Goal: Transaction & Acquisition: Purchase product/service

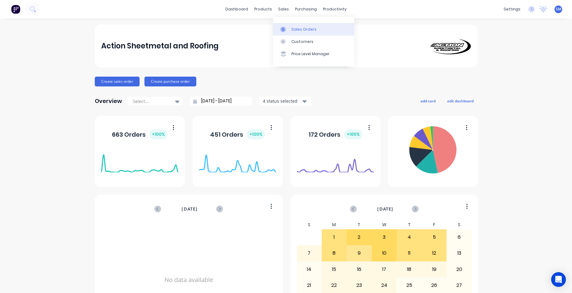
click at [299, 25] on link "Sales Orders" at bounding box center [313, 29] width 81 height 12
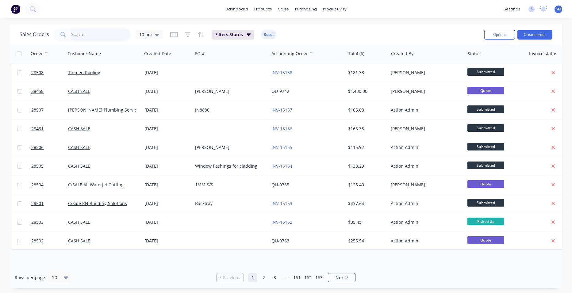
click at [96, 36] on input "text" at bounding box center [101, 35] width 60 height 12
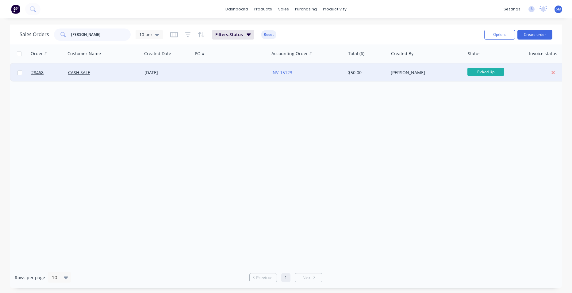
type input "quinn"
click at [252, 71] on div at bounding box center [231, 73] width 76 height 18
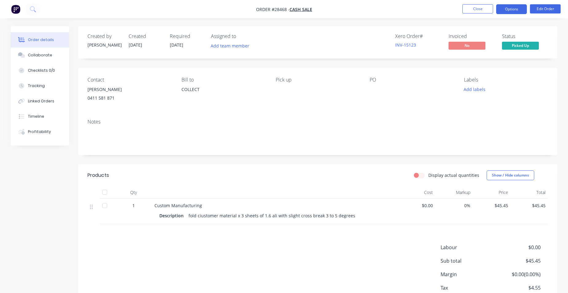
click at [518, 8] on button "Options" at bounding box center [511, 9] width 31 height 10
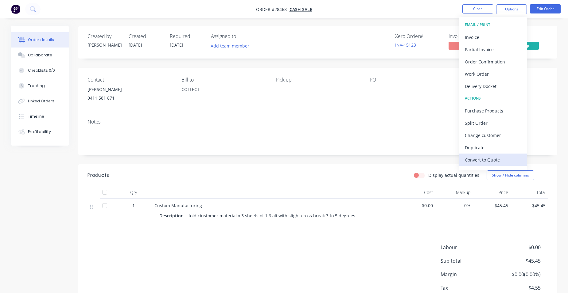
click at [504, 156] on div "Convert to Quote" at bounding box center [492, 160] width 56 height 9
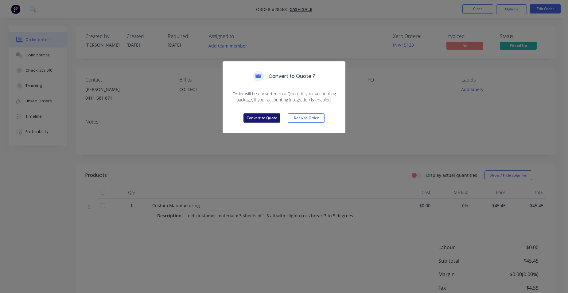
click at [261, 116] on button "Convert to Quote" at bounding box center [261, 118] width 37 height 9
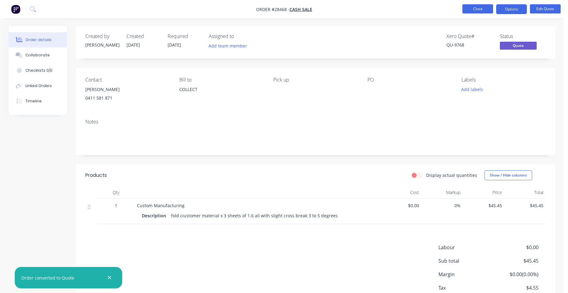
click at [487, 8] on button "Close" at bounding box center [477, 8] width 31 height 9
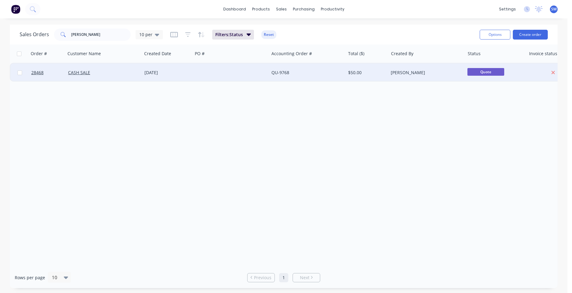
click at [547, 71] on div at bounding box center [553, 73] width 49 height 6
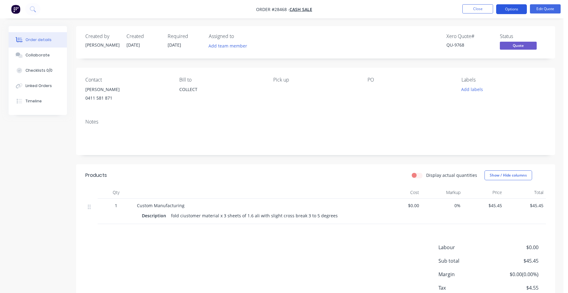
click at [506, 12] on button "Options" at bounding box center [511, 9] width 31 height 10
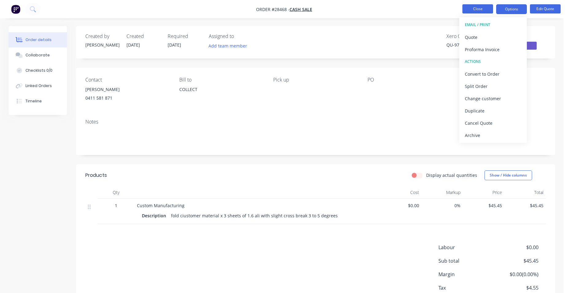
click at [483, 12] on button "Close" at bounding box center [477, 8] width 31 height 9
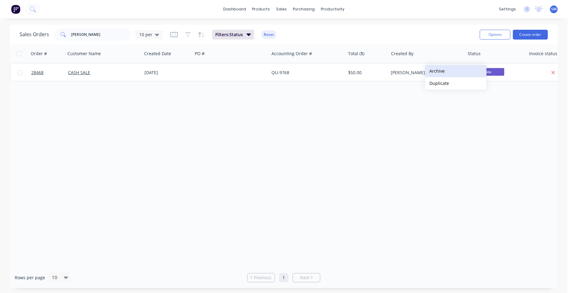
click at [437, 70] on button "Archive" at bounding box center [455, 71] width 61 height 12
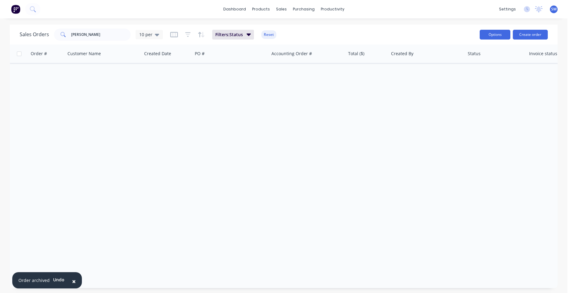
click at [494, 37] on button "Options" at bounding box center [495, 35] width 31 height 10
drag, startPoint x: 357, startPoint y: 114, endPoint x: 351, endPoint y: 113, distance: 5.6
click at [357, 114] on div "Order # Customer Name Created Date PO # Accounting Order # Total ($) Created By…" at bounding box center [284, 155] width 548 height 223
drag, startPoint x: 48, startPoint y: 41, endPoint x: 40, endPoint y: 41, distance: 8.6
click at [40, 41] on div "Sales Orders quinn 10 per Filters: Status Reset" at bounding box center [247, 34] width 455 height 15
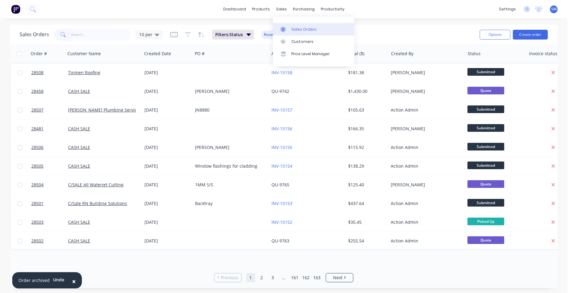
click at [297, 29] on div "Sales Orders" at bounding box center [303, 30] width 25 height 6
click at [533, 36] on button "Create order" at bounding box center [530, 35] width 35 height 10
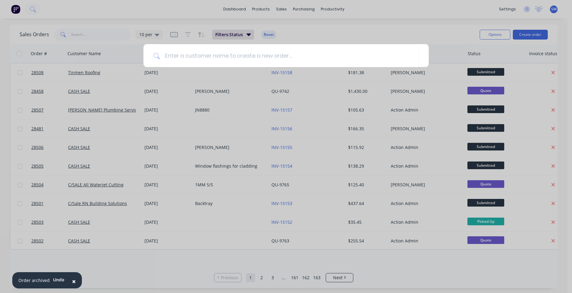
click at [437, 25] on div at bounding box center [286, 146] width 572 height 293
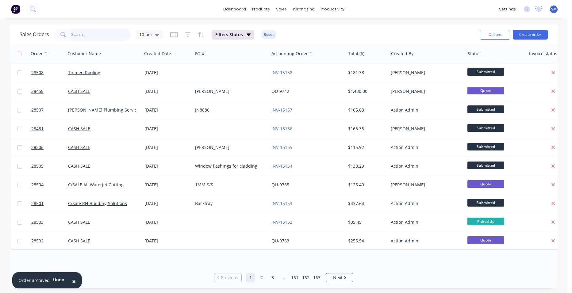
click at [75, 31] on input "text" at bounding box center [101, 35] width 60 height 12
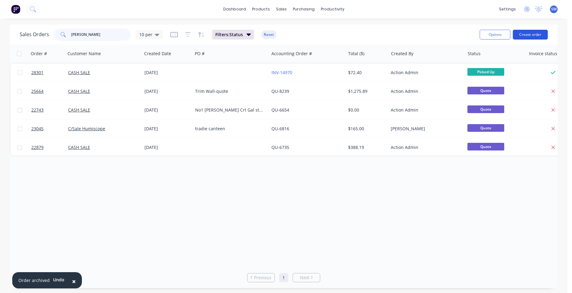
type input "ward"
click at [541, 32] on button "Create order" at bounding box center [530, 35] width 35 height 10
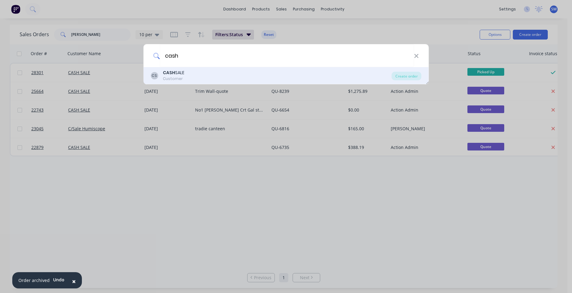
type input "cash"
click at [173, 79] on div "Customer" at bounding box center [173, 79] width 21 height 6
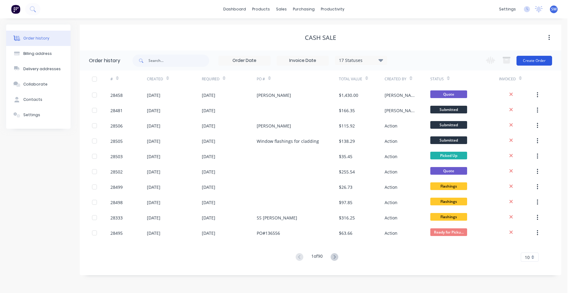
click at [542, 61] on button "Create Order" at bounding box center [535, 61] width 36 height 10
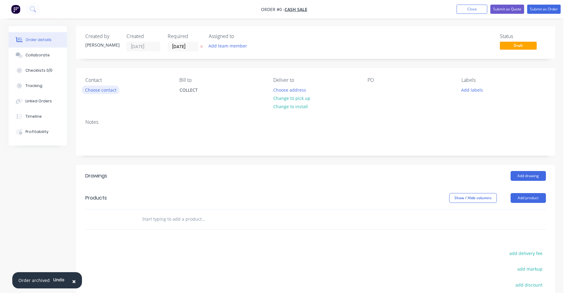
click at [102, 92] on button "Choose contact" at bounding box center [101, 90] width 38 height 8
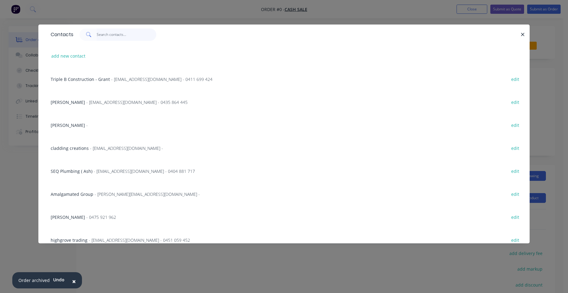
drag, startPoint x: 108, startPoint y: 37, endPoint x: 129, endPoint y: 37, distance: 20.9
click at [109, 37] on input "text" at bounding box center [127, 35] width 60 height 12
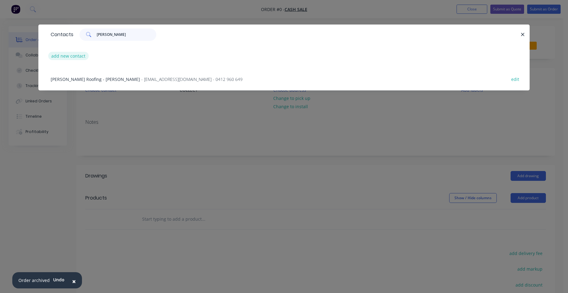
type input "john ward"
click at [62, 56] on button "add new contact" at bounding box center [68, 56] width 40 height 8
select select "AU"
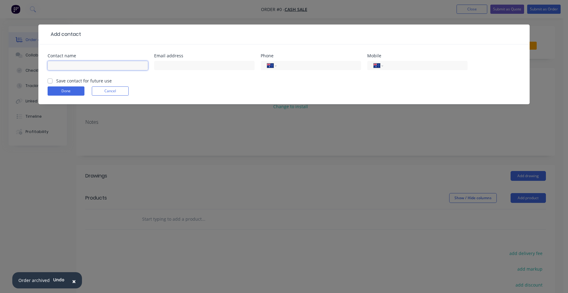
click at [64, 66] on input "text" at bounding box center [98, 65] width 100 height 9
type input "John Ward"
type input "onlybluemusic@aol.com"
click at [413, 67] on input "tel" at bounding box center [424, 65] width 74 height 7
type input "0413 456 188"
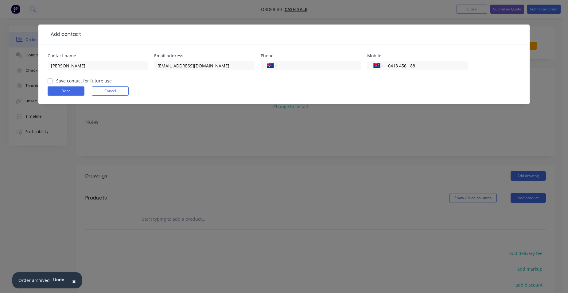
click at [56, 80] on label "Save contact for future use" at bounding box center [84, 81] width 56 height 6
click at [51, 80] on input "Save contact for future use" at bounding box center [50, 81] width 5 height 6
checkbox input "true"
click at [51, 87] on button "Done" at bounding box center [66, 91] width 37 height 9
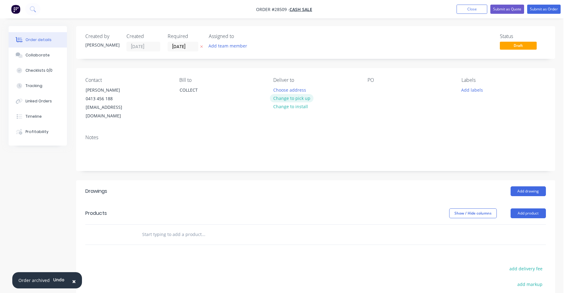
click at [279, 95] on button "Change to pick up" at bounding box center [292, 98] width 44 height 8
click at [537, 209] on button "Add product" at bounding box center [527, 214] width 35 height 10
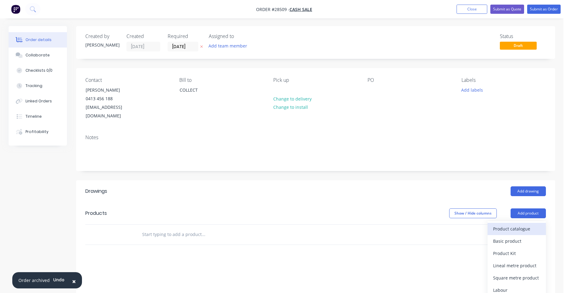
click at [516, 225] on div "Product catalogue" at bounding box center [516, 229] width 47 height 9
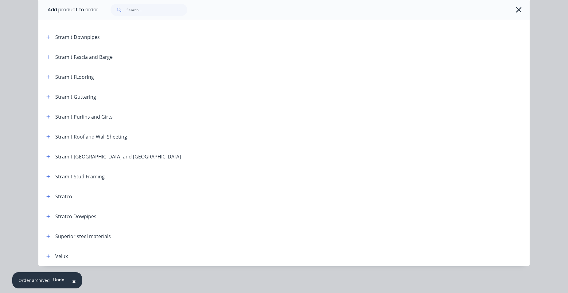
scroll to position [108, 0]
click at [47, 139] on button "button" at bounding box center [48, 137] width 8 height 8
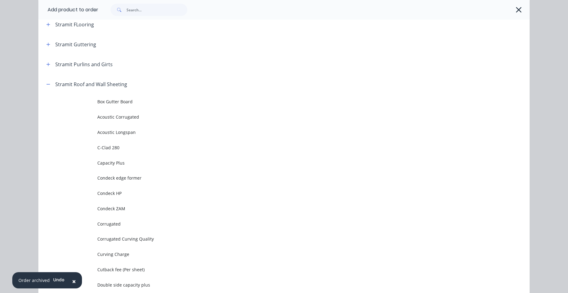
scroll to position [1140, 0]
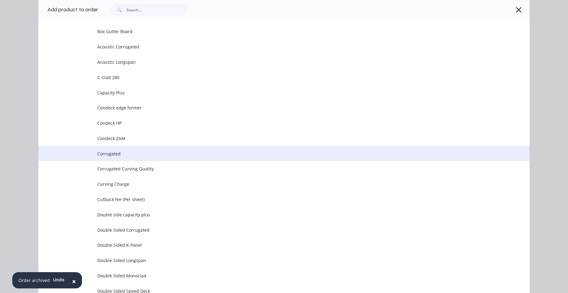
click at [148, 148] on td "Corrugated" at bounding box center [313, 153] width 432 height 15
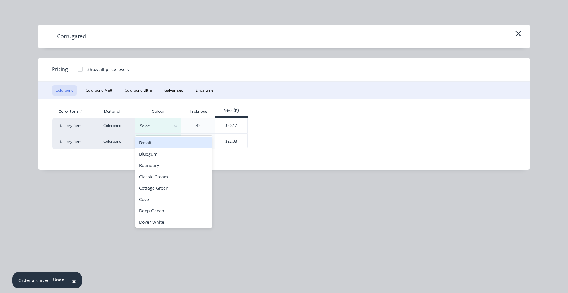
click at [148, 126] on div at bounding box center [154, 126] width 28 height 7
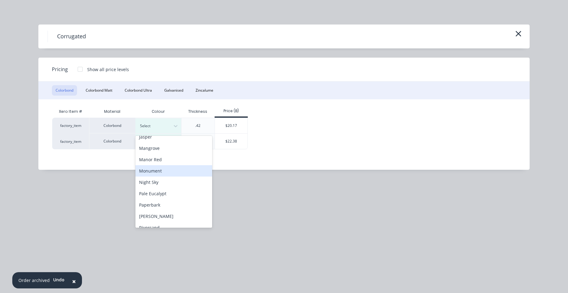
click at [173, 172] on div "Monument" at bounding box center [173, 170] width 77 height 11
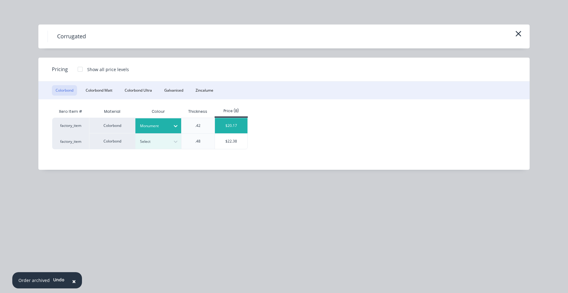
click at [221, 127] on div "$20.17" at bounding box center [231, 125] width 33 height 15
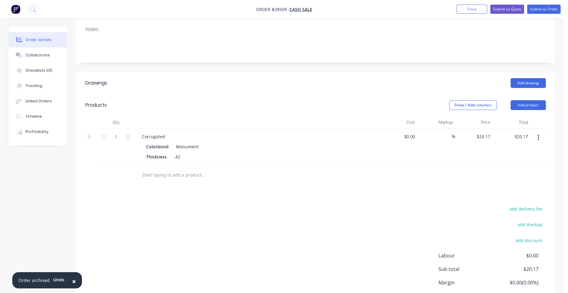
click at [172, 132] on div "Corrugated" at bounding box center [257, 136] width 241 height 9
click at [167, 132] on div "Corrugated" at bounding box center [153, 136] width 33 height 9
click at [117, 132] on input "1" at bounding box center [116, 136] width 16 height 9
type input "14.402"
type input "$290.49"
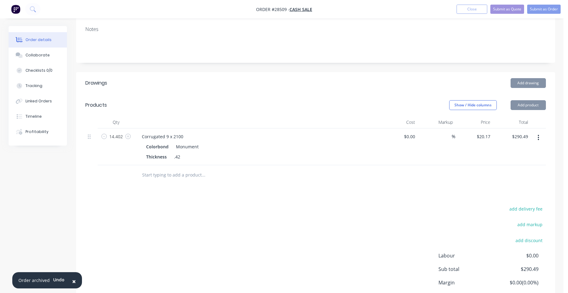
click at [214, 132] on div "Corrugated 9 x 2100" at bounding box center [257, 136] width 241 height 9
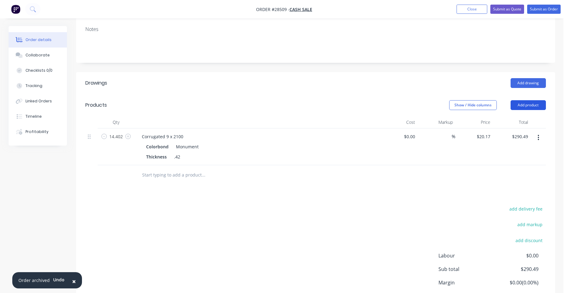
click at [539, 100] on button "Add product" at bounding box center [527, 105] width 35 height 10
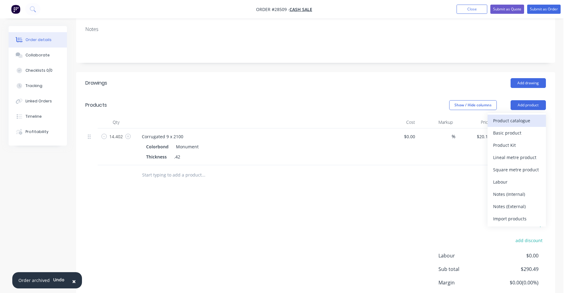
click at [526, 116] on div "Product catalogue" at bounding box center [516, 120] width 47 height 9
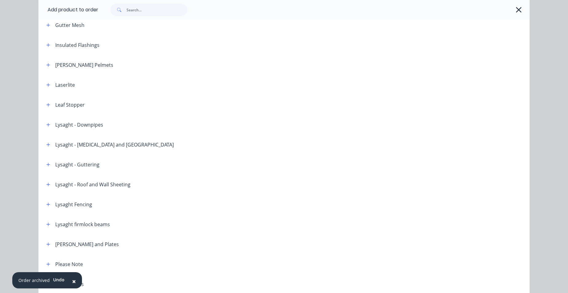
scroll to position [583, 0]
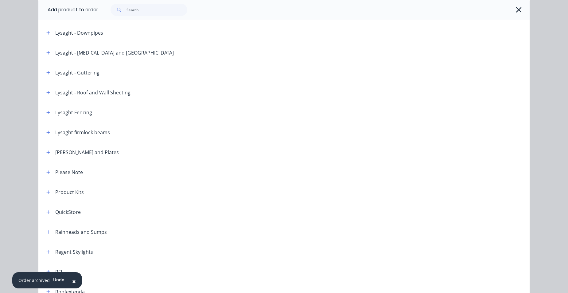
click at [74, 283] on span "×" at bounding box center [74, 281] width 4 height 9
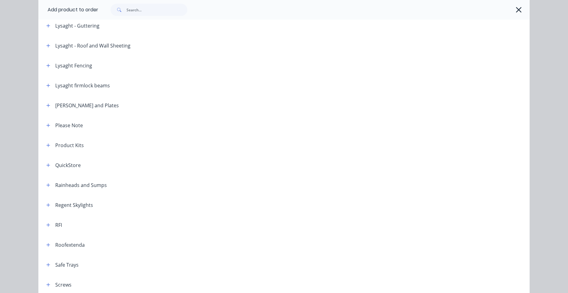
scroll to position [675, 0]
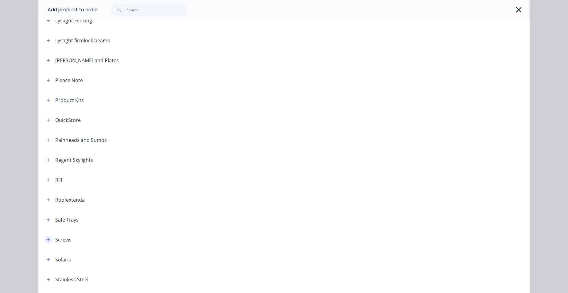
click at [46, 240] on icon "button" at bounding box center [48, 240] width 4 height 4
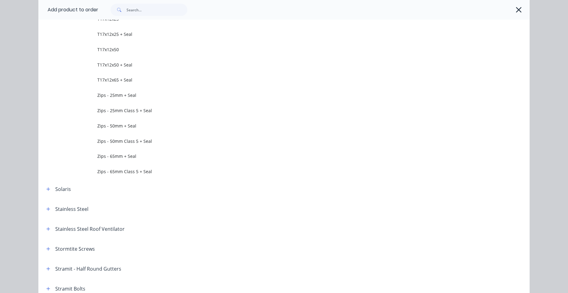
scroll to position [1337, 0]
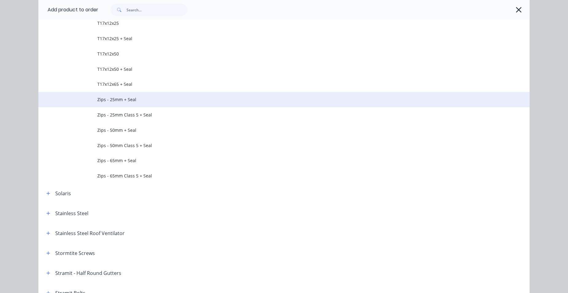
click at [136, 97] on span "Zips - 25mm + Seal" at bounding box center [269, 99] width 345 height 6
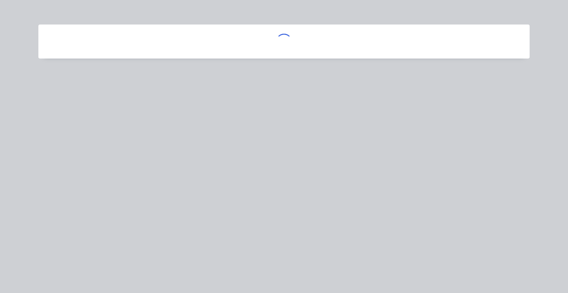
scroll to position [0, 0]
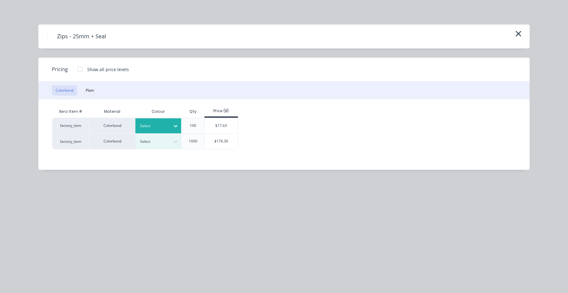
click at [141, 126] on div at bounding box center [154, 126] width 28 height 7
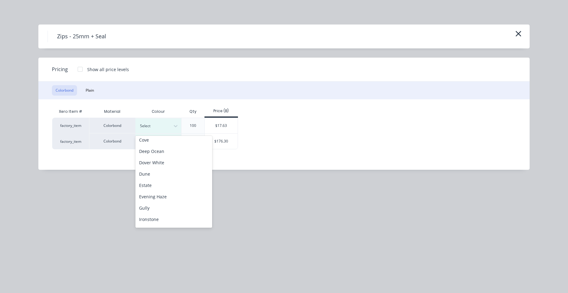
scroll to position [123, 0]
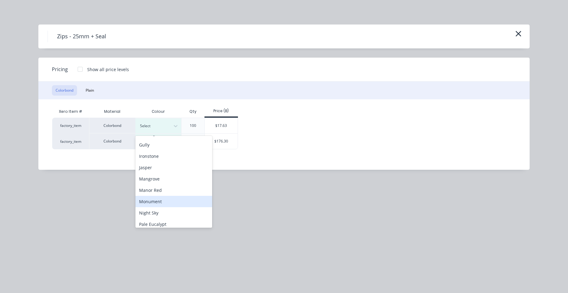
click at [159, 203] on div "Monument" at bounding box center [173, 201] width 77 height 11
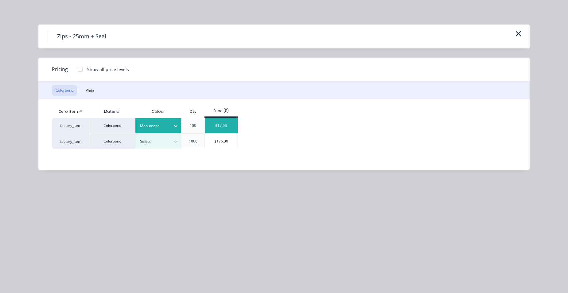
click at [207, 124] on div "$17.63" at bounding box center [221, 125] width 33 height 15
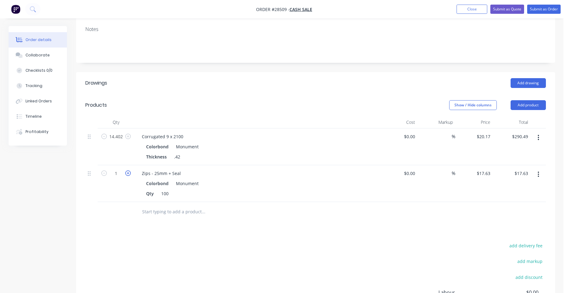
click at [127, 171] on icon "button" at bounding box center [128, 174] width 6 height 6
type input "2"
type input "$35.26"
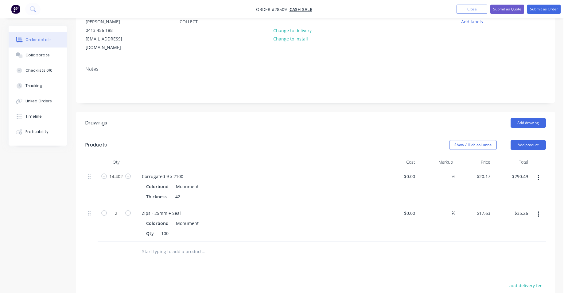
scroll to position [16, 0]
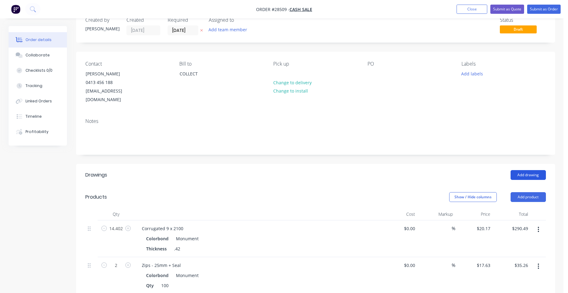
click at [533, 170] on button "Add drawing" at bounding box center [527, 175] width 35 height 10
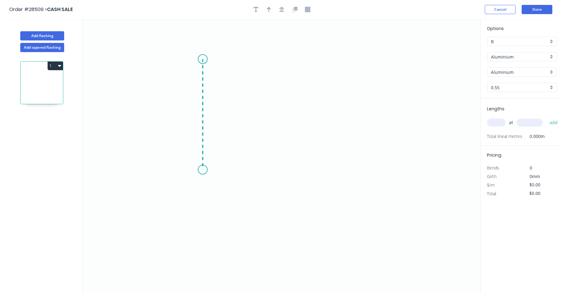
drag, startPoint x: 202, startPoint y: 59, endPoint x: 237, endPoint y: 167, distance: 113.1
click at [203, 170] on icon "0" at bounding box center [281, 156] width 397 height 274
click at [303, 169] on icon "0 ?" at bounding box center [281, 156] width 397 height 274
click at [309, 175] on icon "0 ? ?" at bounding box center [281, 156] width 397 height 274
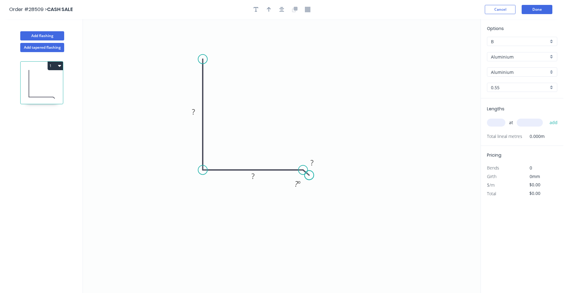
click at [309, 175] on circle at bounding box center [308, 175] width 9 height 9
click at [202, 59] on circle at bounding box center [202, 59] width 9 height 9
click at [199, 52] on icon "0 ? ? ? ? º" at bounding box center [281, 156] width 397 height 274
click at [199, 52] on circle at bounding box center [198, 52] width 9 height 9
click at [214, 46] on rect at bounding box center [209, 49] width 12 height 9
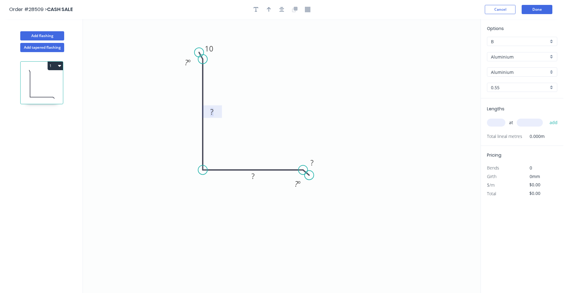
click at [214, 112] on rect at bounding box center [212, 112] width 12 height 9
click at [256, 175] on rect at bounding box center [253, 176] width 12 height 9
click at [317, 163] on rect at bounding box center [312, 163] width 12 height 9
click at [301, 182] on rect at bounding box center [297, 184] width 12 height 9
click at [192, 61] on rect at bounding box center [188, 63] width 12 height 9
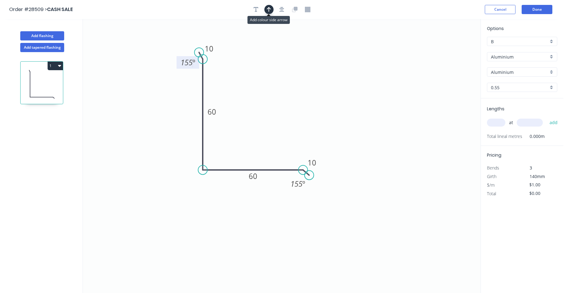
click at [271, 10] on button "button" at bounding box center [268, 9] width 9 height 9
drag, startPoint x: 449, startPoint y: 49, endPoint x: 249, endPoint y: 140, distance: 218.6
click at [249, 140] on icon at bounding box center [250, 133] width 6 height 20
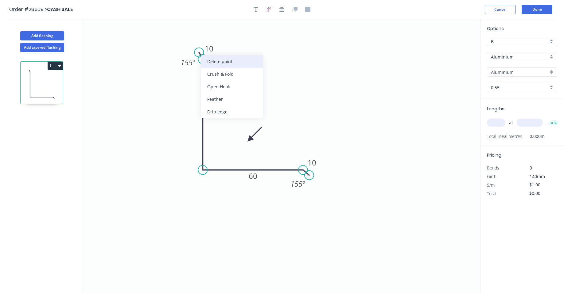
click at [210, 60] on div "Delete point" at bounding box center [232, 61] width 62 height 13
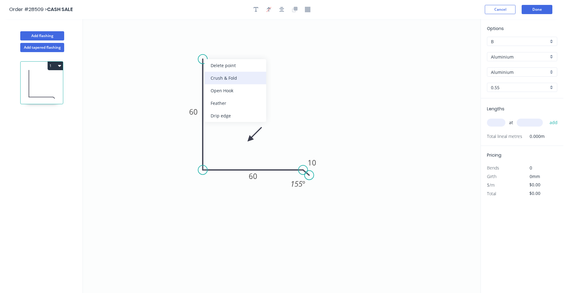
click at [219, 75] on div "Crush & Fold" at bounding box center [235, 78] width 62 height 13
click at [197, 112] on tspan "60" at bounding box center [193, 112] width 9 height 10
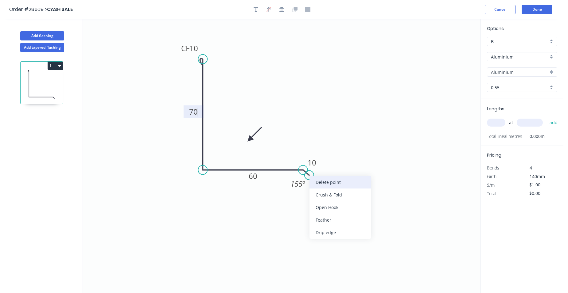
drag, startPoint x: 316, startPoint y: 183, endPoint x: 315, endPoint y: 180, distance: 3.4
click at [316, 182] on div "Delete point" at bounding box center [340, 182] width 62 height 13
click at [315, 187] on div "Crush & Fold" at bounding box center [333, 189] width 62 height 13
type input "$1.00"
click at [313, 188] on div "Flip bend" at bounding box center [331, 191] width 62 height 13
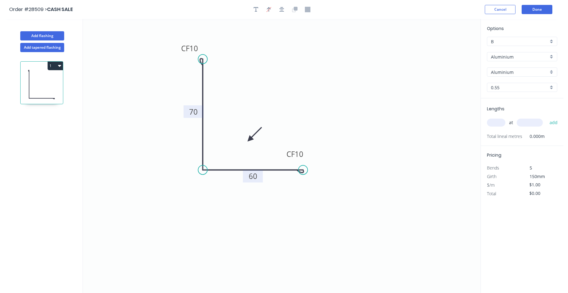
click at [256, 177] on tspan "60" at bounding box center [252, 176] width 9 height 10
click at [549, 53] on div "Aluminium" at bounding box center [522, 56] width 70 height 9
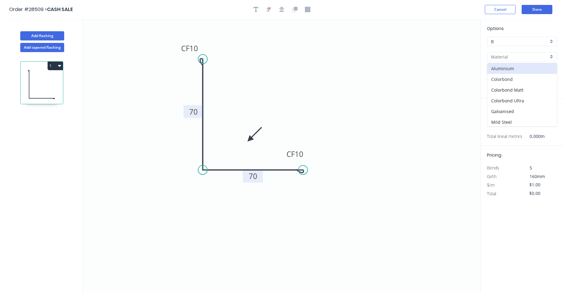
click at [534, 82] on div "Colorbond" at bounding box center [522, 79] width 70 height 11
type input "Colorbond"
type input "Basalt"
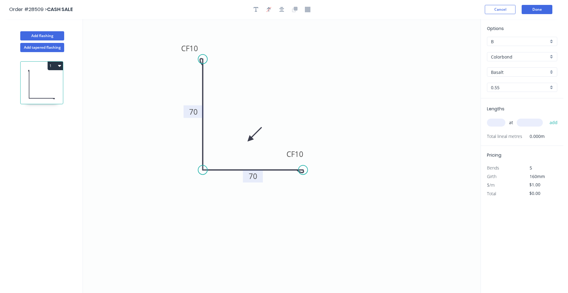
type input "$11.67"
click at [552, 71] on div "Basalt" at bounding box center [522, 71] width 70 height 9
drag, startPoint x: 514, startPoint y: 108, endPoint x: 510, endPoint y: 111, distance: 5.0
click at [514, 108] on div "Monument" at bounding box center [522, 111] width 70 height 11
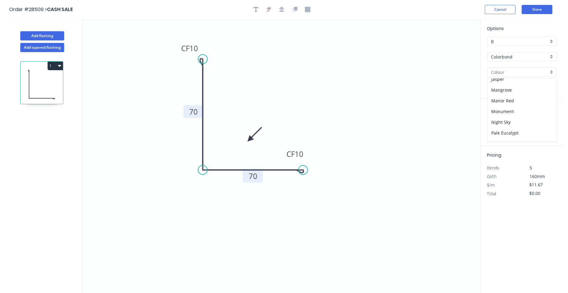
type input "Monument"
click at [499, 120] on input "text" at bounding box center [496, 123] width 18 height 8
type input "1"
type input "2100"
click at [546, 117] on button "add" at bounding box center [553, 122] width 14 height 10
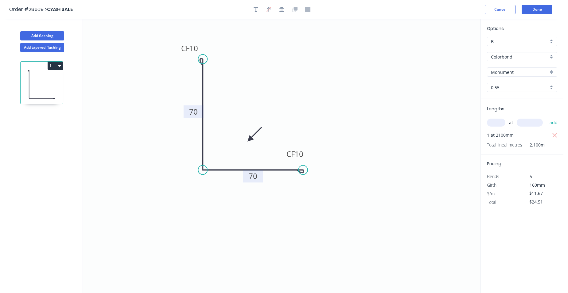
click at [60, 65] on icon "button" at bounding box center [59, 65] width 3 height 5
click at [43, 83] on div "Duplicate" at bounding box center [33, 81] width 47 height 9
type input "$0.00"
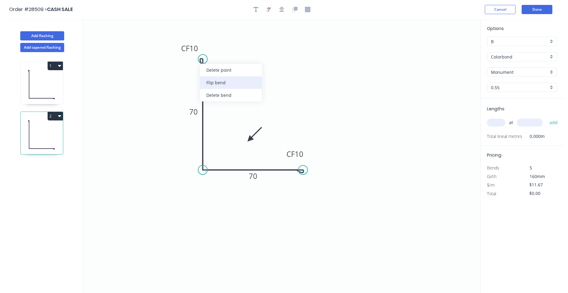
click at [207, 80] on div "Flip bend" at bounding box center [231, 82] width 62 height 13
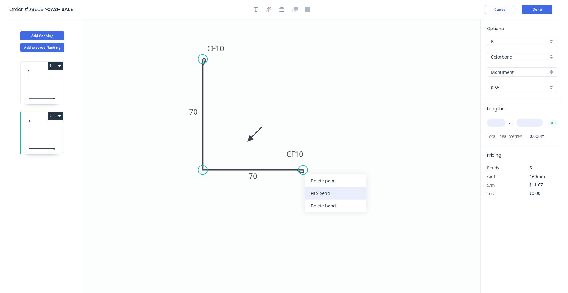
click at [311, 187] on div "Flip bend" at bounding box center [335, 193] width 62 height 13
drag, startPoint x: 251, startPoint y: 137, endPoint x: 166, endPoint y: 146, distance: 85.4
click at [167, 146] on icon at bounding box center [176, 139] width 18 height 18
click at [165, 146] on icon at bounding box center [171, 141] width 18 height 18
click at [165, 146] on icon at bounding box center [173, 146] width 20 height 6
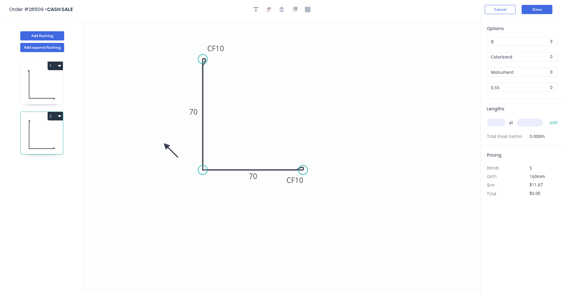
click at [165, 146] on icon at bounding box center [171, 151] width 18 height 18
click at [165, 146] on icon at bounding box center [161, 151] width 18 height 18
click at [497, 125] on input "text" at bounding box center [496, 123] width 18 height 8
type input "1"
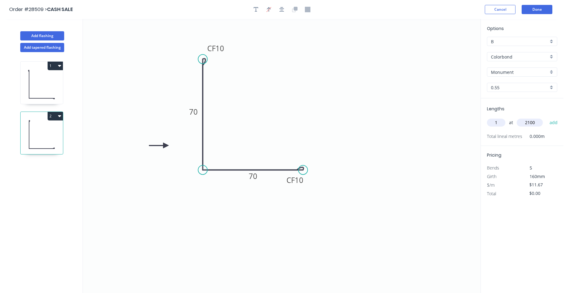
type input "2100"
click at [546, 117] on button "add" at bounding box center [553, 122] width 14 height 10
type input "$24.51"
click at [32, 35] on button "Add flashing" at bounding box center [42, 35] width 44 height 9
type input "$0.00"
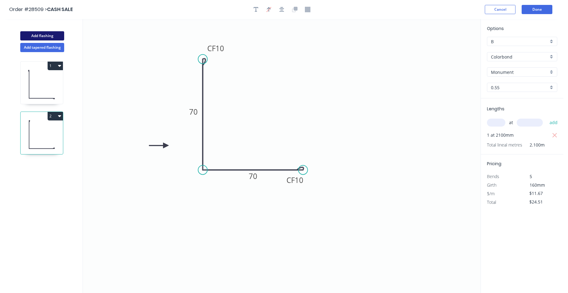
type input "$0.00"
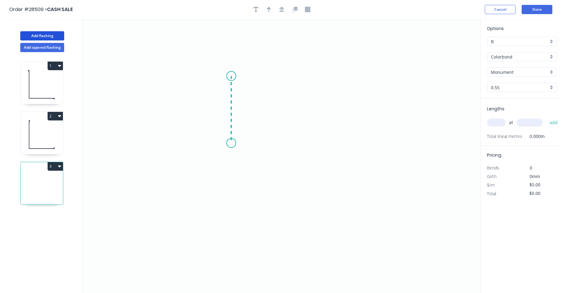
drag, startPoint x: 231, startPoint y: 76, endPoint x: 232, endPoint y: 143, distance: 67.2
click at [232, 143] on icon "0" at bounding box center [281, 156] width 397 height 274
click at [261, 145] on icon "0 ?" at bounding box center [281, 156] width 397 height 274
click at [261, 197] on icon "0 ? ?" at bounding box center [281, 156] width 397 height 274
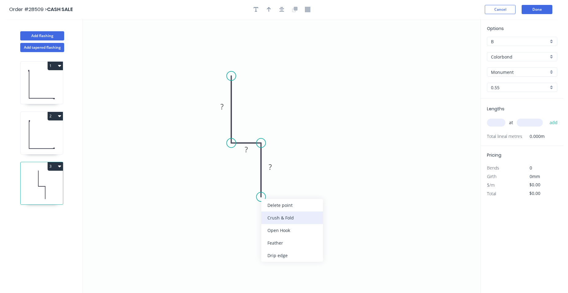
click at [269, 214] on div "Crush & Fold" at bounding box center [292, 218] width 62 height 13
click at [267, 213] on div "Flip bend" at bounding box center [293, 217] width 62 height 13
click at [225, 107] on rect at bounding box center [222, 107] width 12 height 9
click at [248, 149] on rect at bounding box center [246, 150] width 12 height 9
click at [273, 167] on rect at bounding box center [270, 167] width 12 height 9
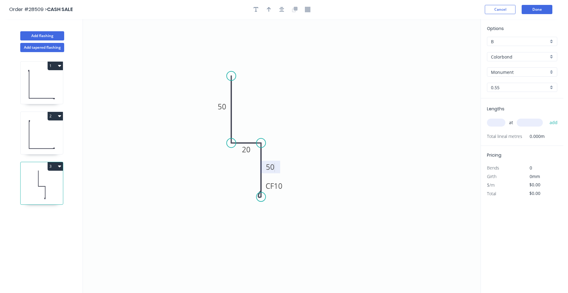
click at [274, 167] on tspan "50" at bounding box center [270, 167] width 9 height 10
click at [300, 166] on icon "0 50 20 CF 10 70" at bounding box center [281, 156] width 397 height 274
type input "$9.59"
drag, startPoint x: 269, startPoint y: 10, endPoint x: 278, endPoint y: 17, distance: 11.7
click at [271, 12] on button "button" at bounding box center [268, 9] width 9 height 9
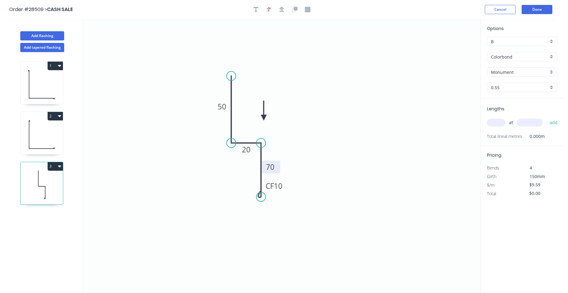
drag, startPoint x: 450, startPoint y: 49, endPoint x: 260, endPoint y: 118, distance: 202.6
click at [261, 118] on icon at bounding box center [264, 111] width 6 height 20
click at [260, 118] on icon at bounding box center [260, 111] width 6 height 20
click at [495, 126] on input "text" at bounding box center [496, 123] width 18 height 8
type input "3"
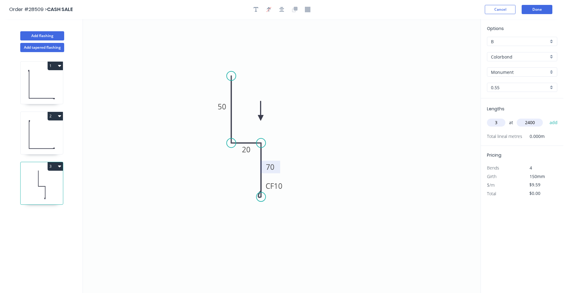
type input "2400"
click at [546, 117] on button "add" at bounding box center [553, 122] width 14 height 10
type input "$69.05"
click at [531, 8] on button "Done" at bounding box center [536, 9] width 31 height 9
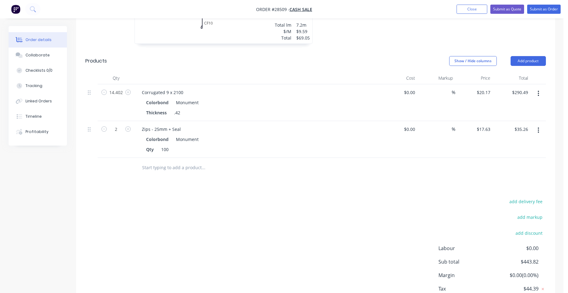
scroll to position [342, 0]
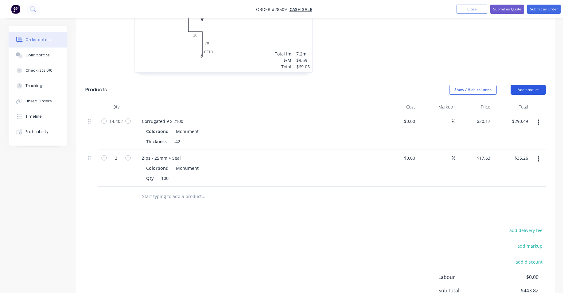
drag, startPoint x: 531, startPoint y: 79, endPoint x: 520, endPoint y: 84, distance: 12.1
click at [531, 85] on button "Add product" at bounding box center [527, 90] width 35 height 10
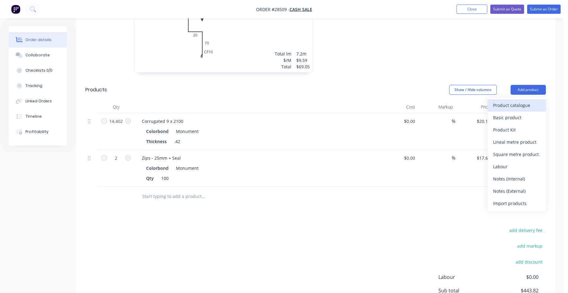
click at [508, 101] on div "Product catalogue" at bounding box center [516, 105] width 47 height 9
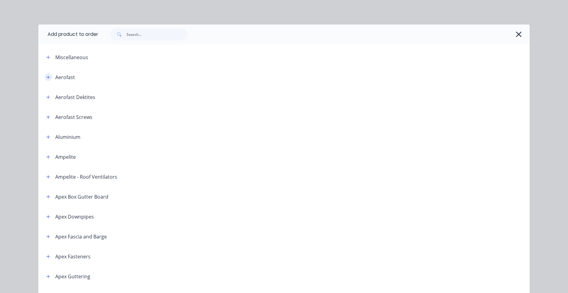
click at [46, 78] on icon "button" at bounding box center [48, 77] width 4 height 4
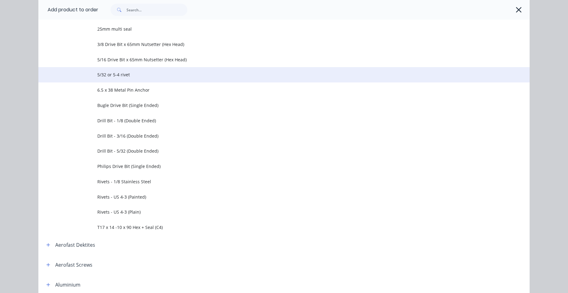
scroll to position [215, 0]
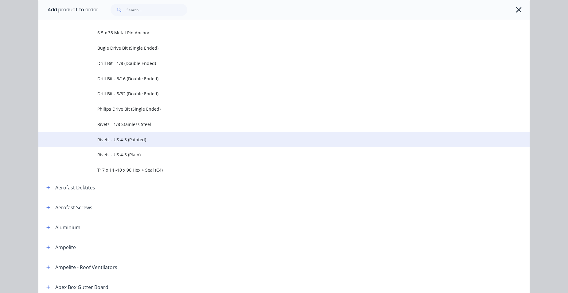
click at [156, 139] on span "Rivets - US 4-3 (Painted)" at bounding box center [269, 140] width 345 height 6
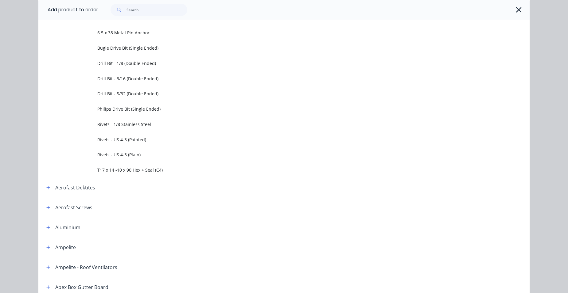
scroll to position [0, 0]
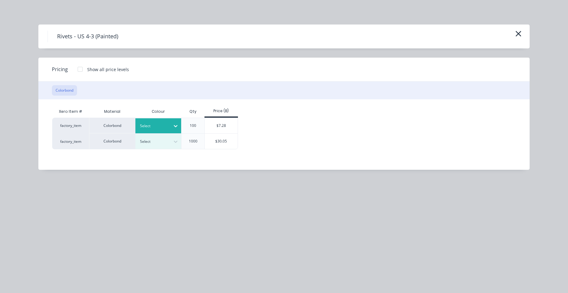
click at [161, 126] on div at bounding box center [154, 126] width 28 height 7
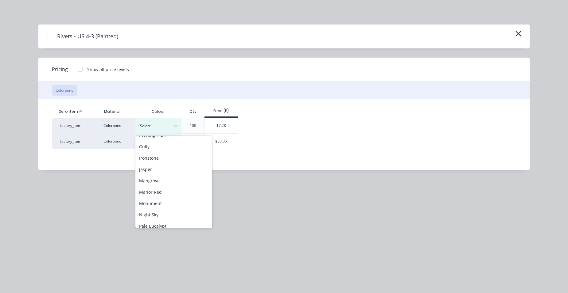
scroll to position [123, 0]
click at [162, 199] on div "Monument" at bounding box center [173, 201] width 77 height 11
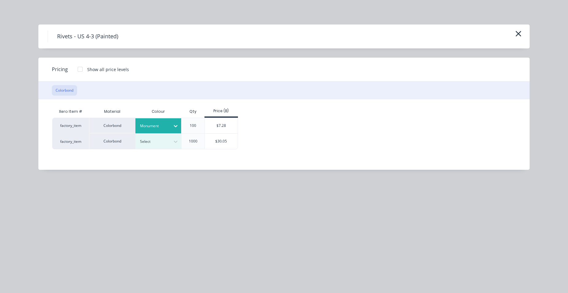
click at [210, 131] on div "$7.28" at bounding box center [221, 125] width 33 height 15
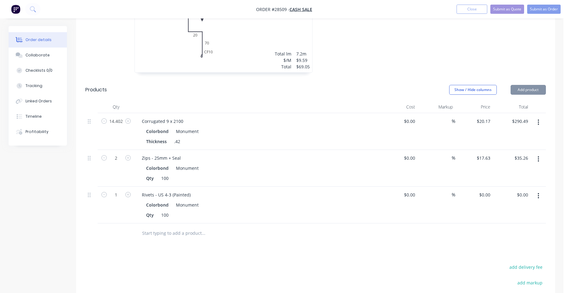
type input "$7.28"
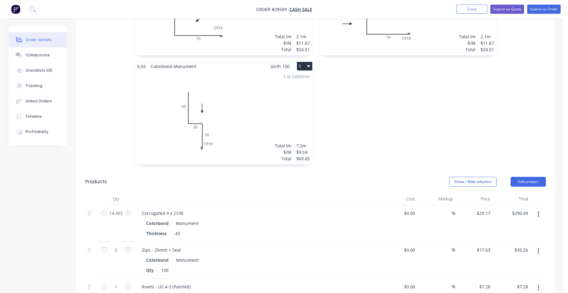
scroll to position [342, 0]
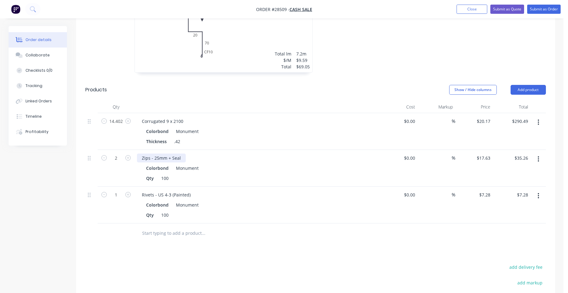
click at [183, 154] on div "Zips - 25mm + Seal" at bounding box center [161, 158] width 49 height 9
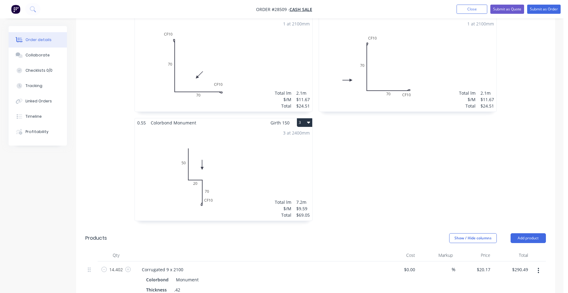
scroll to position [158, 0]
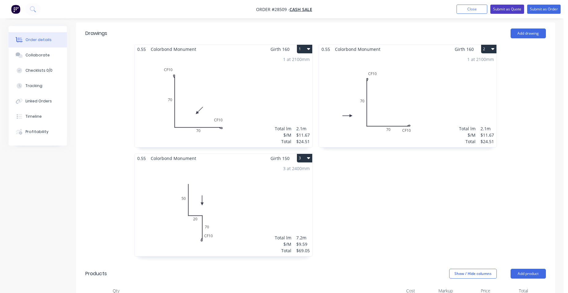
click at [509, 10] on button "Submit as Quote" at bounding box center [507, 9] width 34 height 9
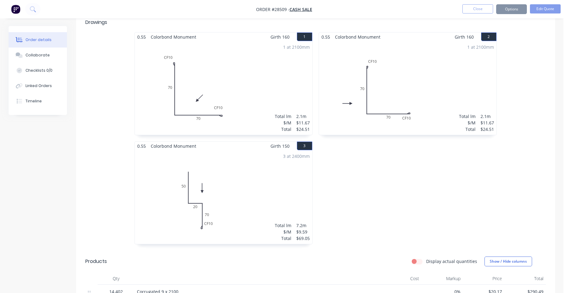
scroll to position [0, 0]
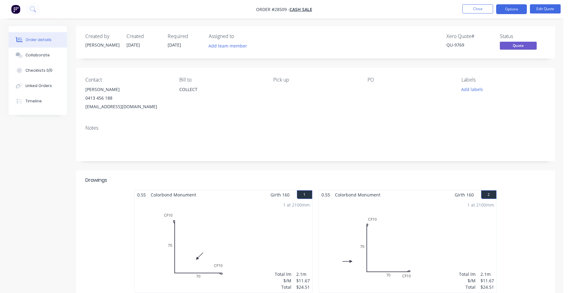
click at [507, 11] on button "Options" at bounding box center [511, 9] width 31 height 10
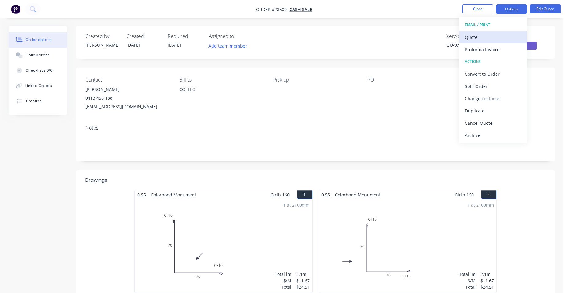
click at [489, 35] on div "Quote" at bounding box center [492, 37] width 56 height 9
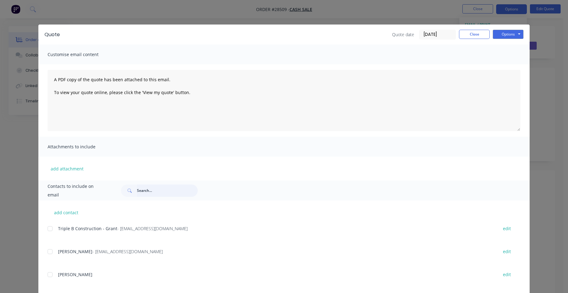
click at [149, 193] on input "text" at bounding box center [167, 191] width 61 height 12
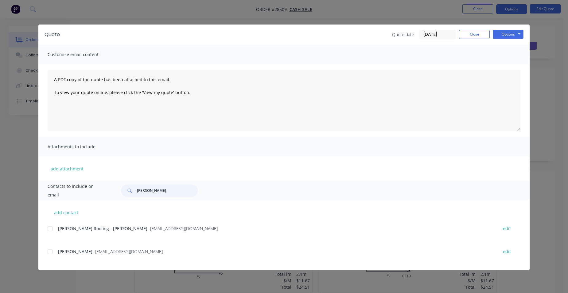
click at [51, 250] on div at bounding box center [50, 252] width 12 height 12
type input "john ward"
click at [514, 34] on button "Options" at bounding box center [507, 34] width 31 height 9
click at [510, 66] on button "Email" at bounding box center [511, 65] width 39 height 10
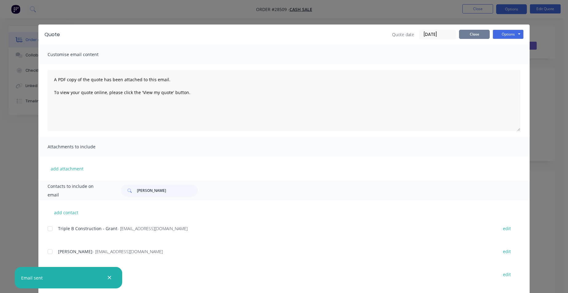
click at [460, 37] on button "Close" at bounding box center [474, 34] width 31 height 9
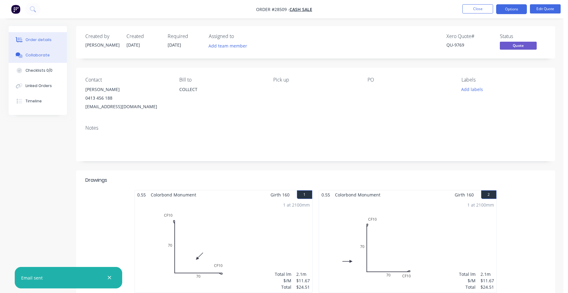
click at [37, 53] on div "Collaborate" at bounding box center [37, 55] width 24 height 6
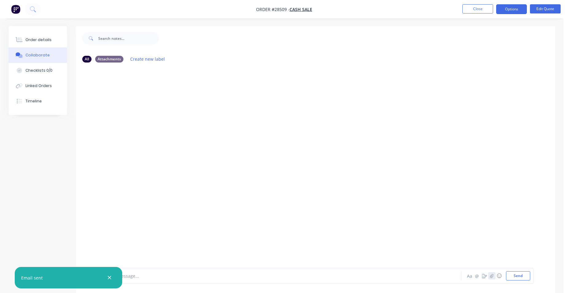
click at [490, 276] on icon "button" at bounding box center [491, 276] width 4 height 4
click at [507, 275] on button "Send" at bounding box center [518, 275] width 24 height 9
click at [48, 37] on button "Order details" at bounding box center [38, 39] width 58 height 15
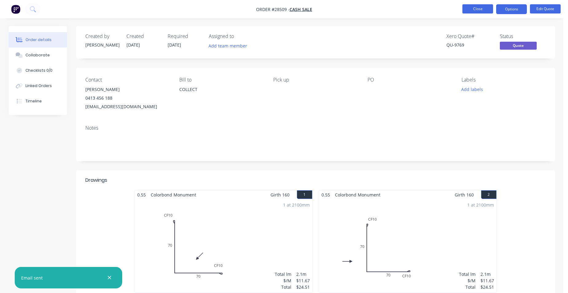
click at [480, 9] on button "Close" at bounding box center [477, 8] width 31 height 9
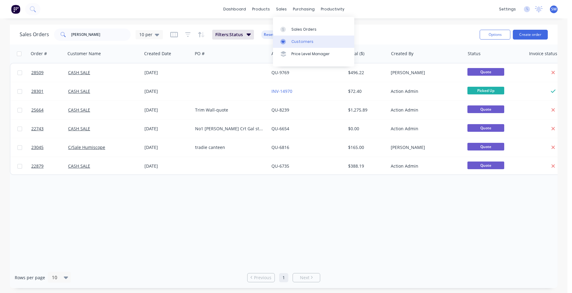
drag, startPoint x: 314, startPoint y: 42, endPoint x: 304, endPoint y: 41, distance: 9.8
click at [314, 42] on link "Customers" at bounding box center [313, 42] width 81 height 12
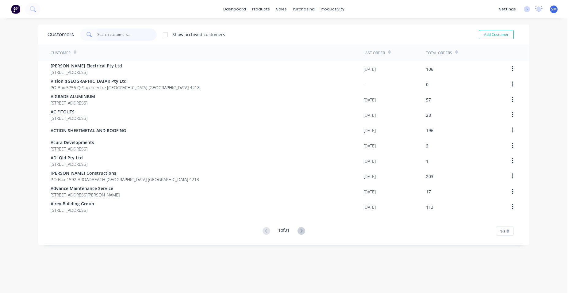
drag, startPoint x: 118, startPoint y: 35, endPoint x: 489, endPoint y: 40, distance: 371.2
click at [119, 35] on input "text" at bounding box center [127, 35] width 60 height 12
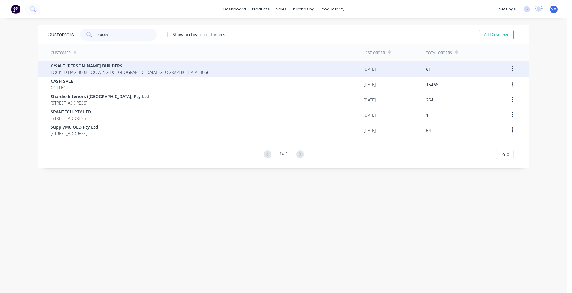
type input "hutch"
click at [134, 69] on span "LOCKED BAG 3002 TOOWING DC Queensland Australia 4066" at bounding box center [130, 72] width 159 height 6
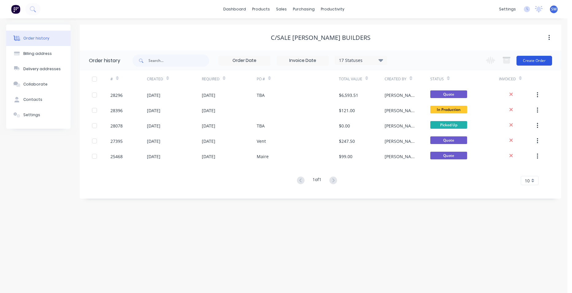
click at [543, 59] on button "Create Order" at bounding box center [535, 61] width 36 height 10
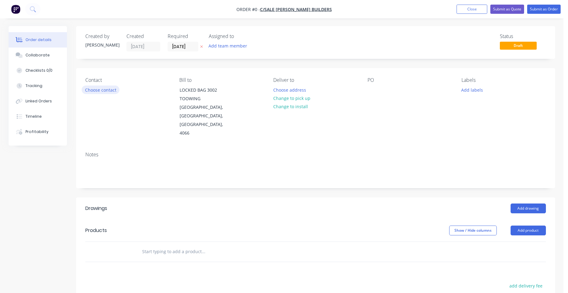
click at [93, 89] on button "Choose contact" at bounding box center [101, 90] width 38 height 8
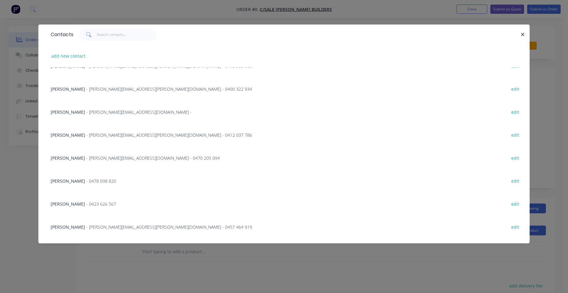
scroll to position [47, 0]
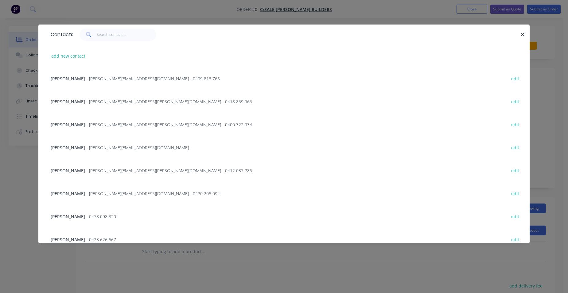
click at [108, 102] on span "- luke.hayes@hutchinsonbuilders.com.au - 0418 869 966" at bounding box center [169, 102] width 166 height 6
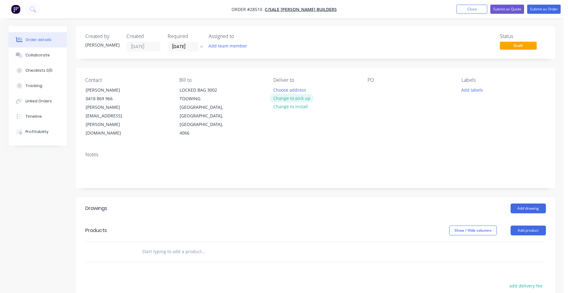
click at [281, 97] on button "Change to pick up" at bounding box center [292, 98] width 44 height 8
click at [516, 204] on button "Add drawing" at bounding box center [527, 209] width 35 height 10
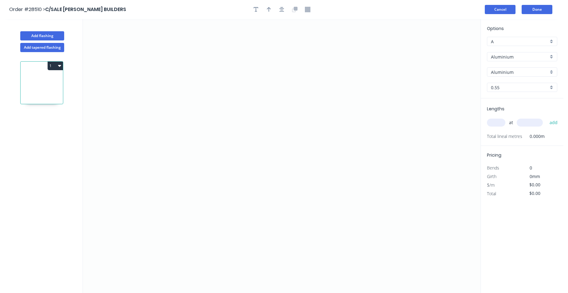
click at [508, 9] on button "Cancel" at bounding box center [499, 9] width 31 height 9
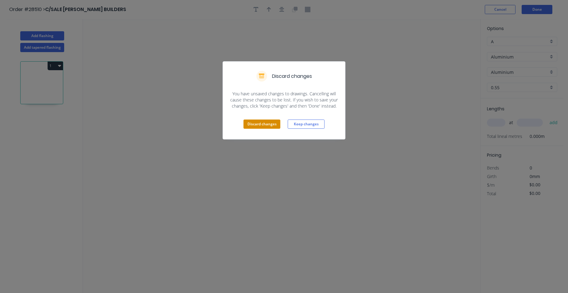
click at [270, 127] on button "Discard changes" at bounding box center [261, 124] width 37 height 9
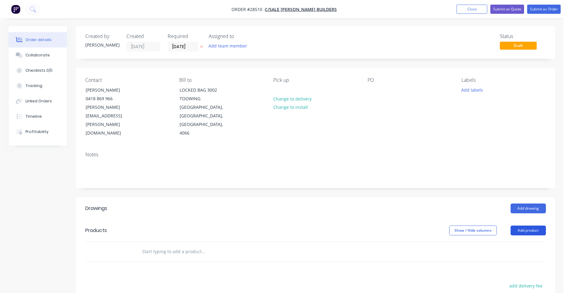
click at [525, 226] on button "Add product" at bounding box center [527, 231] width 35 height 10
click at [510, 242] on div "Product catalogue" at bounding box center [516, 246] width 47 height 9
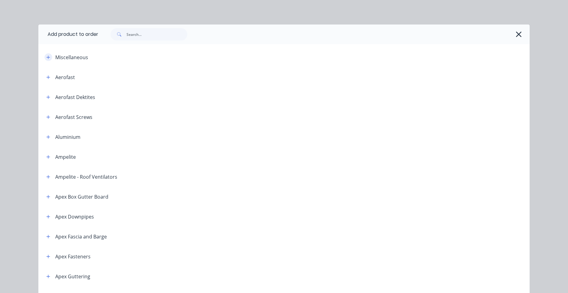
click at [49, 57] on button "button" at bounding box center [48, 57] width 8 height 8
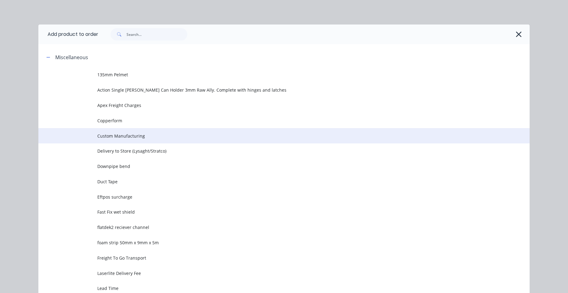
click at [129, 134] on span "Custom Manufacturing" at bounding box center [269, 136] width 345 height 6
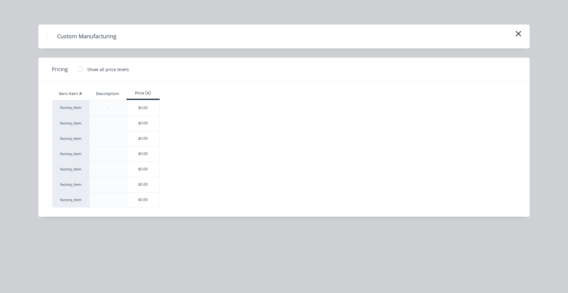
drag, startPoint x: 140, startPoint y: 179, endPoint x: 142, endPoint y: 189, distance: 9.3
click at [140, 180] on div "$0.00" at bounding box center [143, 184] width 33 height 15
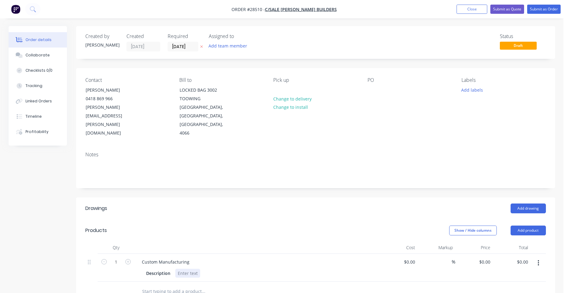
click at [184, 269] on div at bounding box center [187, 273] width 25 height 9
drag, startPoint x: 41, startPoint y: 54, endPoint x: 31, endPoint y: 64, distance: 15.0
click at [41, 54] on div "Collaborate" at bounding box center [37, 55] width 24 height 6
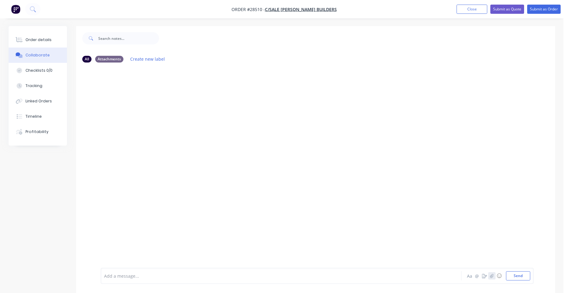
click at [489, 275] on button "button" at bounding box center [491, 275] width 7 height 7
click at [515, 273] on button "Send" at bounding box center [518, 275] width 24 height 9
click at [123, 275] on div at bounding box center [263, 276] width 319 height 6
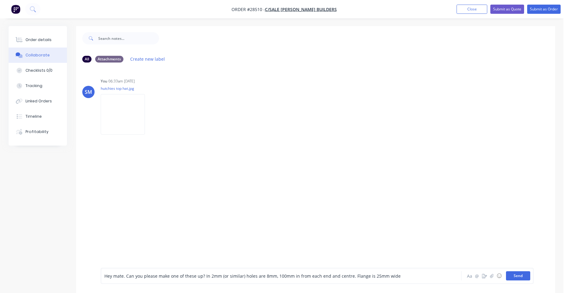
click at [526, 273] on button "Send" at bounding box center [518, 275] width 24 height 9
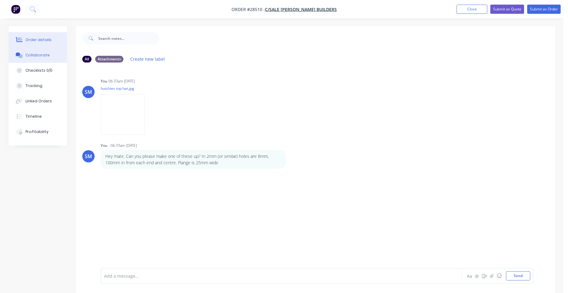
click at [35, 35] on button "Order details" at bounding box center [38, 39] width 58 height 15
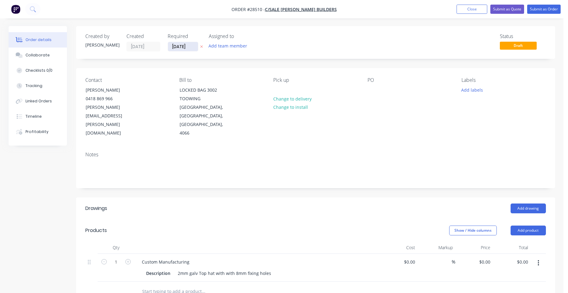
click at [178, 48] on input "[DATE]" at bounding box center [183, 46] width 30 height 9
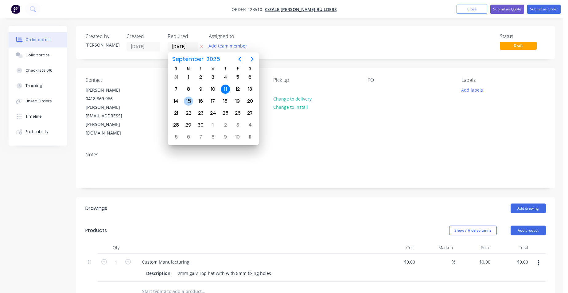
click at [186, 102] on div "15" at bounding box center [188, 101] width 9 height 9
type input "15/09/25"
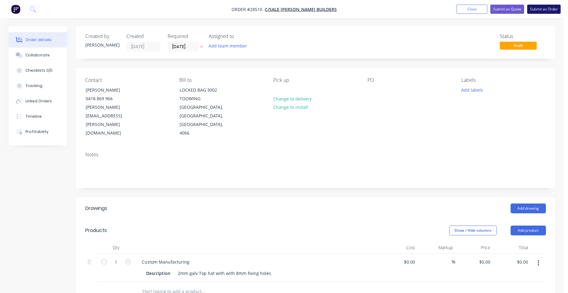
click at [539, 8] on button "Submit as Order" at bounding box center [543, 9] width 33 height 9
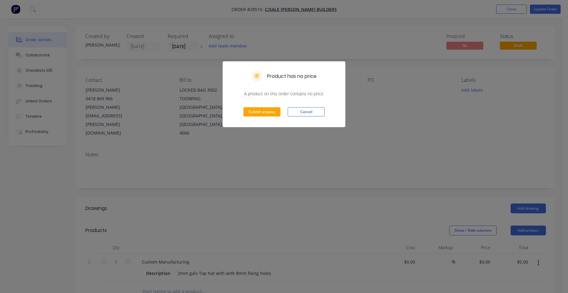
click at [401, 112] on div "Product has no price A product on this order contains no price. Submit anyway C…" at bounding box center [284, 146] width 568 height 293
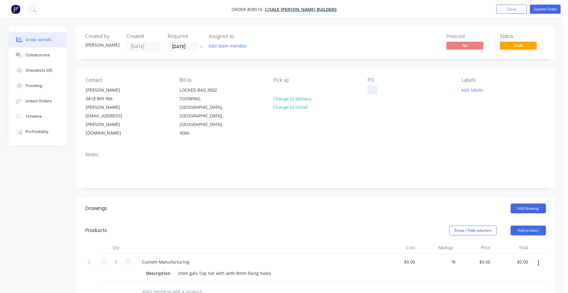
click at [375, 89] on div at bounding box center [372, 90] width 10 height 9
click at [437, 124] on div "Contact Luke Hayes 0418 869 966 luke.hayes@hutchinsonbuilders.com.au Bill to LO…" at bounding box center [315, 107] width 479 height 79
click at [549, 8] on button "Update Order" at bounding box center [544, 9] width 31 height 9
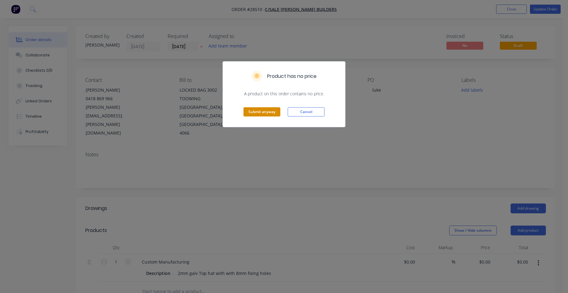
click at [262, 116] on button "Submit anyway" at bounding box center [261, 111] width 37 height 9
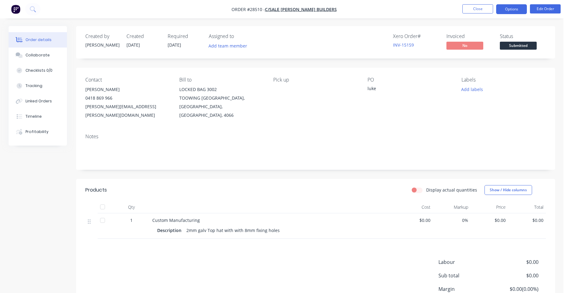
click at [521, 10] on button "Options" at bounding box center [511, 9] width 31 height 10
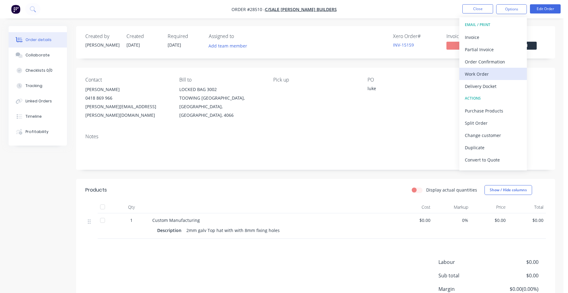
click at [497, 78] on div "Work Order" at bounding box center [492, 74] width 56 height 9
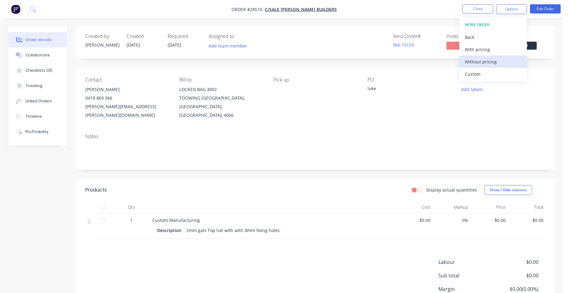
click at [503, 65] on div "Without pricing" at bounding box center [492, 61] width 56 height 9
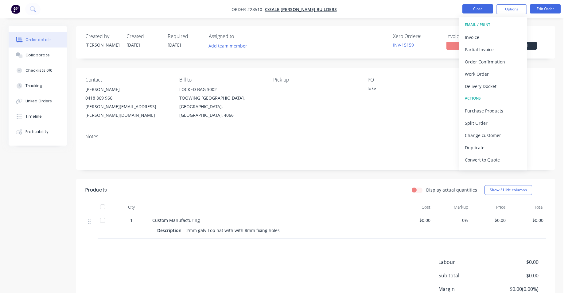
click at [483, 7] on button "Close" at bounding box center [477, 8] width 31 height 9
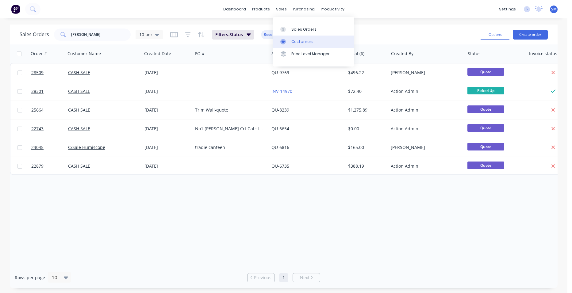
click at [295, 38] on link "Customers" at bounding box center [313, 42] width 81 height 12
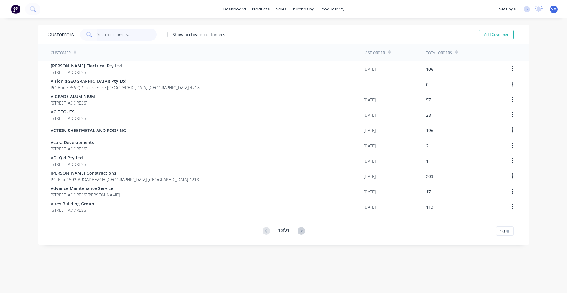
drag, startPoint x: 104, startPoint y: 36, endPoint x: 132, endPoint y: 46, distance: 29.6
click at [104, 36] on input "text" at bounding box center [127, 35] width 60 height 12
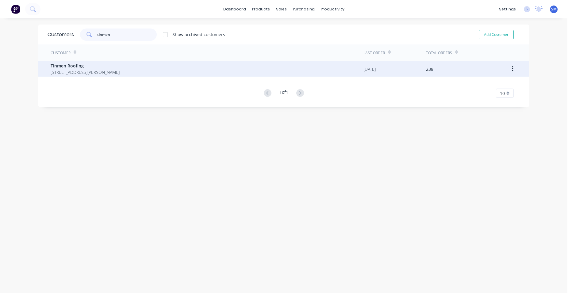
type input "tinmen"
click at [77, 70] on span "1 Holbrook Way ELANORA Queensland Australia 4221" at bounding box center [85, 72] width 69 height 6
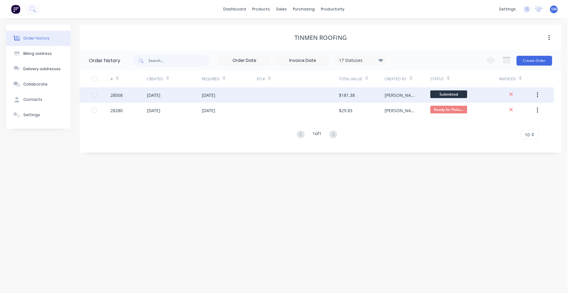
click at [303, 97] on div at bounding box center [298, 94] width 82 height 15
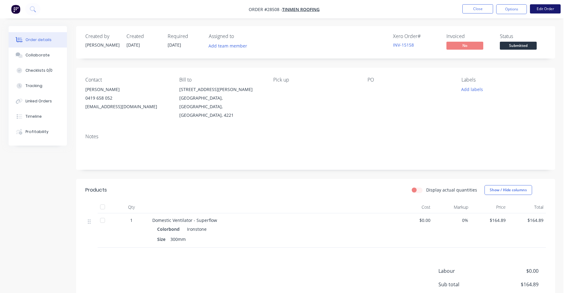
click at [542, 8] on button "Edit Order" at bounding box center [544, 8] width 31 height 9
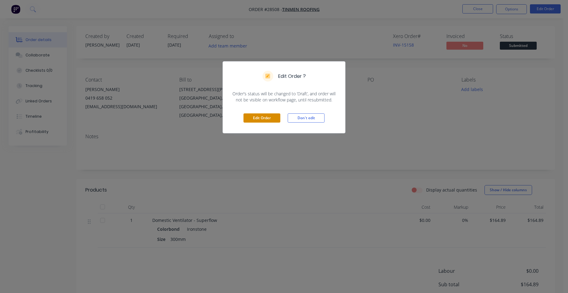
click at [274, 116] on button "Edit Order" at bounding box center [261, 118] width 37 height 9
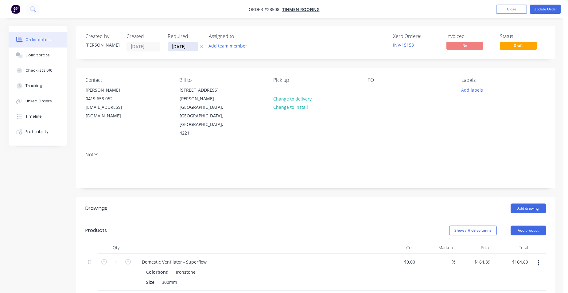
click at [183, 48] on input "[DATE]" at bounding box center [183, 46] width 30 height 9
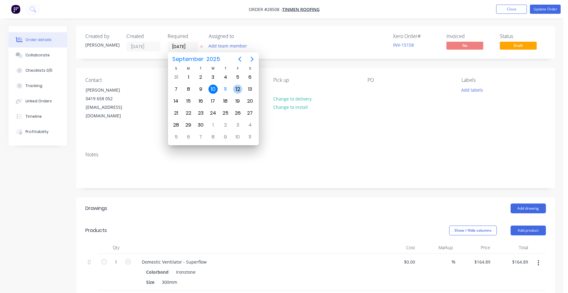
click at [235, 88] on div "12" at bounding box center [237, 89] width 9 height 9
type input "12/09/25"
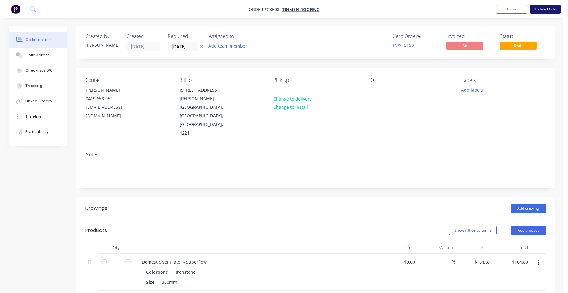
click at [551, 7] on button "Update Order" at bounding box center [544, 9] width 31 height 9
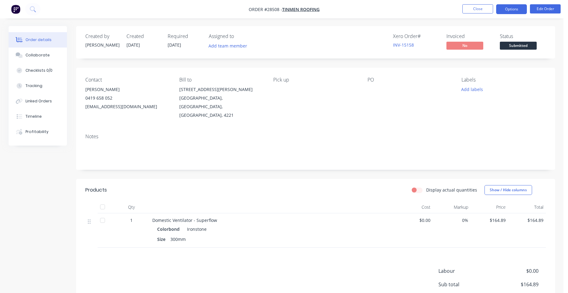
click at [514, 9] on button "Options" at bounding box center [511, 9] width 31 height 10
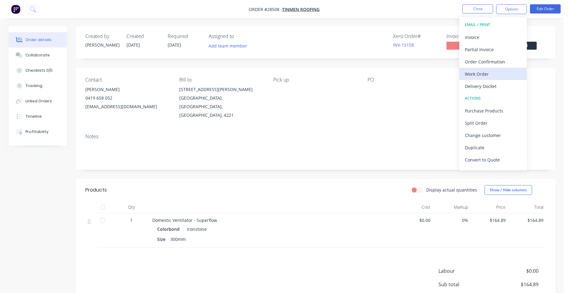
click at [500, 72] on div "Work Order" at bounding box center [492, 74] width 56 height 9
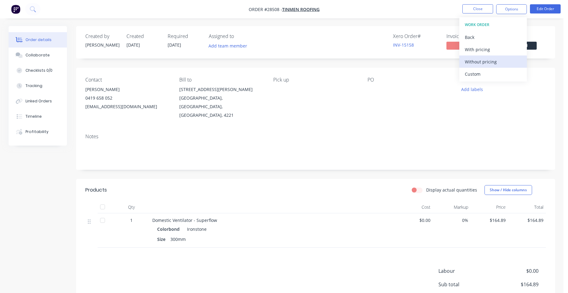
drag, startPoint x: 500, startPoint y: 64, endPoint x: 498, endPoint y: 68, distance: 4.2
click at [500, 64] on div "Without pricing" at bounding box center [492, 61] width 56 height 9
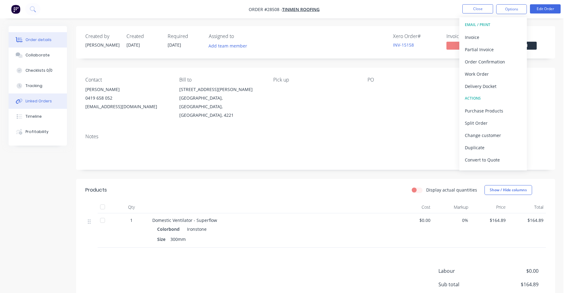
click at [48, 104] on div "Linked Orders" at bounding box center [38, 101] width 26 height 6
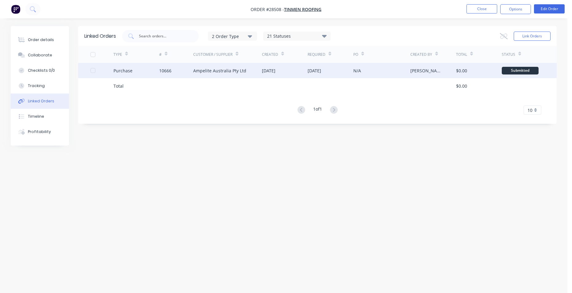
click at [172, 72] on div "10666" at bounding box center [176, 70] width 34 height 15
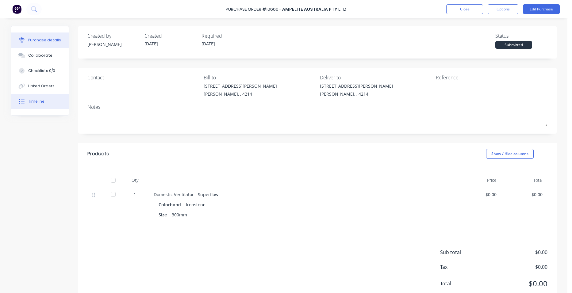
click at [44, 102] on button "Timeline" at bounding box center [40, 101] width 58 height 15
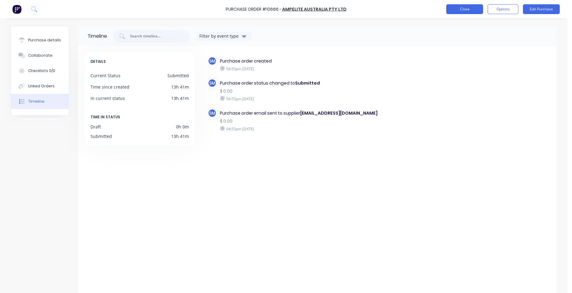
click at [466, 9] on button "Close" at bounding box center [464, 9] width 37 height 10
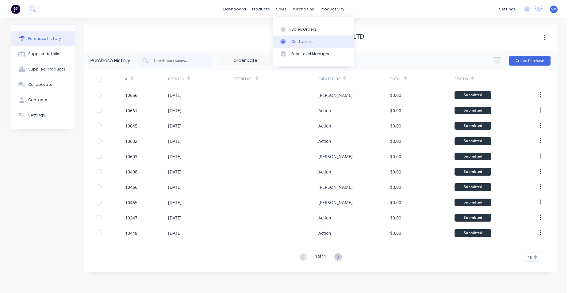
click at [298, 41] on div "Customers" at bounding box center [302, 42] width 22 height 6
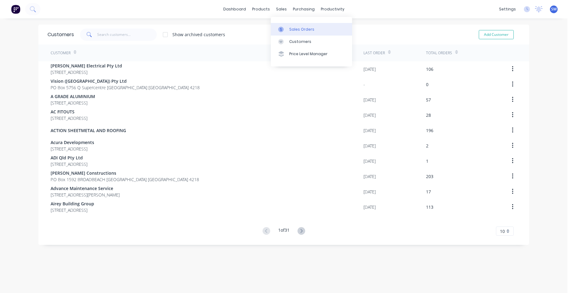
click at [290, 27] on div "Sales Orders" at bounding box center [301, 30] width 25 height 6
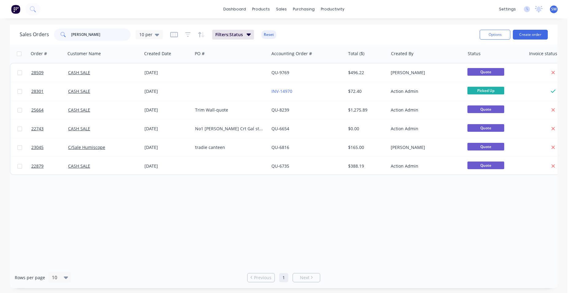
drag, startPoint x: 93, startPoint y: 38, endPoint x: 70, endPoint y: 36, distance: 22.8
click at [40, 39] on div "Sales Orders ward 10 per" at bounding box center [91, 35] width 143 height 12
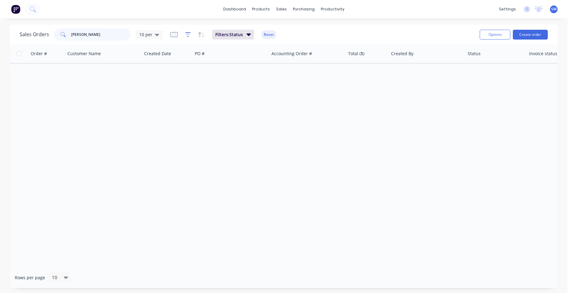
type input "hilbert"
click at [188, 36] on icon "button" at bounding box center [188, 35] width 6 height 6
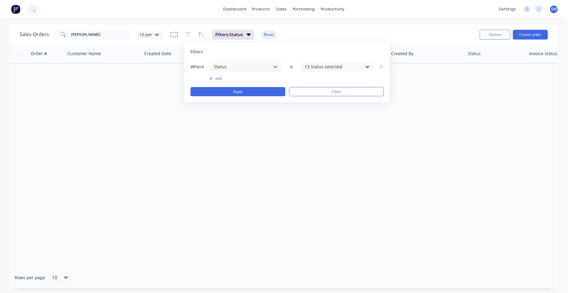
click at [365, 70] on icon at bounding box center [367, 67] width 4 height 7
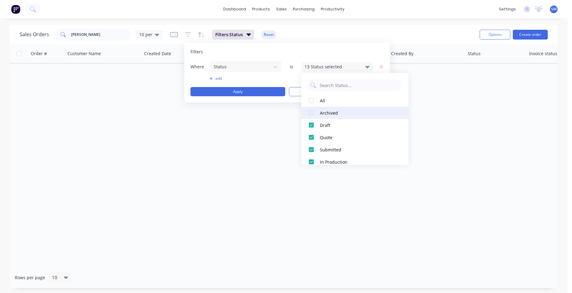
click at [311, 114] on div at bounding box center [311, 113] width 12 height 12
click at [243, 167] on div "Order # Customer Name Created Date PO # Accounting Order # Total ($) Created By…" at bounding box center [284, 155] width 548 height 223
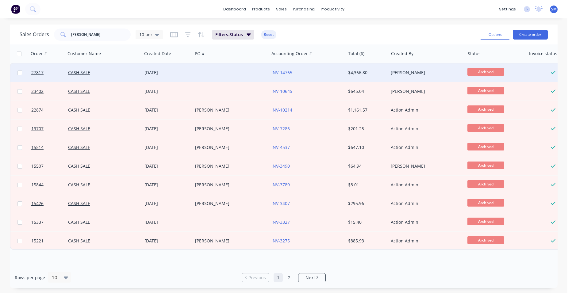
click at [317, 73] on div "INV-14765" at bounding box center [305, 73] width 68 height 6
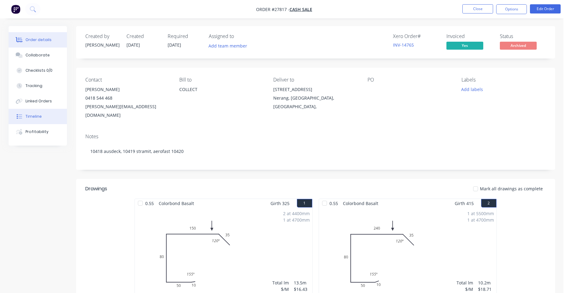
click at [54, 117] on button "Timeline" at bounding box center [38, 116] width 58 height 15
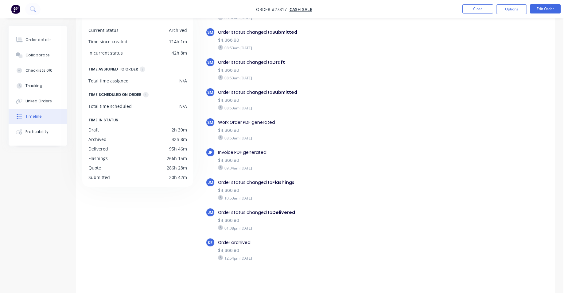
scroll to position [47, 0]
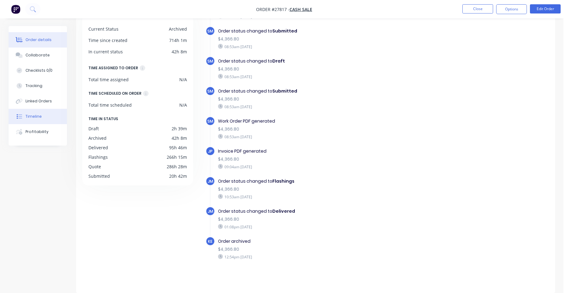
click at [42, 41] on div "Order details" at bounding box center [38, 40] width 26 height 6
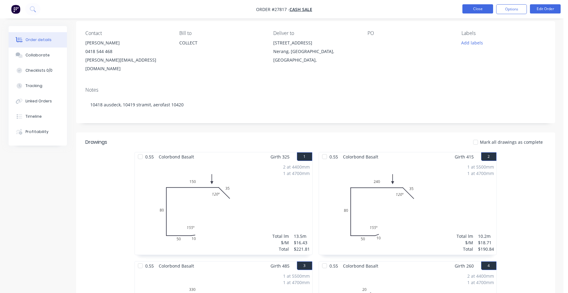
click at [468, 6] on button "Close" at bounding box center [477, 8] width 31 height 9
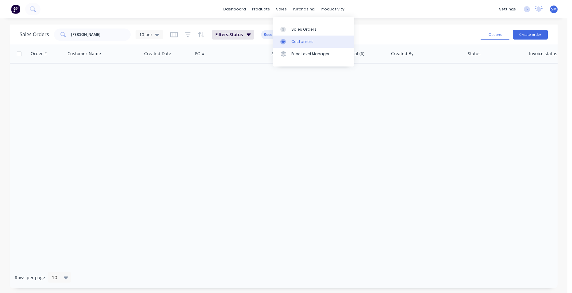
click at [292, 40] on div "Customers" at bounding box center [302, 42] width 22 height 6
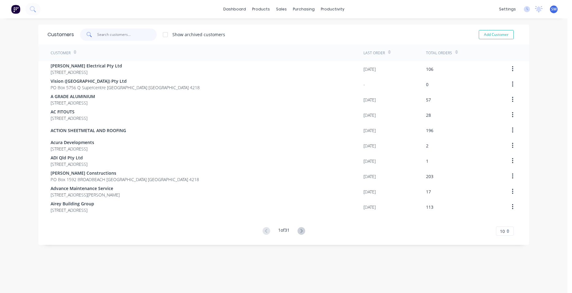
drag, startPoint x: 98, startPoint y: 34, endPoint x: 285, endPoint y: 38, distance: 186.9
click at [99, 34] on input "text" at bounding box center [127, 35] width 60 height 12
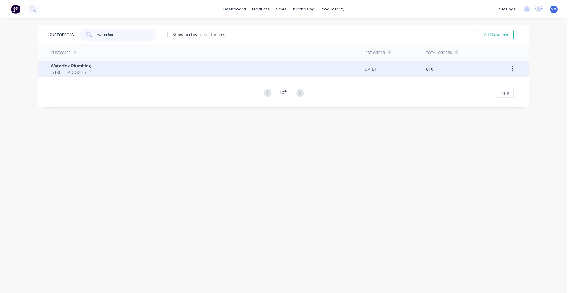
type input "waterfox"
click at [83, 66] on span "Waterfox Plumbing" at bounding box center [71, 66] width 40 height 6
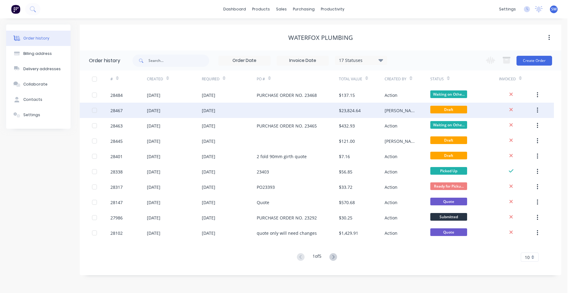
click at [295, 107] on div at bounding box center [298, 110] width 82 height 15
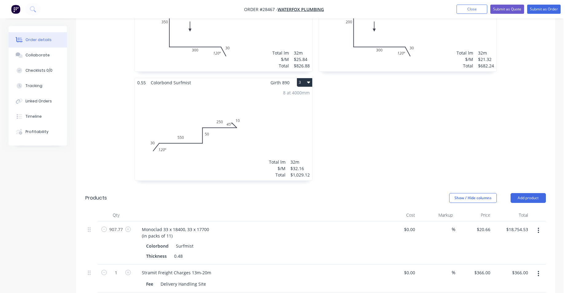
scroll to position [245, 0]
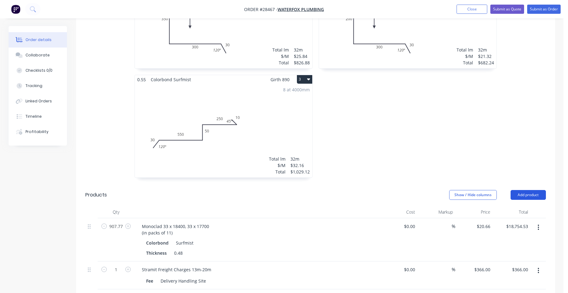
click at [530, 190] on button "Add product" at bounding box center [527, 195] width 35 height 10
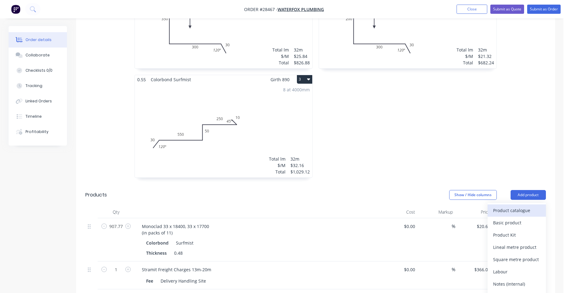
click at [523, 205] on button "Product catalogue" at bounding box center [516, 211] width 58 height 12
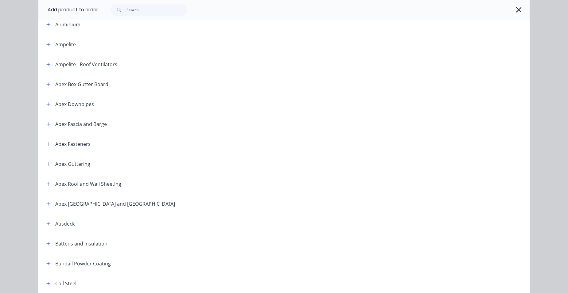
scroll to position [153, 0]
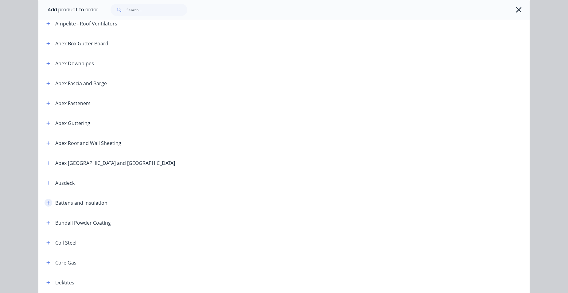
click at [46, 201] on icon "button" at bounding box center [48, 203] width 4 height 4
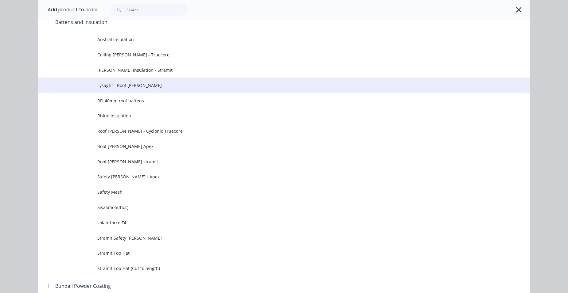
scroll to position [337, 0]
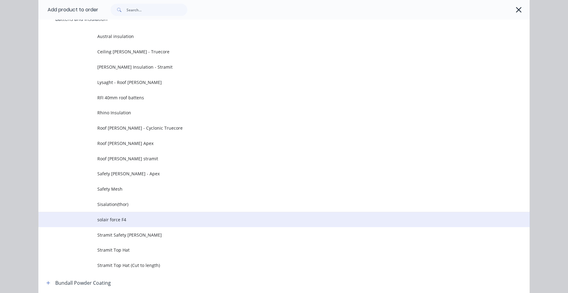
click at [141, 220] on span "solair force F4" at bounding box center [269, 220] width 345 height 6
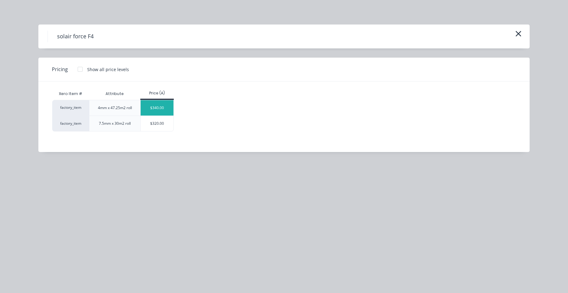
click at [141, 109] on div "$340.00" at bounding box center [157, 107] width 33 height 15
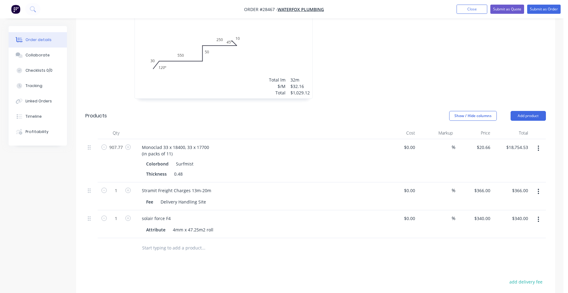
scroll to position [337, 0]
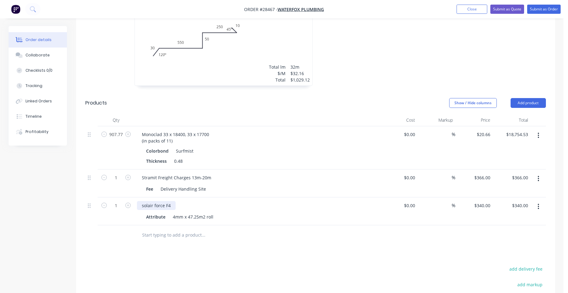
click at [174, 201] on div "solair force F4" at bounding box center [156, 205] width 39 height 9
drag, startPoint x: 172, startPoint y: 197, endPoint x: 137, endPoint y: 196, distance: 35.6
click at [137, 201] on div "solair force F4" at bounding box center [156, 205] width 39 height 9
drag, startPoint x: 488, startPoint y: 197, endPoint x: 478, endPoint y: 194, distance: 11.3
click at [488, 201] on input "340" at bounding box center [487, 205] width 10 height 9
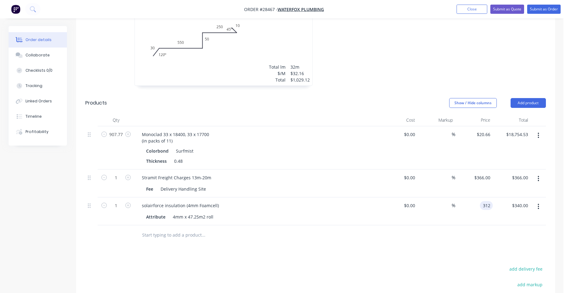
type input "$312.00"
click at [469, 205] on div "$312.00 $312.00" at bounding box center [474, 212] width 38 height 28
click at [117, 201] on input "1" at bounding box center [116, 205] width 16 height 9
type input "22"
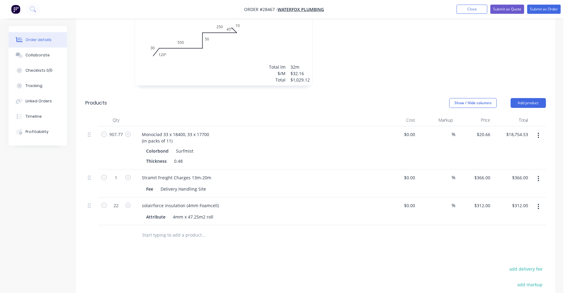
type input "$6,864.00"
click at [343, 201] on div "solairforce insulation (4mm Foamcell)" at bounding box center [257, 205] width 241 height 9
click at [529, 98] on button "Add product" at bounding box center [527, 103] width 35 height 10
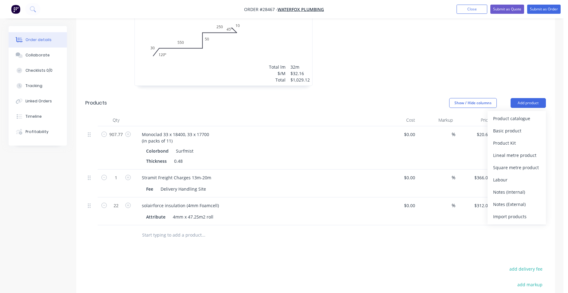
drag, startPoint x: 523, startPoint y: 124, endPoint x: 513, endPoint y: 128, distance: 10.8
click at [523, 126] on div "Basic product" at bounding box center [516, 130] width 47 height 9
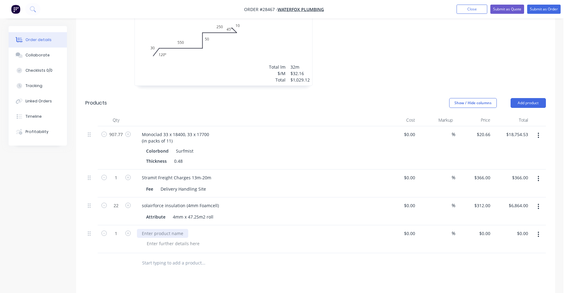
click at [156, 229] on div at bounding box center [162, 233] width 51 height 9
click at [164, 239] on div at bounding box center [173, 243] width 63 height 9
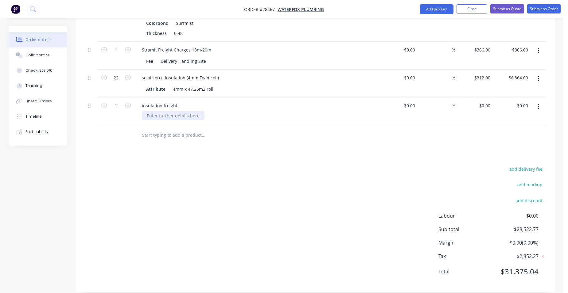
click at [193, 111] on div at bounding box center [173, 115] width 63 height 9
click at [491, 101] on input "0" at bounding box center [485, 105] width 14 height 9
type input "$220.00"
click at [464, 106] on div "$220.00 220" at bounding box center [474, 112] width 38 height 28
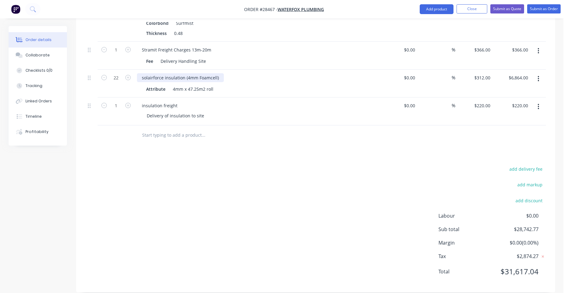
click at [221, 73] on div "solairforce insulation (4mm Foamcell)" at bounding box center [180, 77] width 87 height 9
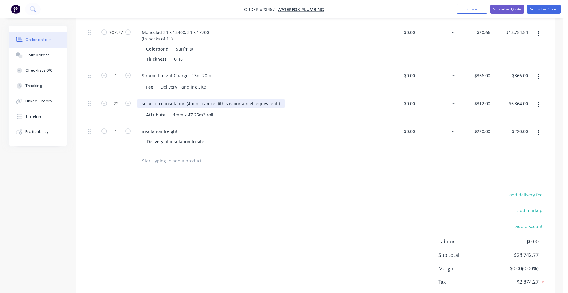
scroll to position [373, 0]
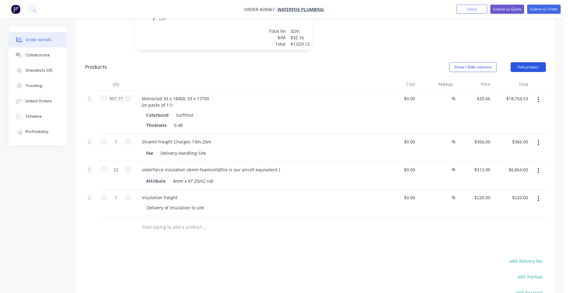
click at [539, 62] on button "Add product" at bounding box center [527, 67] width 35 height 10
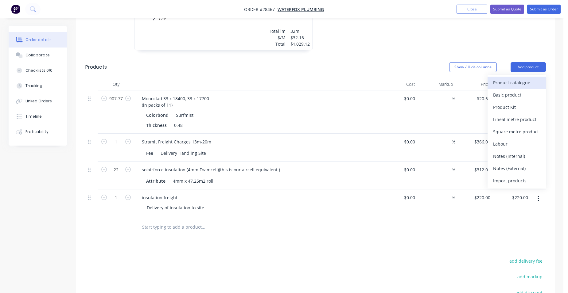
click at [532, 78] on div "Product catalogue" at bounding box center [516, 82] width 47 height 9
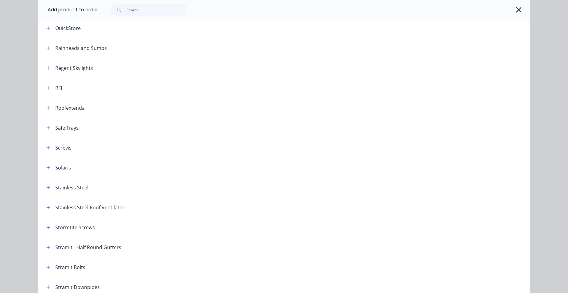
scroll to position [828, 0]
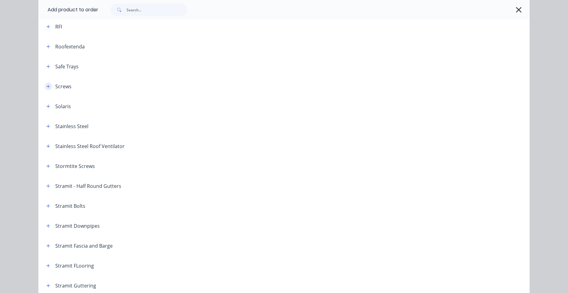
click at [46, 84] on icon "button" at bounding box center [48, 86] width 4 height 4
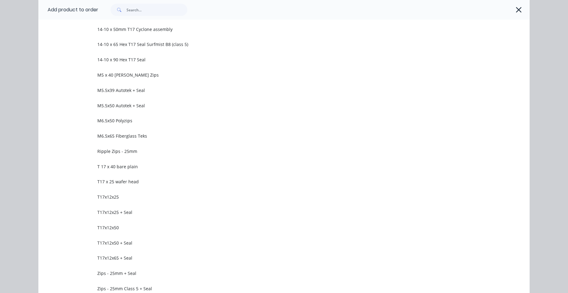
scroll to position [1166, 0]
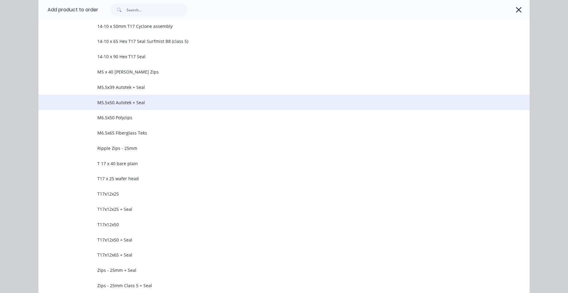
click at [139, 103] on span "M5.5x50 Autotek + Seal" at bounding box center [269, 102] width 345 height 6
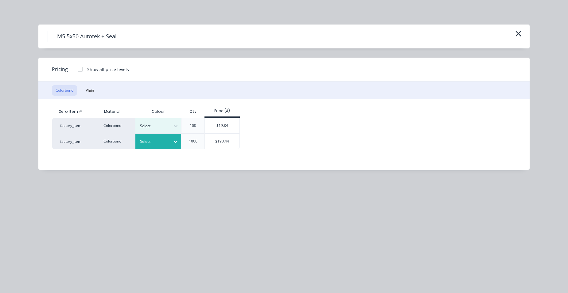
click at [148, 140] on div at bounding box center [154, 141] width 28 height 7
click at [215, 137] on div "$190.44" at bounding box center [222, 141] width 35 height 15
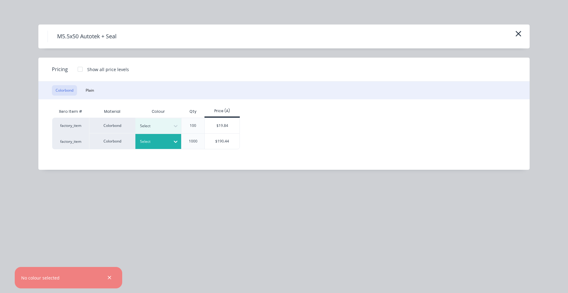
click at [142, 143] on div at bounding box center [154, 141] width 28 height 7
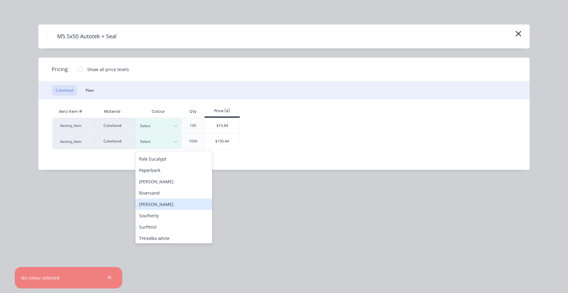
scroll to position [215, 0]
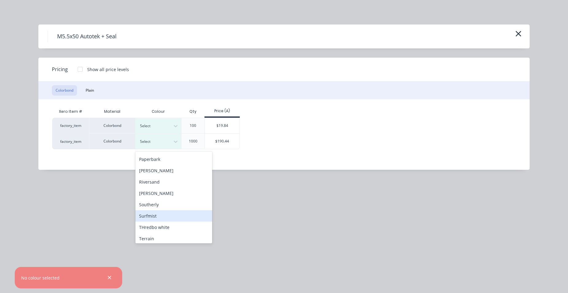
click at [159, 214] on div "Surfmist" at bounding box center [173, 215] width 77 height 11
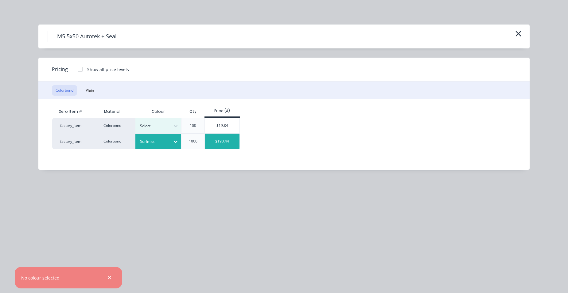
click at [217, 146] on div "$190.44" at bounding box center [222, 141] width 35 height 15
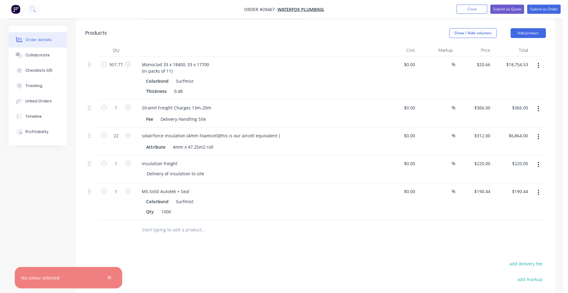
scroll to position [465, 0]
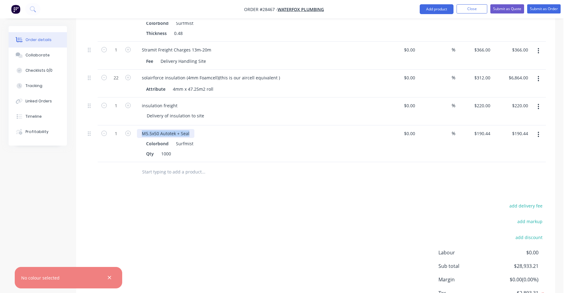
drag, startPoint x: 191, startPoint y: 125, endPoint x: 135, endPoint y: 122, distance: 56.2
click at [135, 125] on div "M5.5x50 Autotek + Seal Colorbond Surfmist Qty 1000" at bounding box center [256, 143] width 245 height 37
click at [489, 129] on input "190.44" at bounding box center [484, 133] width 17 height 9
type input "$210.00"
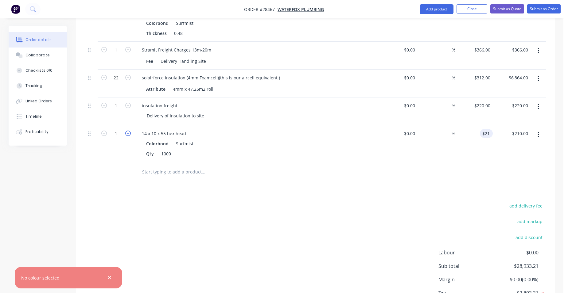
click at [128, 131] on icon "button" at bounding box center [128, 134] width 6 height 6
type input "2"
type input "$420.00"
click at [128, 131] on icon "button" at bounding box center [128, 134] width 6 height 6
type input "3"
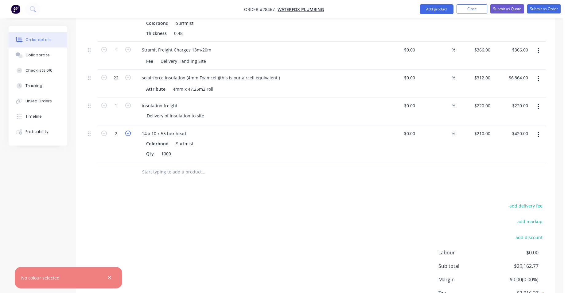
type input "$630.00"
click at [128, 131] on icon "button" at bounding box center [128, 134] width 6 height 6
type input "4"
type input "$840.00"
click at [128, 131] on icon "button" at bounding box center [128, 134] width 6 height 6
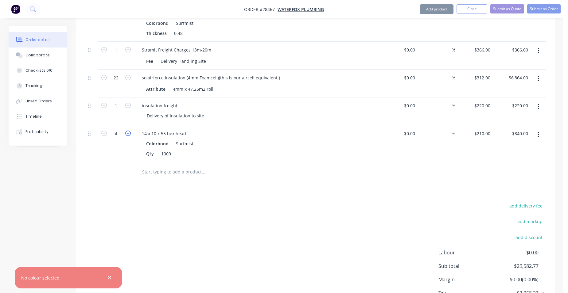
type input "5"
type input "$1,050.00"
click at [128, 131] on icon "button" at bounding box center [128, 134] width 6 height 6
type input "6"
type input "$1,260.00"
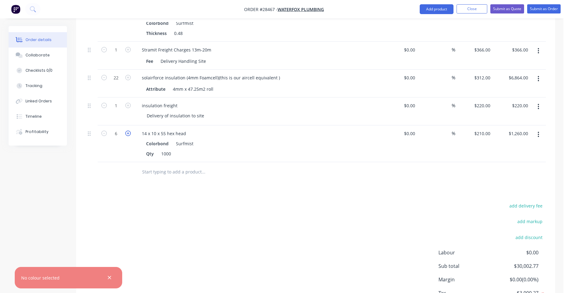
click at [128, 131] on icon "button" at bounding box center [128, 134] width 6 height 6
type input "7"
type input "$1,470.00"
click at [188, 129] on div "14 x 10 x 55 hex head" at bounding box center [164, 133] width 54 height 9
click at [188, 129] on div "14 x 10 x 55 hex head9screws to be confirmed when ordering" at bounding box center [205, 133] width 136 height 9
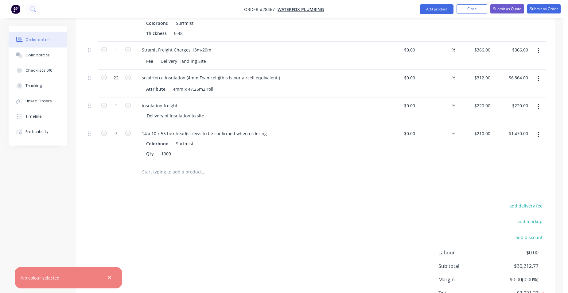
click at [445, 164] on div at bounding box center [315, 172] width 460 height 20
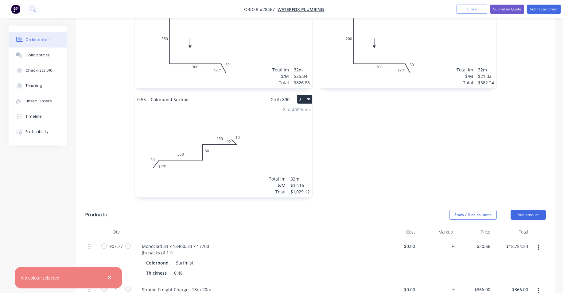
scroll to position [220, 0]
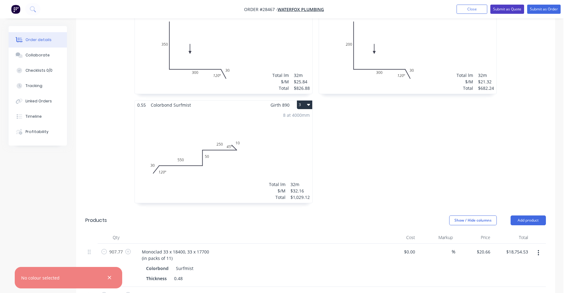
click at [518, 11] on button "Submit as Quote" at bounding box center [507, 9] width 34 height 9
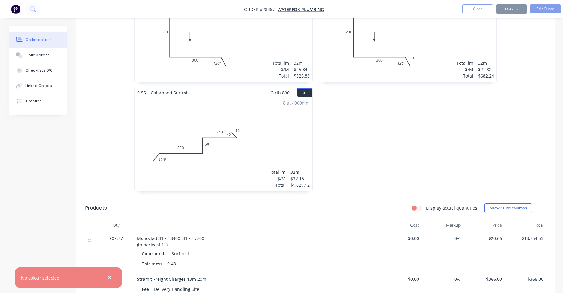
scroll to position [0, 0]
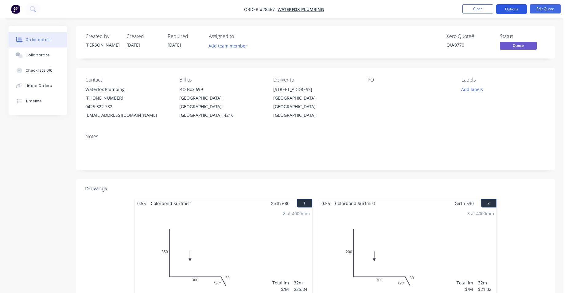
click at [514, 9] on button "Options" at bounding box center [511, 9] width 31 height 10
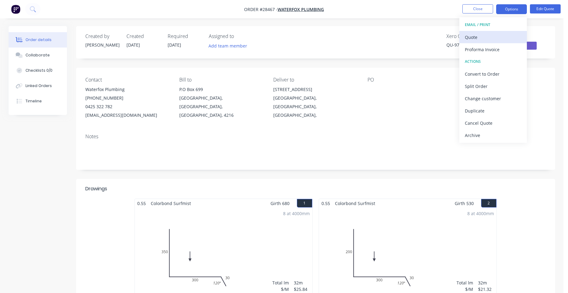
click at [497, 34] on div "Quote" at bounding box center [492, 37] width 56 height 9
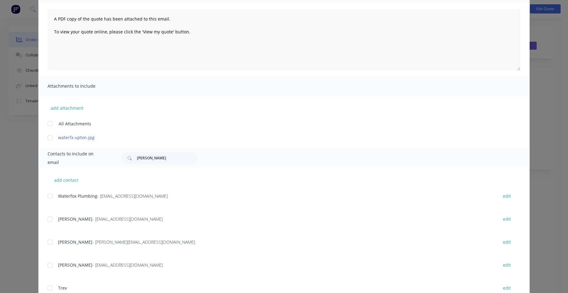
scroll to position [61, 0]
click at [48, 194] on div at bounding box center [50, 196] width 12 height 12
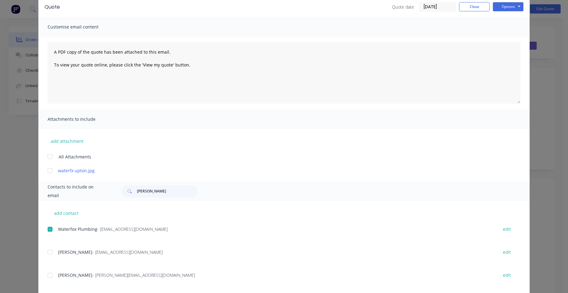
scroll to position [0, 0]
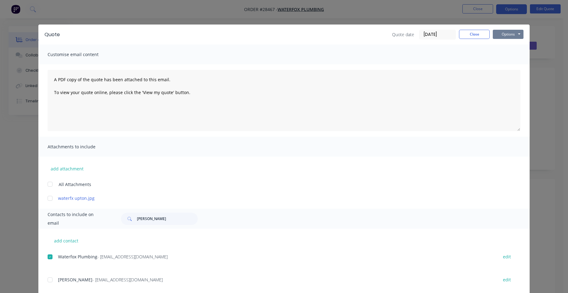
click at [507, 30] on button "Options" at bounding box center [507, 34] width 31 height 9
click at [513, 64] on button "Email" at bounding box center [511, 65] width 39 height 10
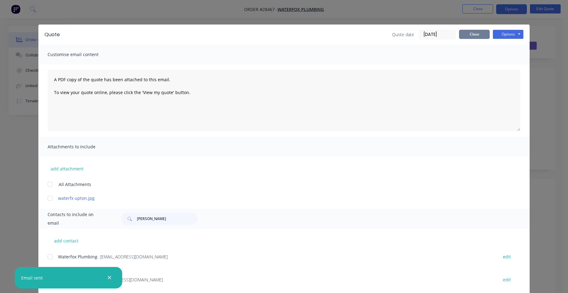
click at [472, 31] on button "Close" at bounding box center [474, 34] width 31 height 9
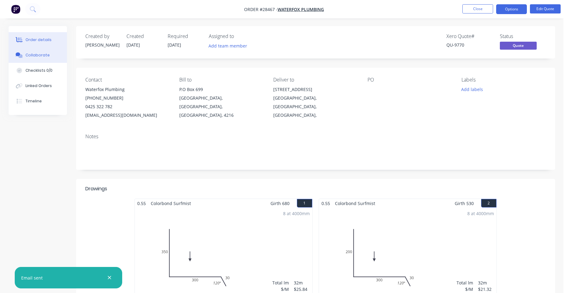
click at [27, 54] on div "Collaborate" at bounding box center [37, 55] width 24 height 6
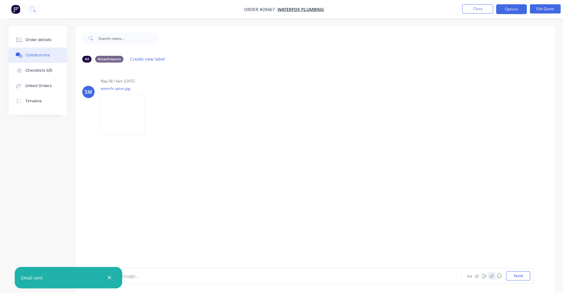
click at [491, 277] on icon "button" at bounding box center [491, 276] width 4 height 4
click at [524, 276] on button "Send" at bounding box center [518, 275] width 24 height 9
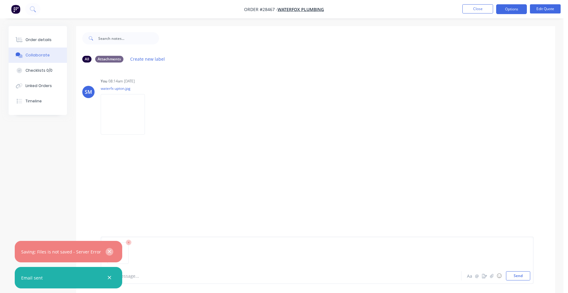
click at [110, 251] on icon "button" at bounding box center [109, 252] width 4 height 6
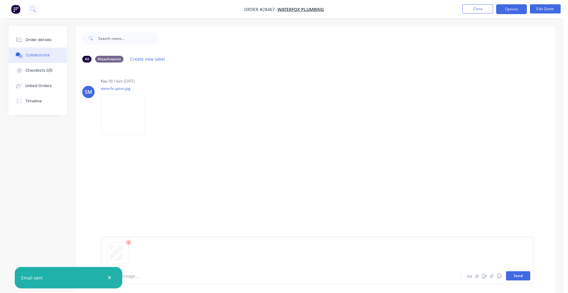
click at [513, 278] on button "Send" at bounding box center [518, 275] width 24 height 9
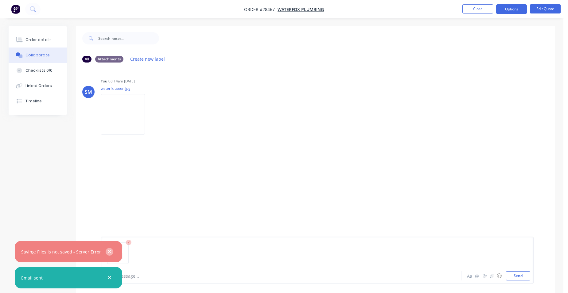
click at [107, 250] on icon "button" at bounding box center [109, 252] width 4 height 6
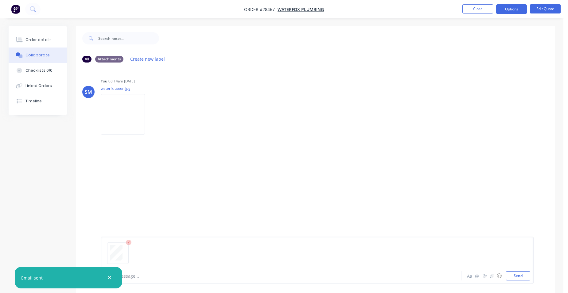
click at [107, 277] on icon "button" at bounding box center [109, 278] width 4 height 6
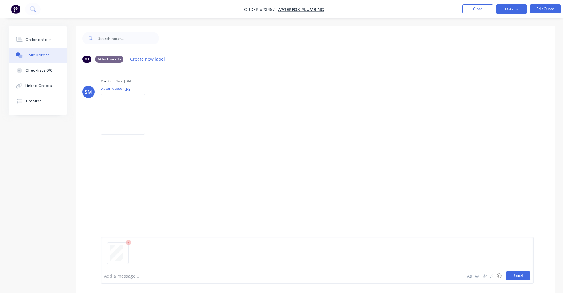
click at [514, 274] on button "Send" at bounding box center [518, 275] width 24 height 9
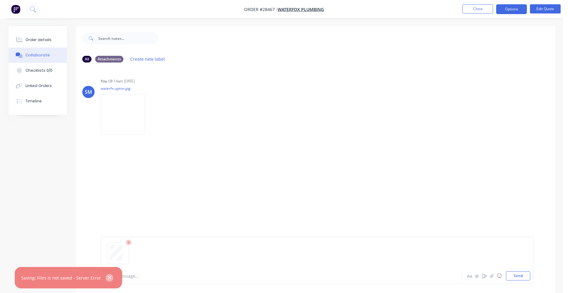
drag, startPoint x: 109, startPoint y: 277, endPoint x: 116, endPoint y: 261, distance: 17.4
click at [109, 277] on icon "button" at bounding box center [109, 277] width 3 height 3
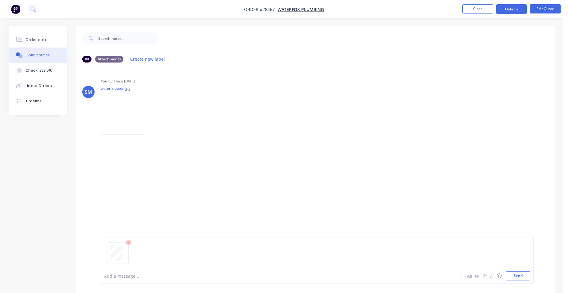
click at [126, 244] on icon at bounding box center [129, 243] width 6 height 6
click at [490, 276] on icon "button" at bounding box center [491, 276] width 4 height 4
click at [518, 275] on button "Send" at bounding box center [518, 275] width 24 height 9
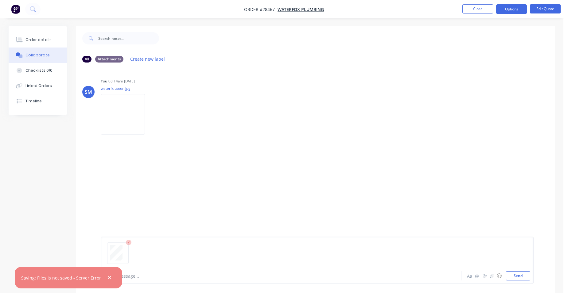
drag, startPoint x: 108, startPoint y: 275, endPoint x: 108, endPoint y: 272, distance: 3.4
click at [108, 275] on button "button" at bounding box center [110, 278] width 8 height 8
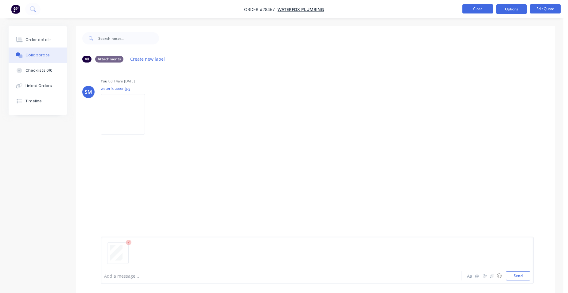
click at [469, 10] on button "Close" at bounding box center [477, 8] width 31 height 9
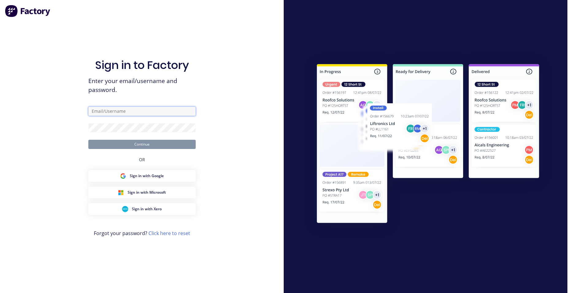
type input "steve.mace@actionsheetmetal.com"
click at [153, 145] on button "Continue" at bounding box center [141, 144] width 107 height 9
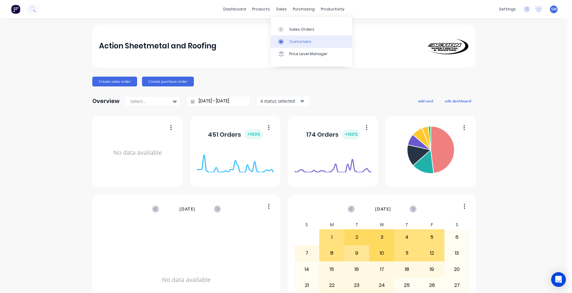
click at [298, 39] on div "Customers" at bounding box center [300, 42] width 22 height 6
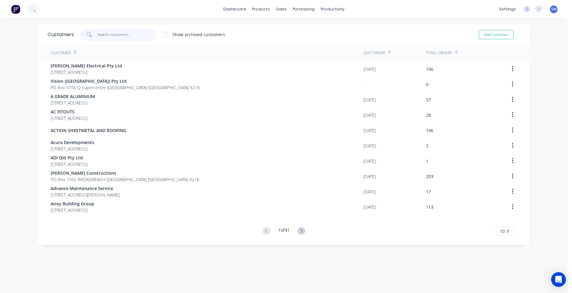
click at [111, 35] on input "text" at bounding box center [127, 35] width 60 height 12
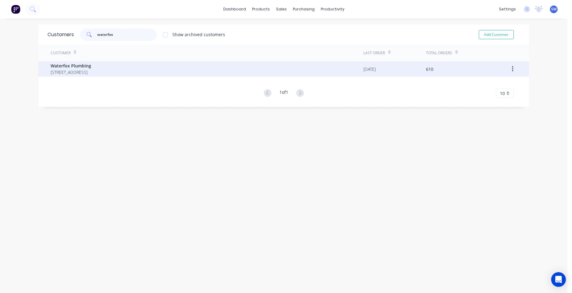
type input "waterfox"
click at [91, 66] on span "Waterfox Plumbing" at bounding box center [71, 66] width 40 height 6
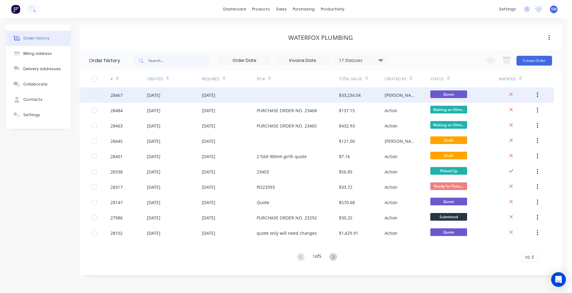
click at [286, 94] on div at bounding box center [298, 94] width 82 height 15
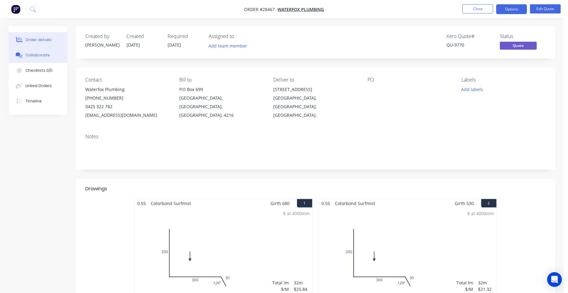
click at [44, 57] on div "Collaborate" at bounding box center [37, 55] width 24 height 6
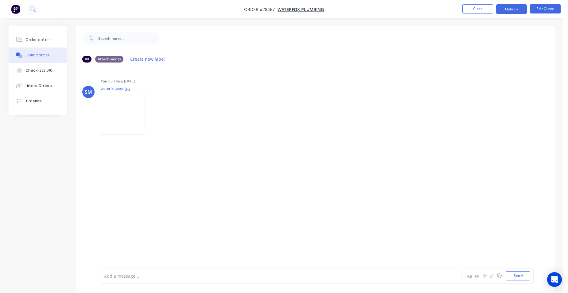
click at [141, 272] on div "Add a message..." at bounding box center [263, 275] width 319 height 9
click at [492, 275] on icon "button" at bounding box center [491, 276] width 4 height 4
click at [523, 273] on button "Send" at bounding box center [518, 275] width 24 height 9
click at [150, 271] on div "Add a message... Aa @ ☺ Send" at bounding box center [317, 276] width 433 height 16
click at [149, 273] on div at bounding box center [263, 276] width 319 height 6
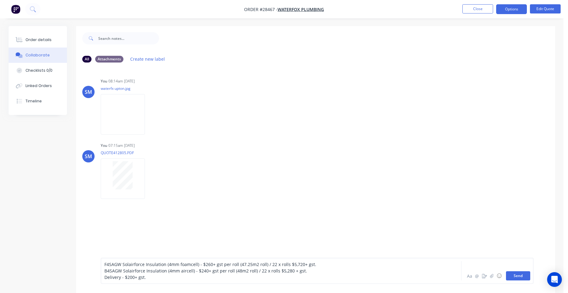
click at [524, 276] on button "Send" at bounding box center [518, 275] width 24 height 9
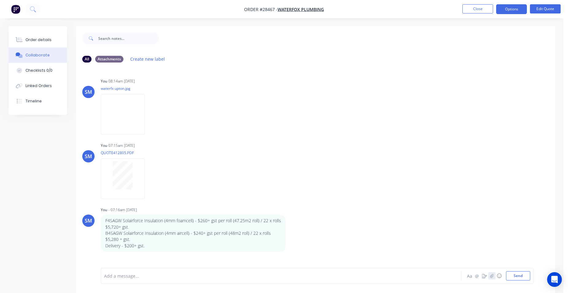
click at [491, 278] on icon "button" at bounding box center [491, 276] width 3 height 4
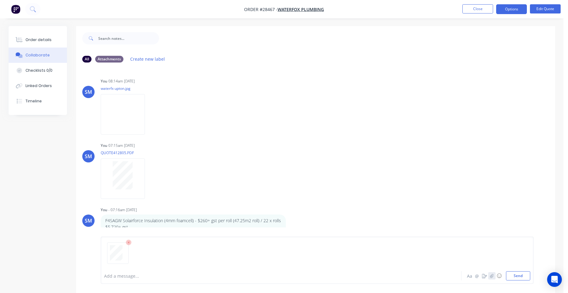
click at [488, 278] on button "button" at bounding box center [491, 275] width 7 height 7
click at [511, 273] on button "Send" at bounding box center [518, 275] width 24 height 9
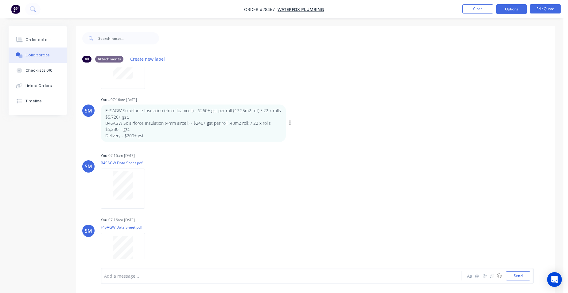
scroll to position [118, 0]
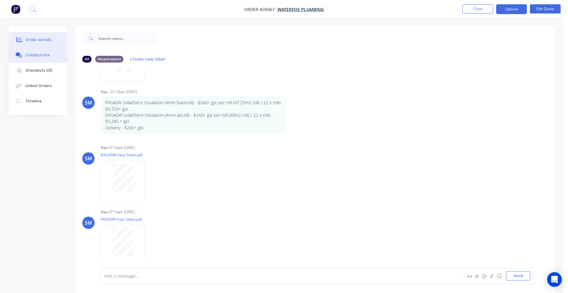
click at [43, 38] on div "Order details" at bounding box center [38, 40] width 26 height 6
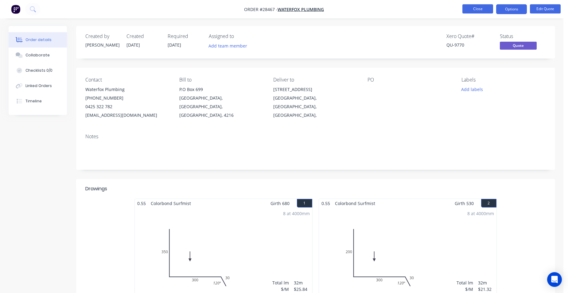
click at [486, 7] on button "Close" at bounding box center [477, 8] width 31 height 9
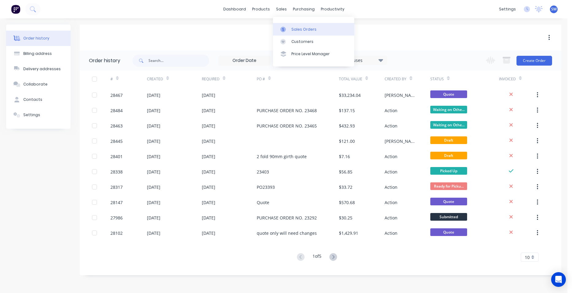
click at [297, 29] on div "Sales Orders" at bounding box center [303, 30] width 25 height 6
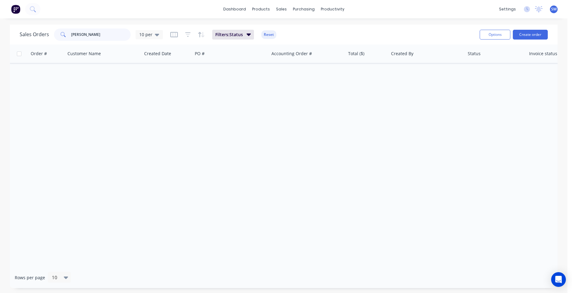
drag, startPoint x: 88, startPoint y: 33, endPoint x: 53, endPoint y: 29, distance: 35.0
click at [54, 29] on div "hilbert" at bounding box center [92, 35] width 77 height 12
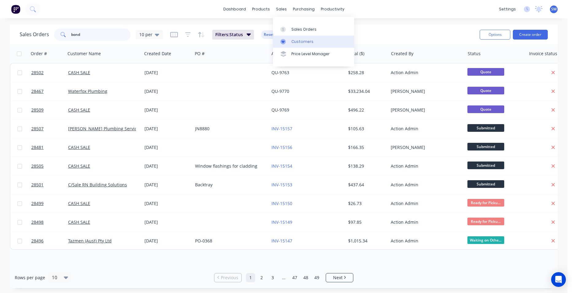
type input "bond"
click at [299, 40] on div "Customers" at bounding box center [302, 42] width 22 height 6
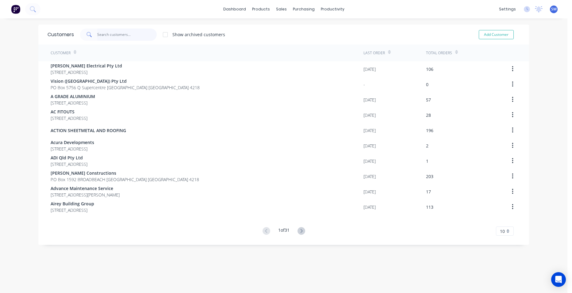
click at [105, 31] on input "text" at bounding box center [127, 35] width 60 height 12
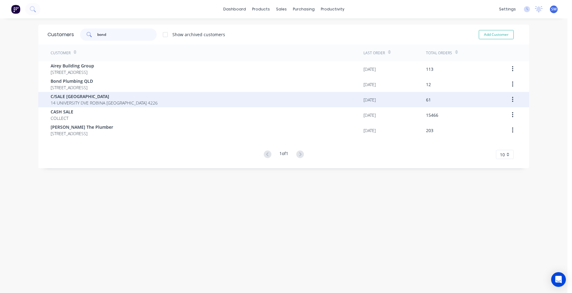
type input "bond"
click at [159, 100] on div "C/SALE BOND UNIVERSITY 14 UNIVERSITY DVE ROBINA Queensland Australia 4226" at bounding box center [207, 99] width 313 height 15
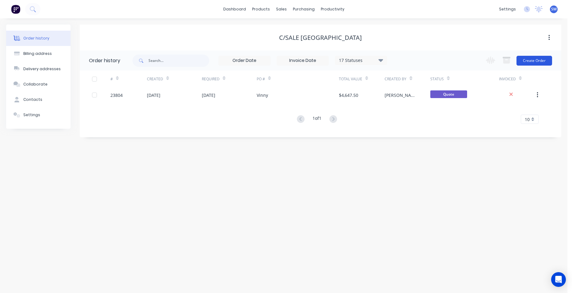
click at [538, 60] on button "Create Order" at bounding box center [535, 61] width 36 height 10
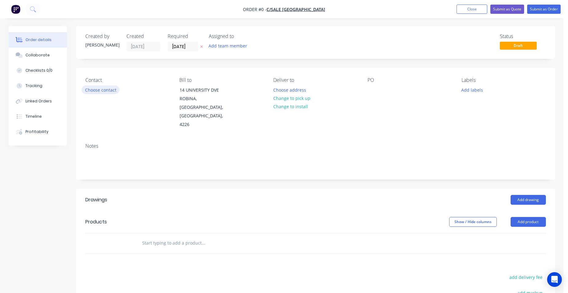
click at [92, 89] on button "Choose contact" at bounding box center [101, 90] width 38 height 8
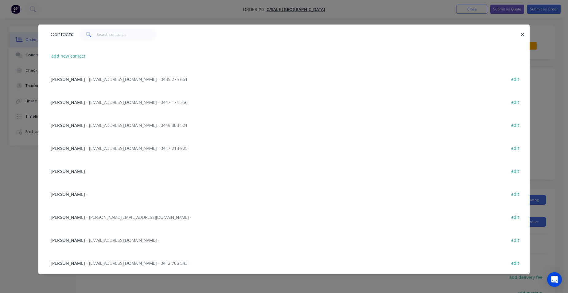
click at [117, 103] on span "- scthomas@bond.edu.au - 0447 174 356" at bounding box center [136, 102] width 101 height 6
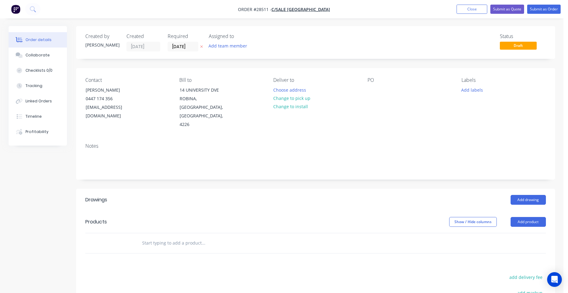
click at [269, 88] on div "Contact Scott Thomas 0447 174 356 scthomas@bond.edu.au Bill to 14 UNIVERSITY DV…" at bounding box center [315, 103] width 479 height 70
click at [275, 88] on button "Choose address" at bounding box center [289, 90] width 39 height 8
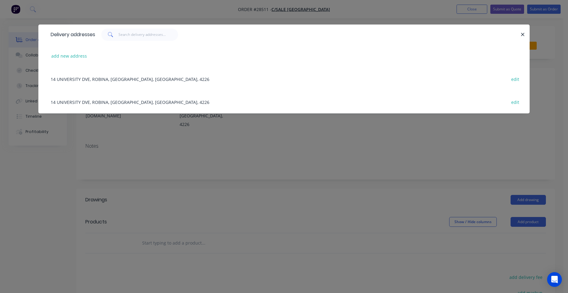
click at [142, 79] on div "14 UNIVERSITY DVE, ROBINA, Queensland, Australia, 4226 edit" at bounding box center [284, 78] width 472 height 23
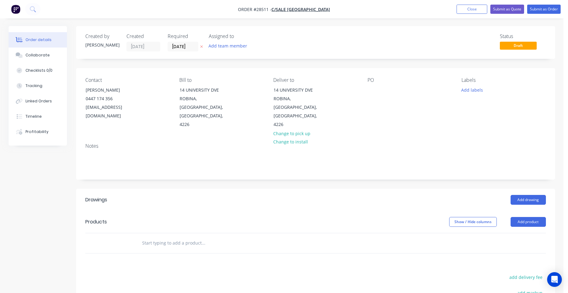
drag, startPoint x: 531, startPoint y: 204, endPoint x: 515, endPoint y: 210, distance: 17.0
click at [530, 217] on button "Add product" at bounding box center [527, 222] width 35 height 10
click at [510, 233] on div "Product catalogue" at bounding box center [516, 237] width 47 height 9
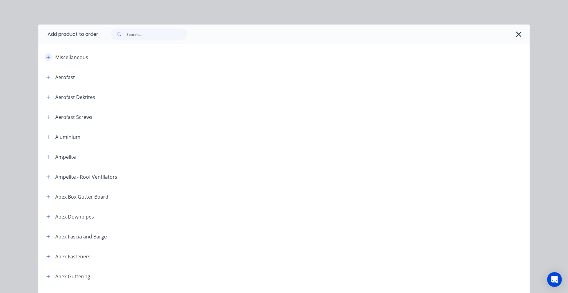
click at [46, 56] on icon "button" at bounding box center [48, 57] width 4 height 4
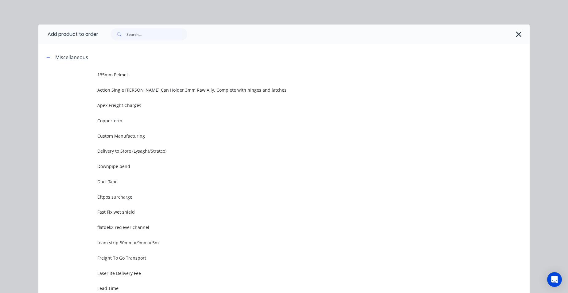
click at [127, 133] on span "Custom Manufacturing" at bounding box center [269, 136] width 345 height 6
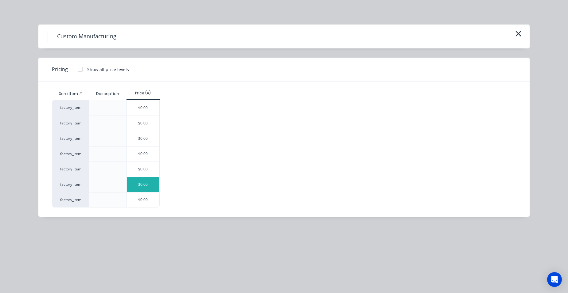
click at [144, 185] on div "$0.00" at bounding box center [143, 184] width 33 height 15
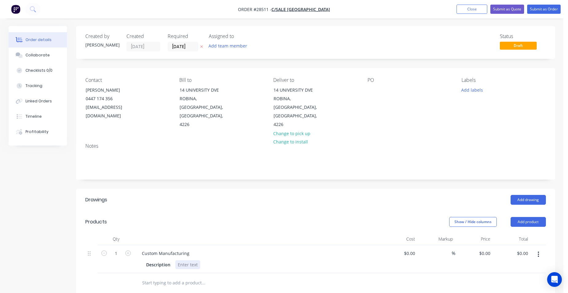
drag, startPoint x: 192, startPoint y: 246, endPoint x: 195, endPoint y: 247, distance: 3.7
click at [191, 260] on div at bounding box center [187, 264] width 25 height 9
click at [491, 249] on input "0" at bounding box center [488, 253] width 7 height 9
type input "$201.55"
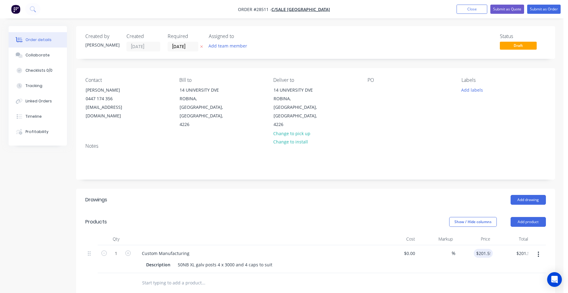
click at [461, 233] on div "Price" at bounding box center [474, 239] width 38 height 12
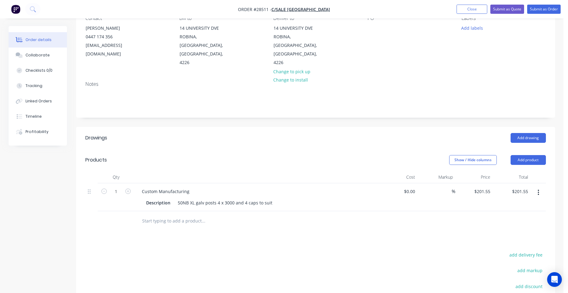
scroll to position [123, 0]
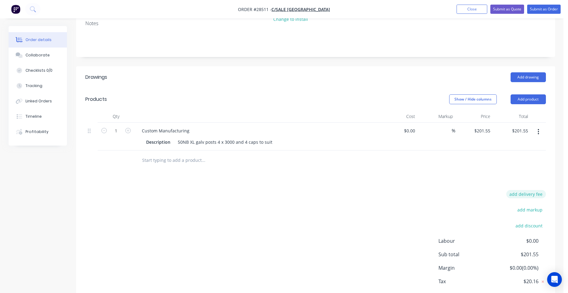
click at [538, 190] on button "add delivery fee" at bounding box center [526, 194] width 40 height 8
type input "100"
click input "submit" at bounding box center [0, 0] width 0 height 0
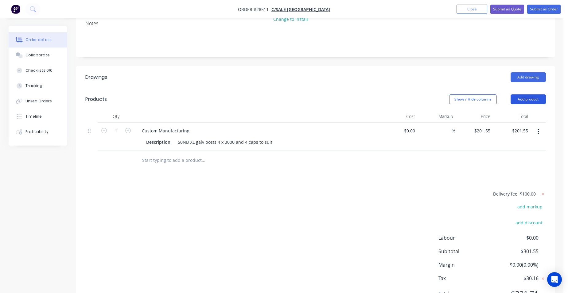
click at [535, 94] on button "Add product" at bounding box center [527, 99] width 35 height 10
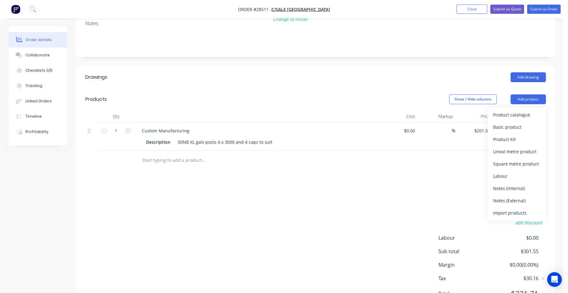
drag, startPoint x: 527, startPoint y: 180, endPoint x: 507, endPoint y: 180, distance: 19.6
click at [525, 196] on div "Notes (External)" at bounding box center [516, 200] width 47 height 9
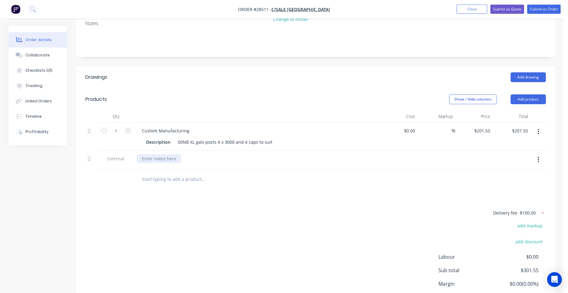
drag, startPoint x: 151, startPoint y: 145, endPoint x: 196, endPoint y: 146, distance: 44.8
click at [154, 154] on div at bounding box center [159, 158] width 44 height 9
click at [332, 154] on div "the only thing i am still chasing is the sign brackets to you have a photo of t…" at bounding box center [240, 158] width 206 height 9
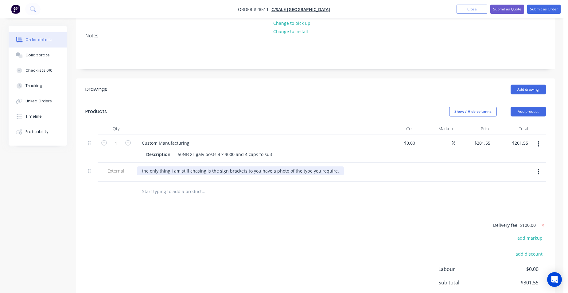
scroll to position [63, 0]
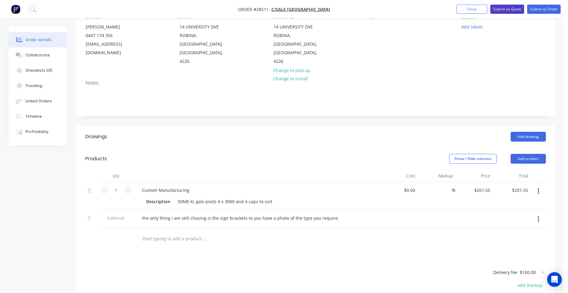
click at [505, 10] on button "Submit as Quote" at bounding box center [507, 9] width 34 height 9
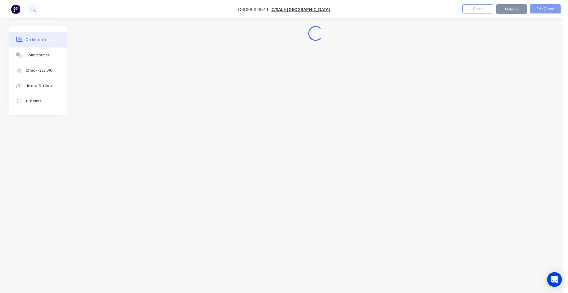
scroll to position [0, 0]
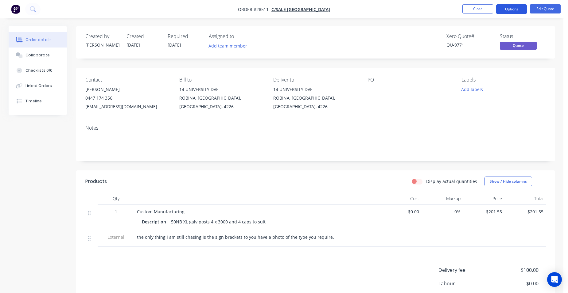
click at [518, 11] on button "Options" at bounding box center [511, 9] width 31 height 10
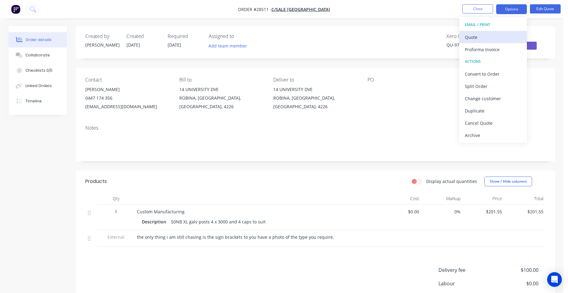
click at [500, 35] on div "Quote" at bounding box center [492, 37] width 56 height 9
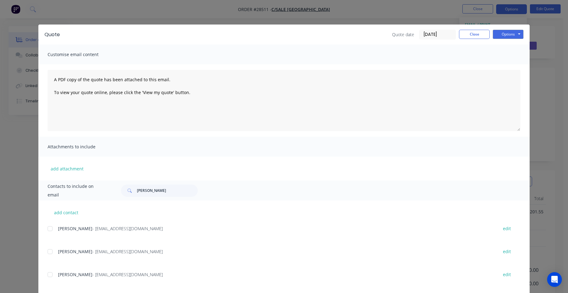
click at [50, 251] on div at bounding box center [50, 252] width 12 height 12
click at [508, 33] on button "Options" at bounding box center [507, 34] width 31 height 9
click at [510, 65] on button "Email" at bounding box center [511, 65] width 39 height 10
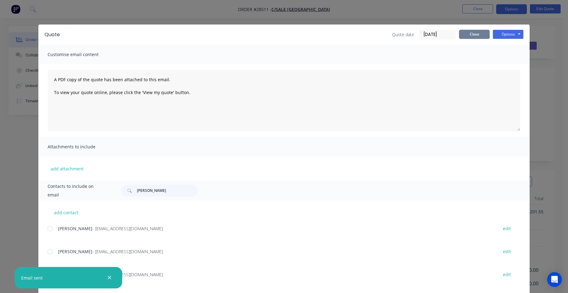
click at [463, 36] on button "Close" at bounding box center [474, 34] width 31 height 9
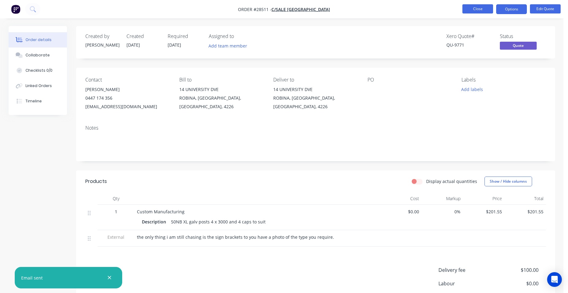
click at [475, 7] on button "Close" at bounding box center [477, 8] width 31 height 9
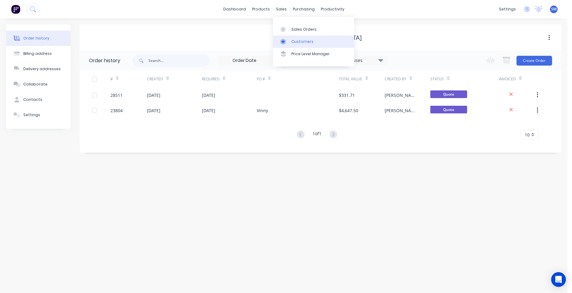
click at [290, 40] on link "Customers" at bounding box center [313, 42] width 81 height 12
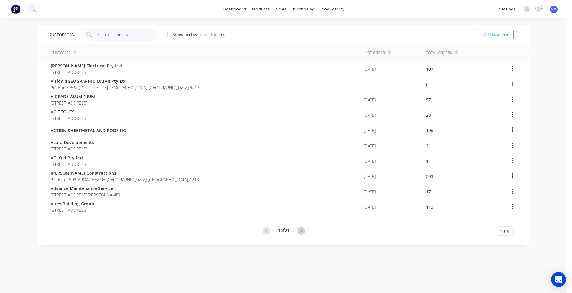
click at [115, 35] on input "text" at bounding box center [127, 35] width 60 height 12
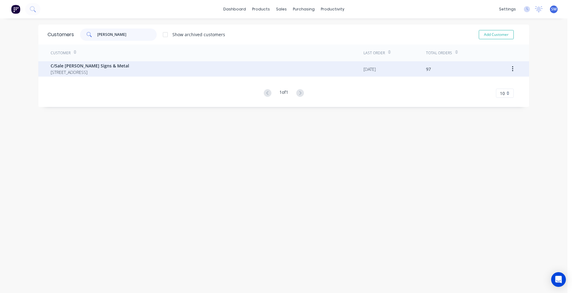
type input "pieter"
click at [96, 63] on span "C/Sale Pieters Signs & Metal" at bounding box center [90, 66] width 79 height 6
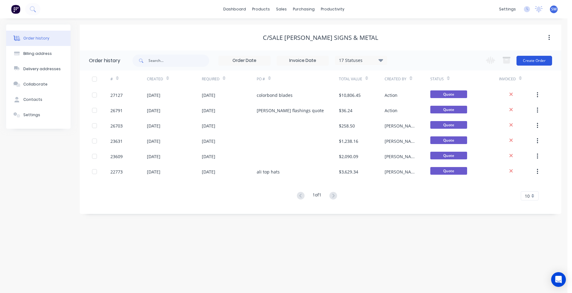
click at [543, 59] on button "Create Order" at bounding box center [535, 61] width 36 height 10
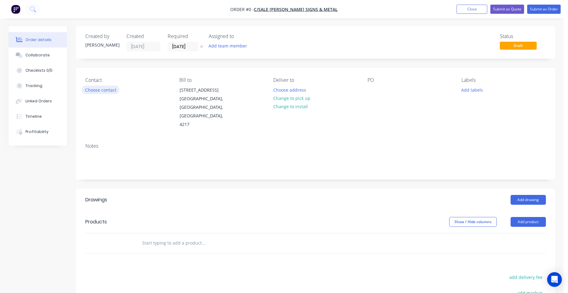
click at [110, 92] on button "Choose contact" at bounding box center [101, 90] width 38 height 8
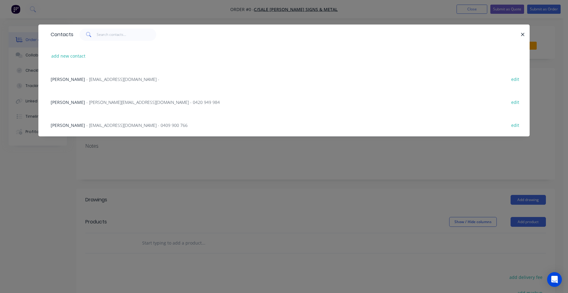
click at [133, 125] on span "- rgerrard@pieterssm.com.au - 0409 900 766" at bounding box center [136, 125] width 101 height 6
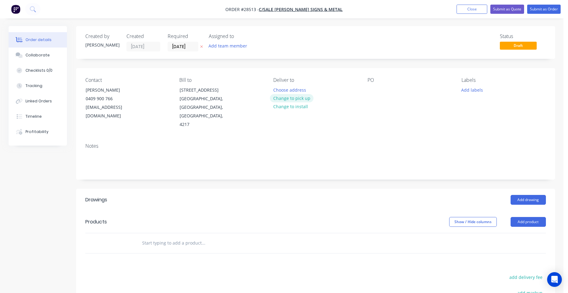
click at [297, 96] on button "Change to pick up" at bounding box center [292, 98] width 44 height 8
click at [540, 217] on button "Add product" at bounding box center [527, 222] width 35 height 10
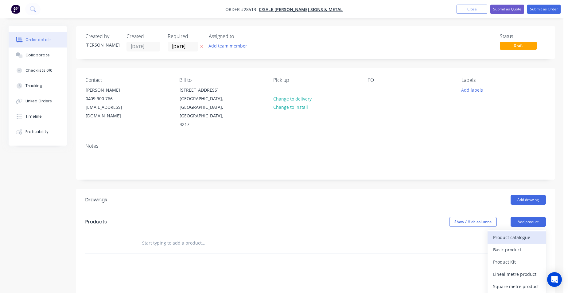
click at [523, 233] on div "Product catalogue" at bounding box center [516, 237] width 47 height 9
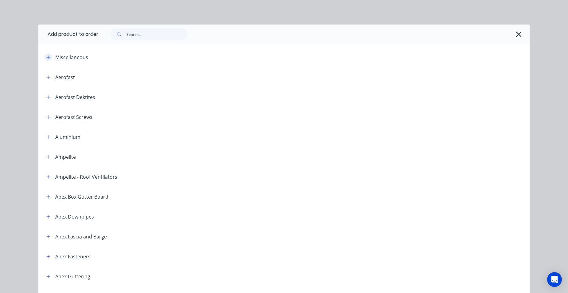
click at [44, 58] on button "button" at bounding box center [48, 57] width 8 height 8
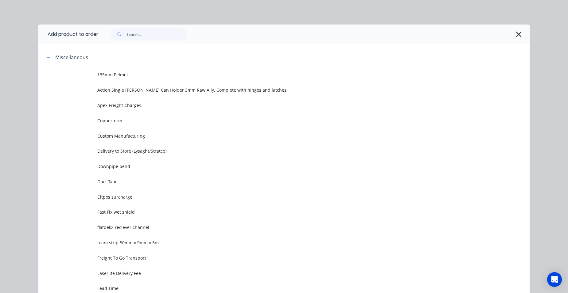
click at [108, 139] on span "Custom Manufacturing" at bounding box center [269, 136] width 345 height 6
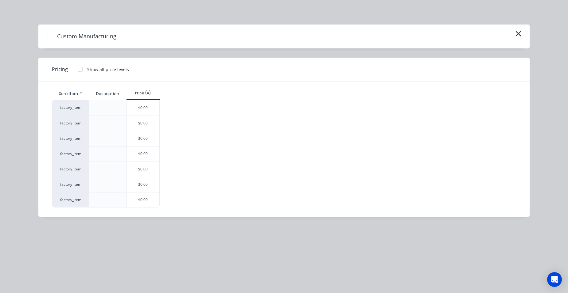
drag, startPoint x: 153, startPoint y: 188, endPoint x: 161, endPoint y: 212, distance: 25.1
click at [153, 188] on div "$0.00" at bounding box center [143, 184] width 33 height 15
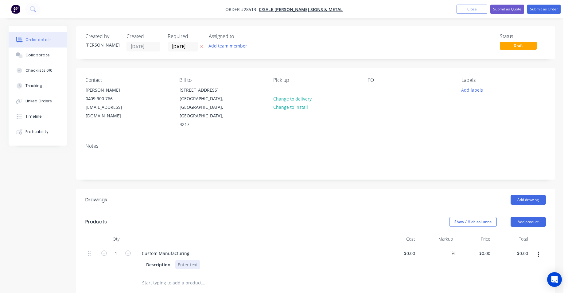
click at [187, 260] on div at bounding box center [187, 264] width 25 height 9
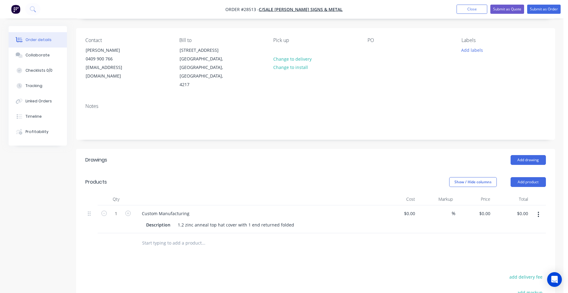
scroll to position [92, 0]
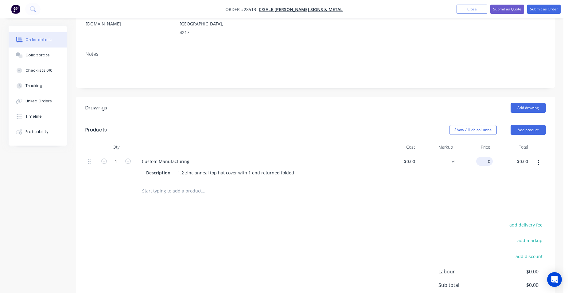
click at [488, 157] on input "0" at bounding box center [485, 161] width 14 height 9
type input "$125.00"
click at [510, 6] on button "Submit as Quote" at bounding box center [507, 9] width 34 height 9
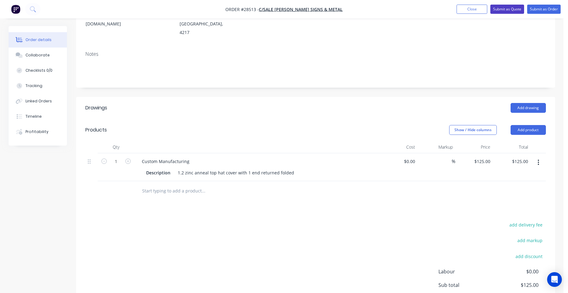
scroll to position [0, 0]
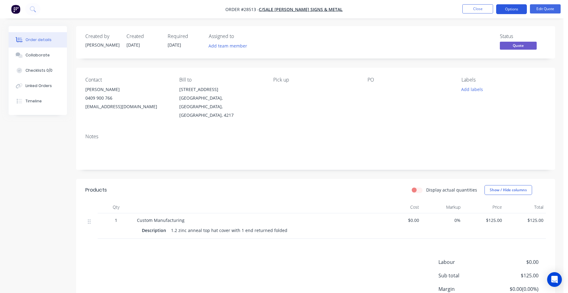
click at [511, 10] on button "Options" at bounding box center [511, 9] width 31 height 10
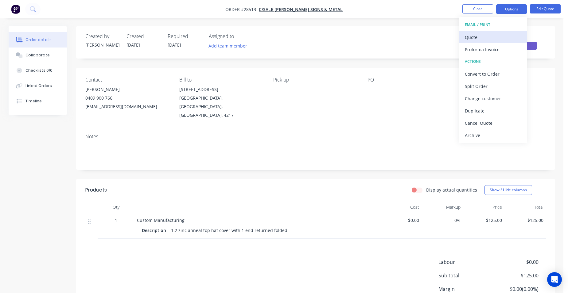
click at [499, 39] on div "Quote" at bounding box center [492, 37] width 56 height 9
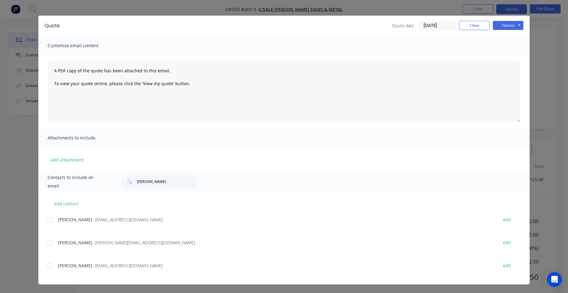
scroll to position [46, 0]
drag, startPoint x: 50, startPoint y: 266, endPoint x: 95, endPoint y: 246, distance: 49.0
click at [50, 266] on div at bounding box center [50, 266] width 12 height 12
click at [507, 28] on button "Options" at bounding box center [507, 25] width 31 height 9
click at [510, 53] on button "Email" at bounding box center [511, 57] width 39 height 10
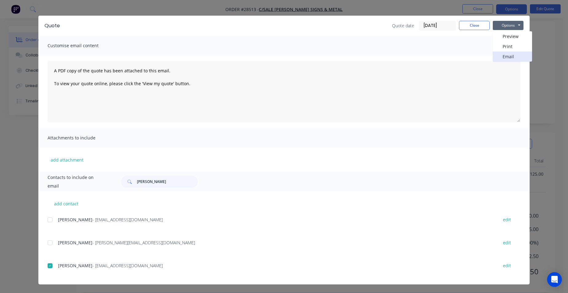
scroll to position [0, 0]
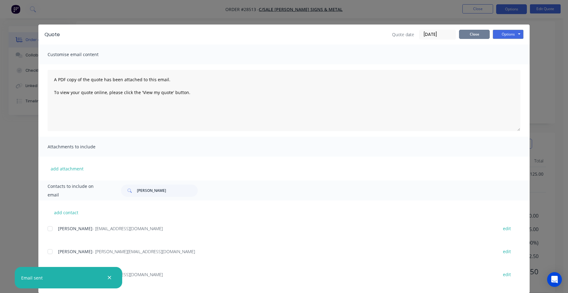
drag, startPoint x: 464, startPoint y: 37, endPoint x: 459, endPoint y: 37, distance: 5.8
click at [465, 36] on button "Close" at bounding box center [474, 34] width 31 height 9
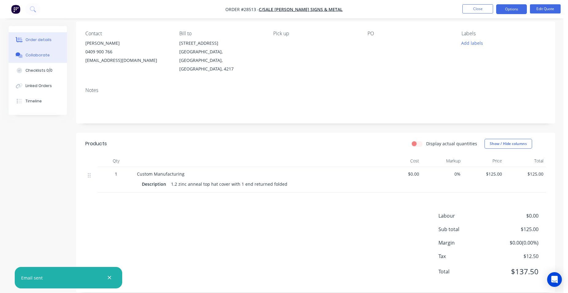
click at [40, 51] on button "Collaborate" at bounding box center [38, 55] width 58 height 15
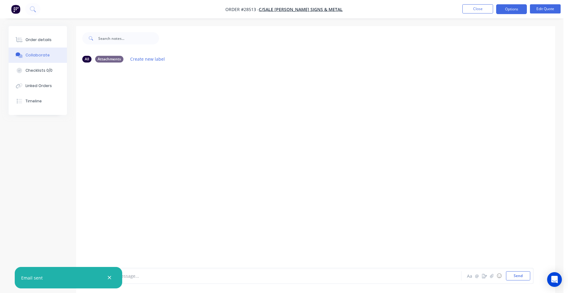
click at [109, 275] on icon "button" at bounding box center [109, 278] width 4 height 6
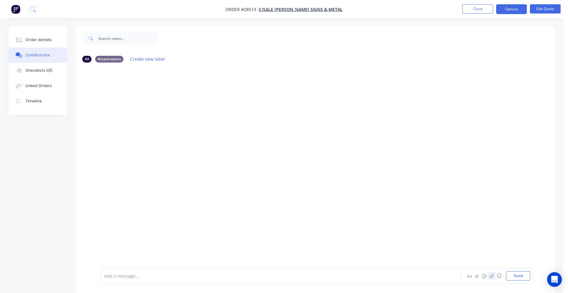
click at [492, 275] on icon "button" at bounding box center [491, 276] width 3 height 4
click at [514, 279] on button "Send" at bounding box center [518, 275] width 24 height 9
click at [42, 37] on button "Order details" at bounding box center [38, 39] width 58 height 15
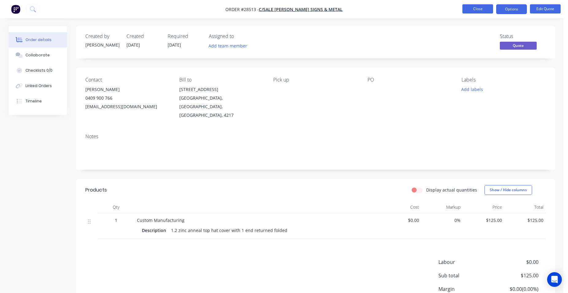
click at [473, 8] on button "Close" at bounding box center [477, 8] width 31 height 9
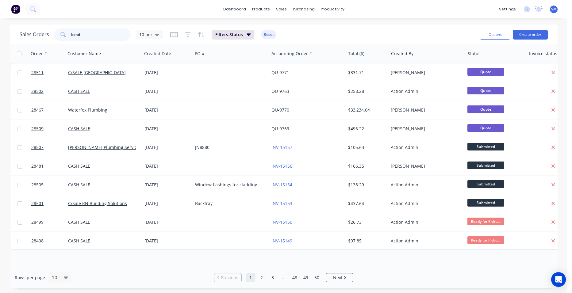
drag, startPoint x: 86, startPoint y: 34, endPoint x: 58, endPoint y: 36, distance: 27.4
click at [59, 36] on div "bond" at bounding box center [92, 35] width 77 height 12
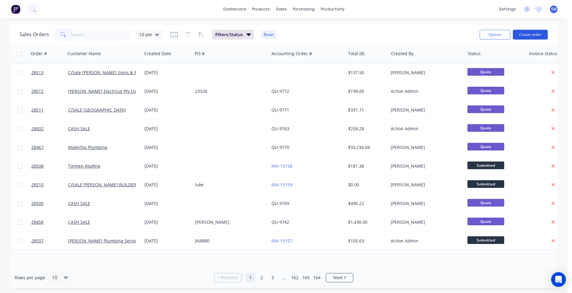
click at [536, 34] on button "Create order" at bounding box center [530, 35] width 35 height 10
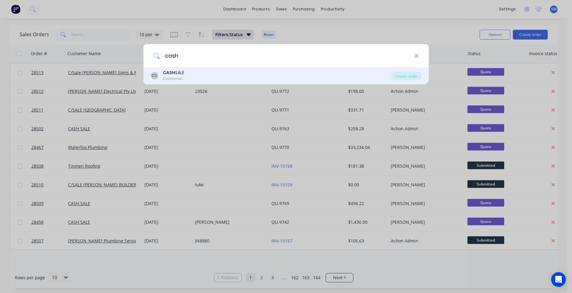
type input "cash"
click at [184, 73] on div "CASH SALE" at bounding box center [173, 73] width 21 height 6
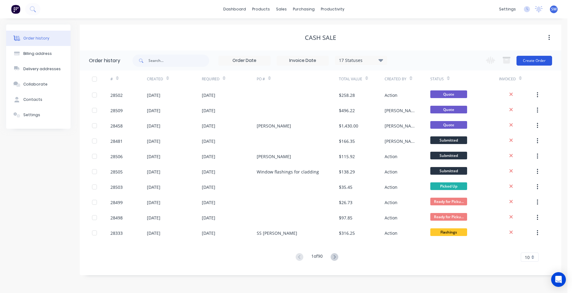
click at [525, 59] on button "Create Order" at bounding box center [535, 61] width 36 height 10
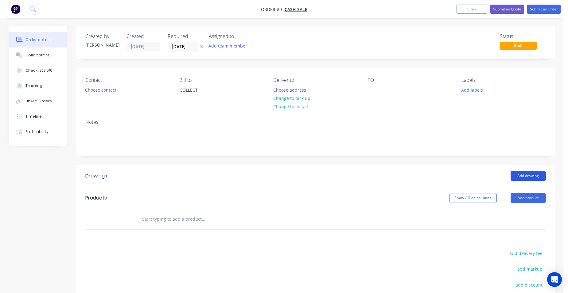
click at [541, 176] on button "Add drawing" at bounding box center [527, 176] width 35 height 10
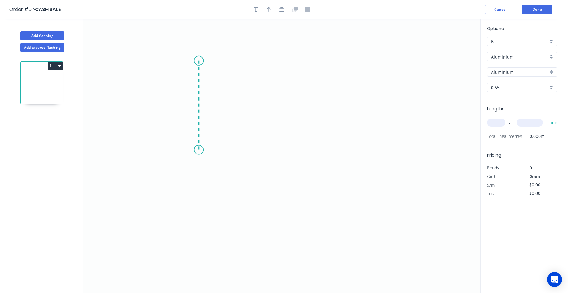
drag, startPoint x: 198, startPoint y: 61, endPoint x: 201, endPoint y: 150, distance: 89.3
click at [201, 150] on icon "0" at bounding box center [281, 156] width 397 height 274
click at [361, 152] on icon "0 ?" at bounding box center [281, 156] width 397 height 274
click at [361, 189] on icon "0 ? ?" at bounding box center [281, 156] width 397 height 274
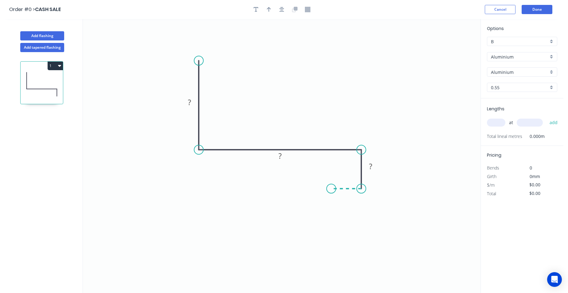
click at [331, 189] on icon "0 ? ? ?" at bounding box center [281, 156] width 397 height 274
click at [195, 103] on rect at bounding box center [189, 102] width 12 height 9
click at [280, 154] on tspan "?" at bounding box center [279, 156] width 3 height 10
click at [370, 166] on tspan "?" at bounding box center [370, 166] width 3 height 10
click at [348, 195] on rect at bounding box center [346, 195] width 12 height 9
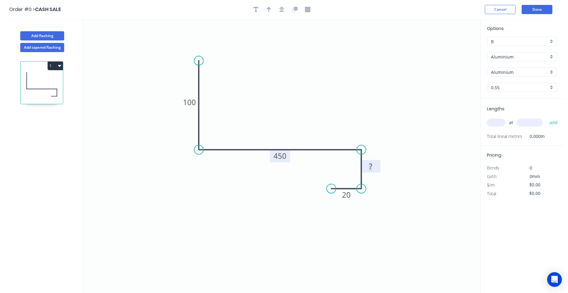
click at [374, 166] on rect at bounding box center [370, 167] width 12 height 9
click at [416, 183] on icon "0 100 450 30 20" at bounding box center [281, 156] width 397 height 274
type input "$1.00"
click at [501, 123] on input "text" at bounding box center [496, 123] width 18 height 8
type input "2"
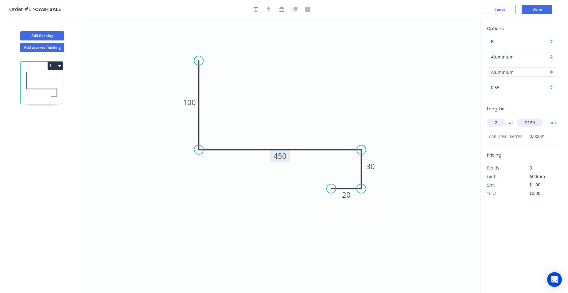
type input "2120"
click at [546, 117] on button "add" at bounding box center [553, 122] width 14 height 10
type input "$4.24"
type input "1"
type input "2600"
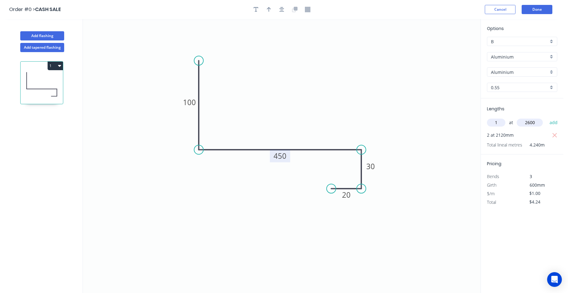
click at [546, 117] on button "add" at bounding box center [553, 122] width 14 height 10
type input "$6.84"
type input "2"
type input "2350"
click at [552, 120] on button "add" at bounding box center [553, 122] width 14 height 10
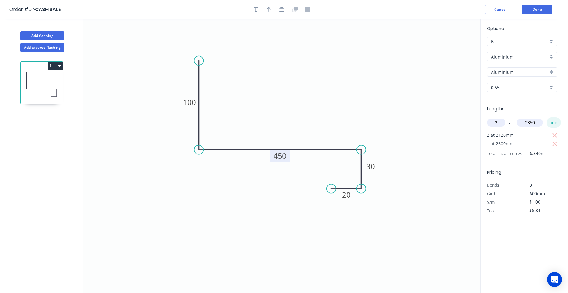
type input "$11.54"
click at [551, 86] on div "0.55" at bounding box center [522, 87] width 70 height 9
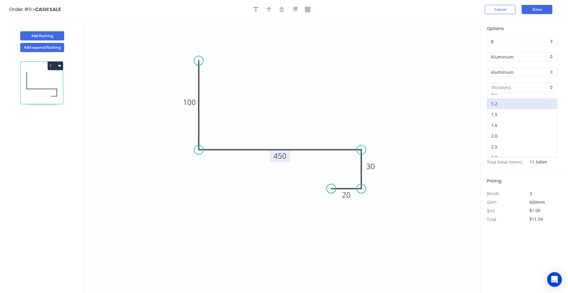
scroll to position [61, 0]
click at [512, 126] on div "3.0" at bounding box center [522, 123] width 70 height 11
type input "3.0"
drag, startPoint x: 543, startPoint y: 211, endPoint x: 510, endPoint y: 215, distance: 32.7
click at [510, 215] on div "$/m $1.00" at bounding box center [521, 211] width 79 height 9
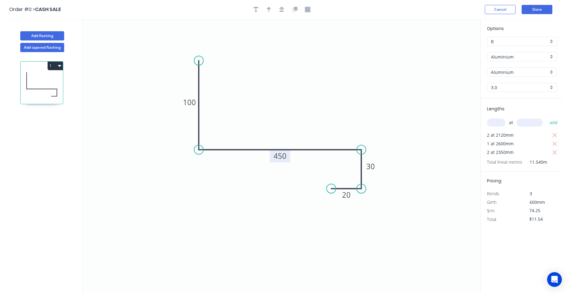
type input "$74.25"
type input "$856.85"
click at [512, 219] on div "Total" at bounding box center [502, 219] width 40 height 9
click at [537, 11] on button "Done" at bounding box center [536, 9] width 31 height 9
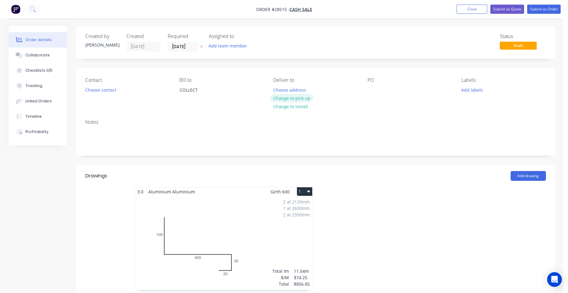
click at [283, 99] on button "Change to pick up" at bounding box center [292, 98] width 44 height 8
click at [100, 92] on button "Choose contact" at bounding box center [101, 90] width 38 height 8
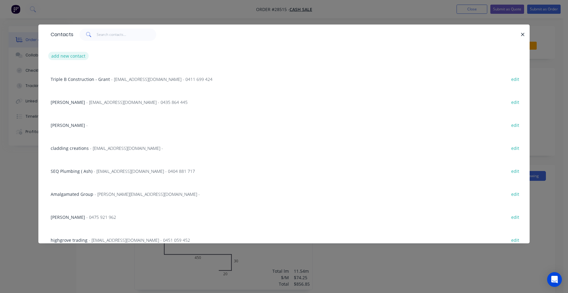
click at [74, 56] on button "add new contact" at bounding box center [68, 56] width 40 height 8
select select "AU"
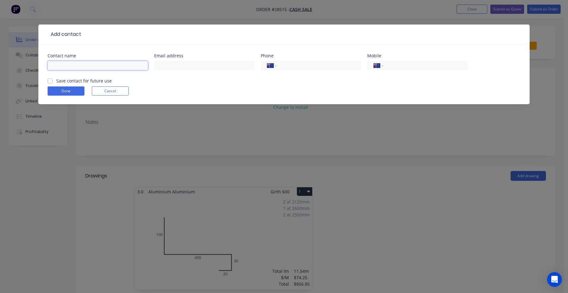
drag, startPoint x: 74, startPoint y: 56, endPoint x: 366, endPoint y: 127, distance: 300.7
click at [69, 65] on input "text" at bounding box center [98, 65] width 100 height 9
type input "Mark Nicholson"
type input "mark@mnhomes.com.au"
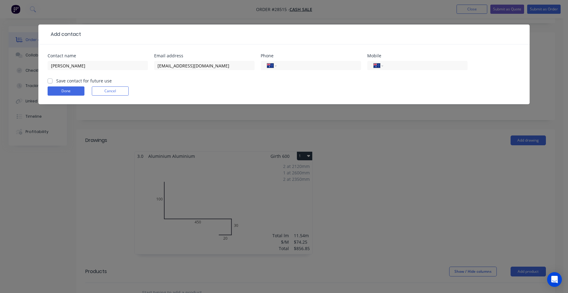
scroll to position [92, 0]
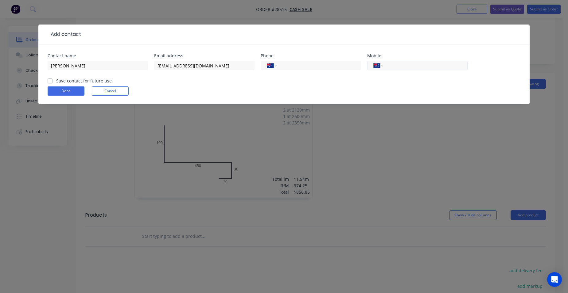
click at [411, 68] on input "tel" at bounding box center [424, 65] width 74 height 7
type input "0406 619 643"
click at [56, 82] on label "Save contact for future use" at bounding box center [84, 81] width 56 height 6
click at [49, 82] on input "Save contact for future use" at bounding box center [50, 81] width 5 height 6
checkbox input "true"
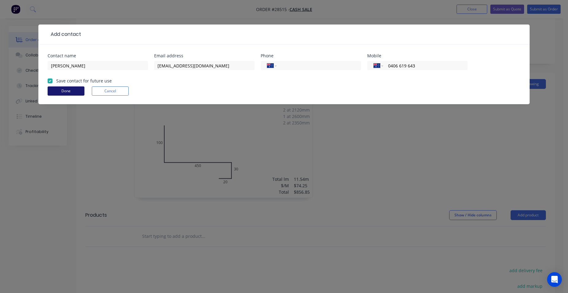
click at [64, 92] on button "Done" at bounding box center [66, 91] width 37 height 9
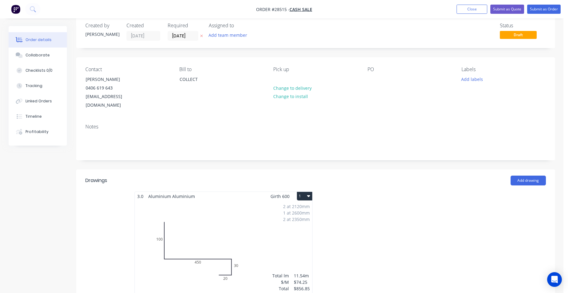
scroll to position [0, 0]
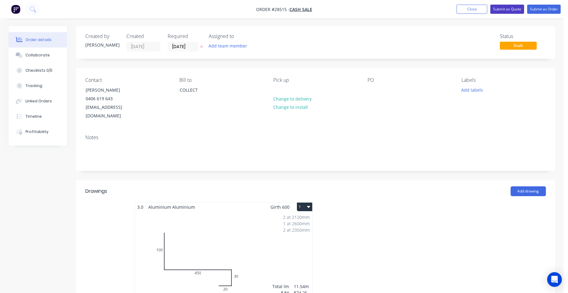
click at [505, 10] on button "Submit as Quote" at bounding box center [507, 9] width 34 height 9
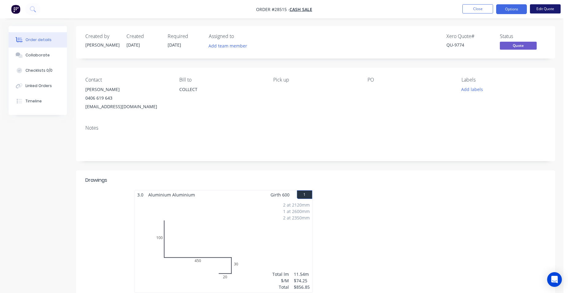
click at [552, 10] on button "Edit Quote" at bounding box center [544, 8] width 31 height 9
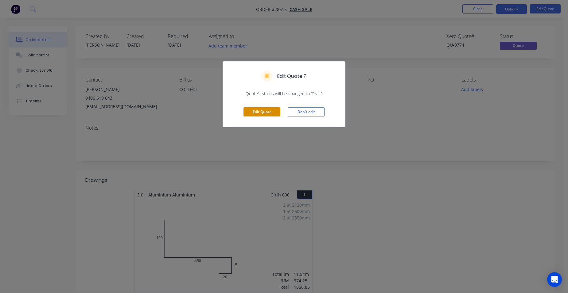
click at [266, 108] on button "Edit Quote" at bounding box center [261, 111] width 37 height 9
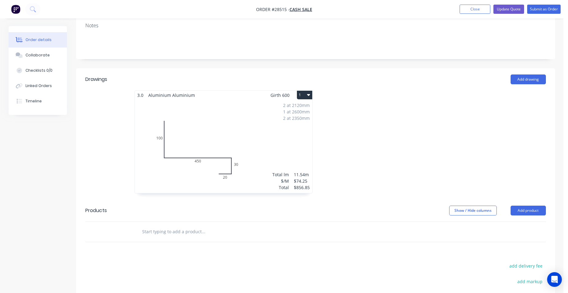
scroll to position [153, 0]
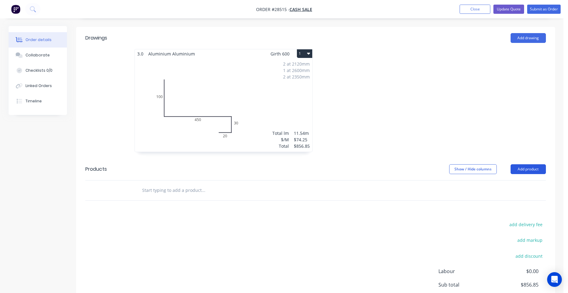
click at [522, 164] on button "Add product" at bounding box center [527, 169] width 35 height 10
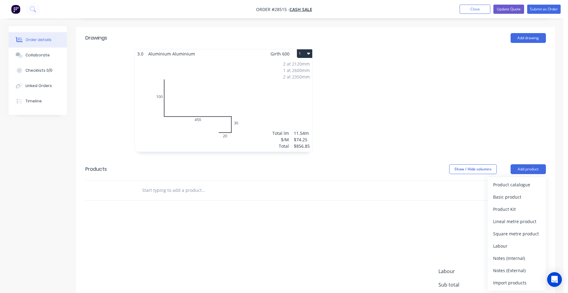
drag, startPoint x: 514, startPoint y: 258, endPoint x: 448, endPoint y: 244, distance: 66.7
click at [514, 266] on div "Notes (External)" at bounding box center [516, 270] width 47 height 9
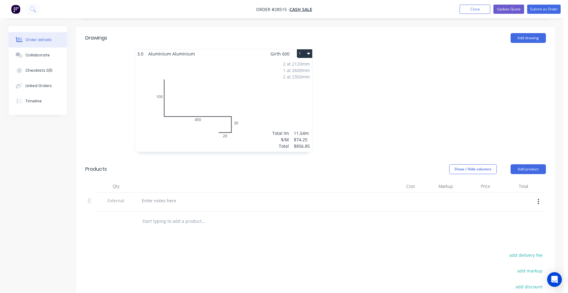
click at [154, 193] on div at bounding box center [256, 202] width 245 height 19
click at [160, 196] on div at bounding box center [159, 200] width 44 height 9
click at [294, 88] on div "2 at 2120mm 1 at 2600mm 2 at 2350mm Total lm $/M Total 11.54m $74.25 $856.85" at bounding box center [223, 105] width 177 height 94
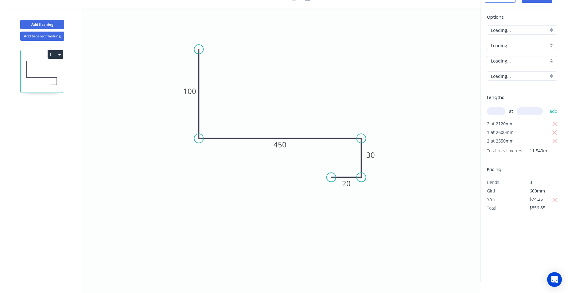
scroll to position [11, 0]
click at [555, 140] on icon "button" at bounding box center [554, 141] width 5 height 5
type input "$507.87"
click at [498, 113] on input "text" at bounding box center [496, 111] width 18 height 8
type input "2"
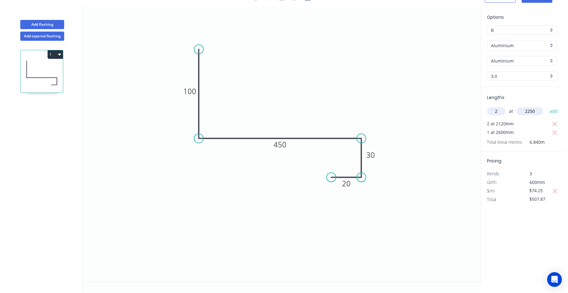
type input "2250"
click at [546, 106] on button "add" at bounding box center [553, 111] width 14 height 10
type input "$842.00"
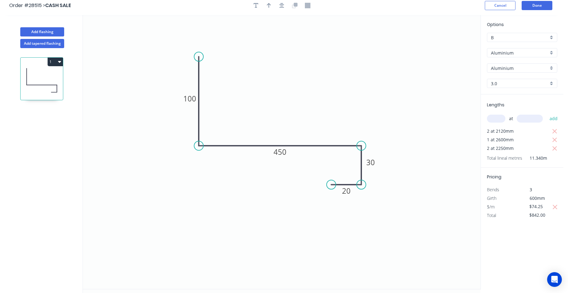
scroll to position [0, 0]
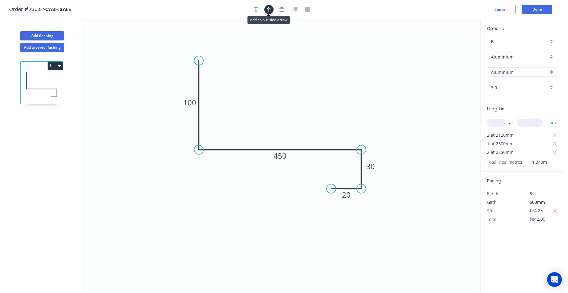
click at [269, 10] on icon "button" at bounding box center [269, 10] width 4 height 6
drag, startPoint x: 449, startPoint y: 49, endPoint x: 445, endPoint y: 66, distance: 17.1
click at [269, 95] on icon at bounding box center [267, 88] width 6 height 20
click at [544, 16] on header "Order #28515 > CASH SALE Cancel Done" at bounding box center [281, 9] width 563 height 19
click at [541, 13] on button "Done" at bounding box center [536, 9] width 31 height 9
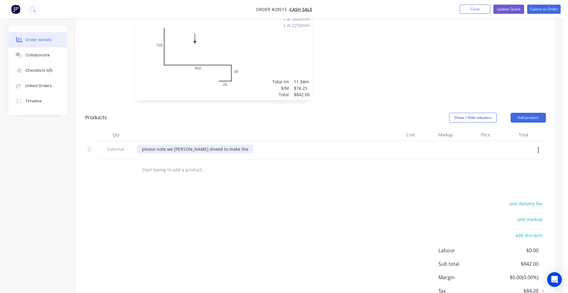
scroll to position [240, 0]
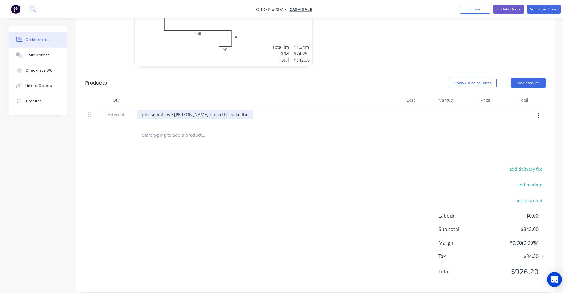
click at [225, 110] on div "please note we woul dneed to make the" at bounding box center [195, 114] width 116 height 9
click at [318, 110] on div "please note we would need to make the 4500 in 2 halves and anthony can weld tog…" at bounding box center [232, 114] width 190 height 9
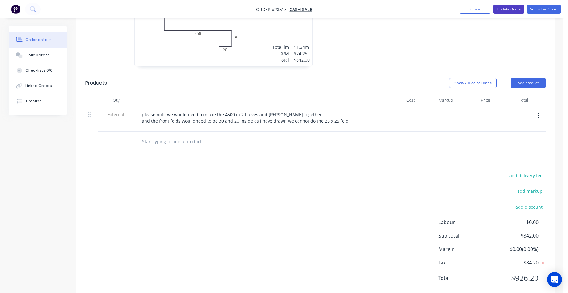
click at [517, 12] on button "Update Quote" at bounding box center [508, 9] width 31 height 9
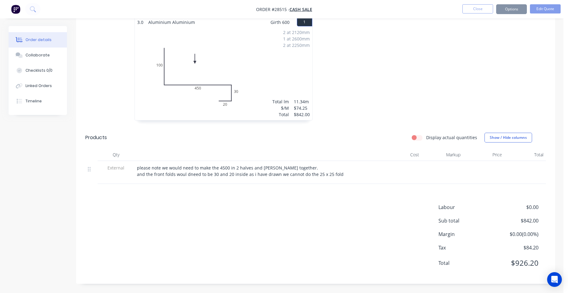
scroll to position [0, 0]
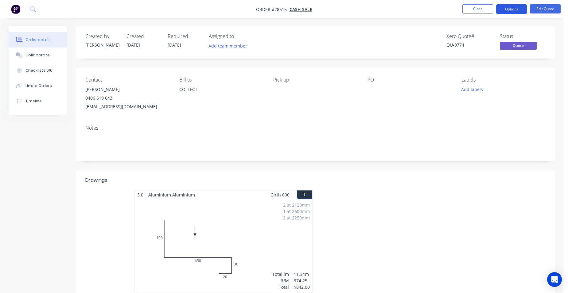
click at [509, 8] on button "Options" at bounding box center [511, 9] width 31 height 10
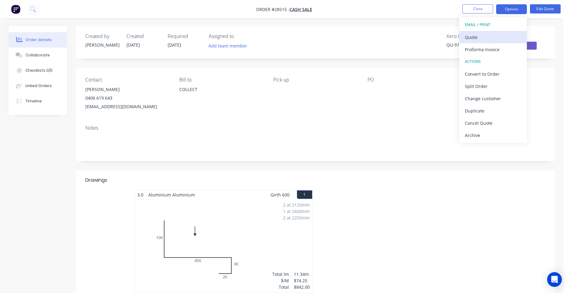
click at [495, 37] on div "Quote" at bounding box center [492, 37] width 56 height 9
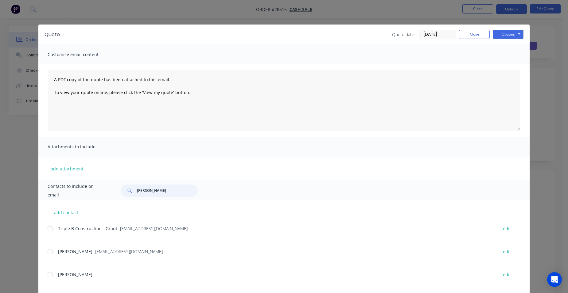
drag, startPoint x: 165, startPoint y: 193, endPoint x: 121, endPoint y: 139, distance: 70.0
click at [102, 184] on div "Contacts to include on email john ward" at bounding box center [283, 191] width 491 height 20
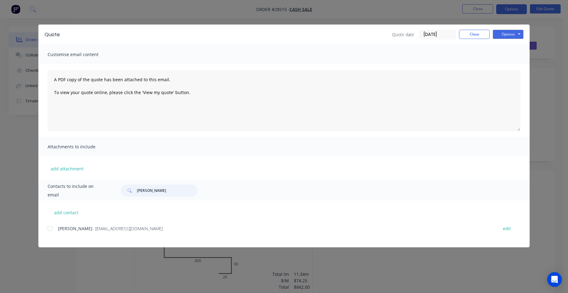
click at [52, 225] on div at bounding box center [50, 229] width 12 height 12
type input "[PERSON_NAME]"
click at [514, 34] on button "Options" at bounding box center [507, 34] width 31 height 9
click at [511, 66] on button "Email" at bounding box center [511, 65] width 39 height 10
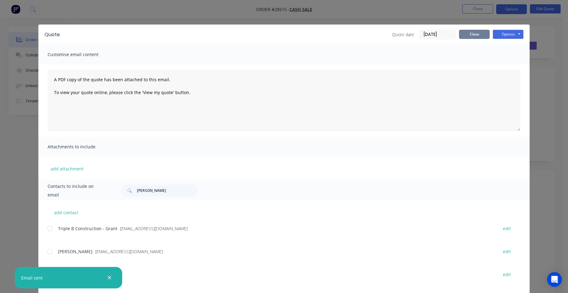
click at [468, 34] on button "Close" at bounding box center [474, 34] width 31 height 9
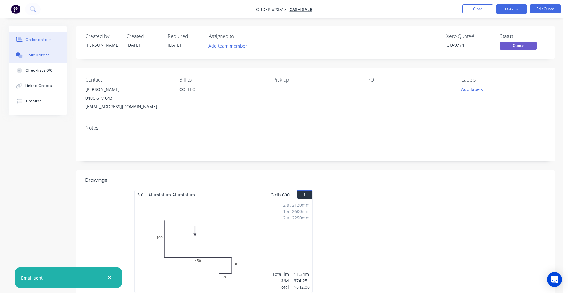
click at [39, 55] on div "Collaborate" at bounding box center [37, 55] width 24 height 6
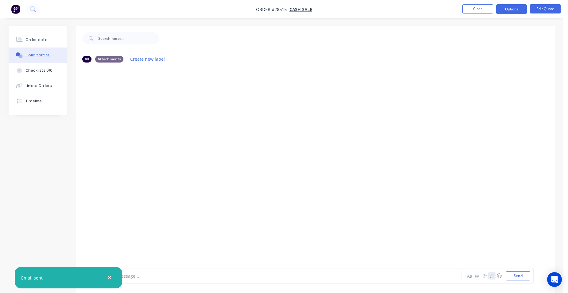
click at [491, 275] on icon "button" at bounding box center [491, 276] width 3 height 4
click at [524, 276] on button "Send" at bounding box center [518, 275] width 24 height 9
drag, startPoint x: 51, startPoint y: 38, endPoint x: 60, endPoint y: 38, distance: 9.2
click at [51, 38] on button "Order details" at bounding box center [38, 39] width 58 height 15
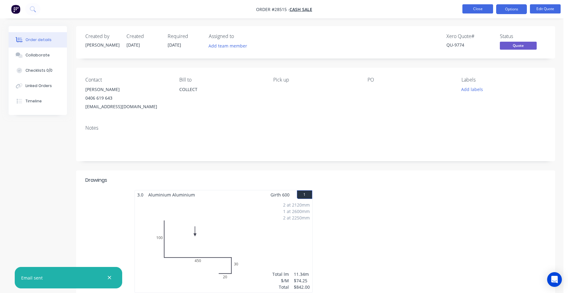
click at [490, 8] on button "Close" at bounding box center [477, 8] width 31 height 9
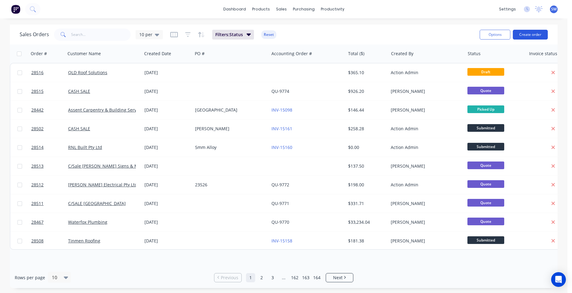
click at [528, 37] on button "Create order" at bounding box center [530, 35] width 35 height 10
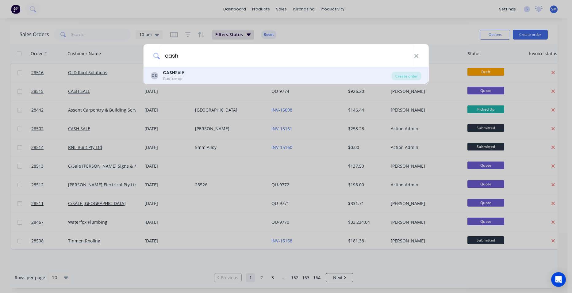
type input "cash"
click at [178, 73] on div "CASH SALE" at bounding box center [173, 73] width 21 height 6
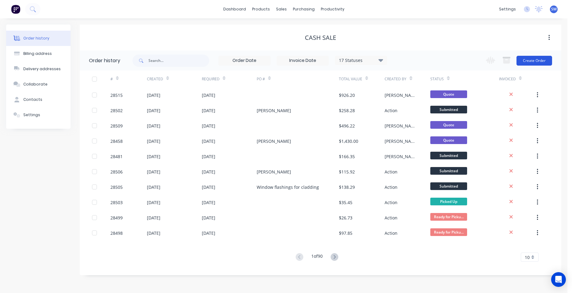
click at [530, 58] on button "Create Order" at bounding box center [535, 61] width 36 height 10
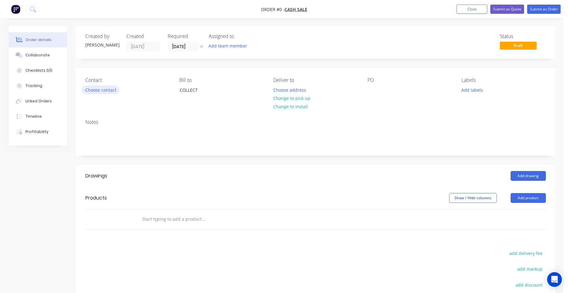
click at [109, 87] on button "Choose contact" at bounding box center [101, 90] width 38 height 8
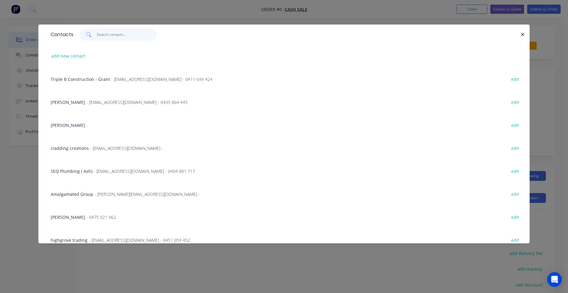
click at [107, 39] on input "text" at bounding box center [127, 35] width 60 height 12
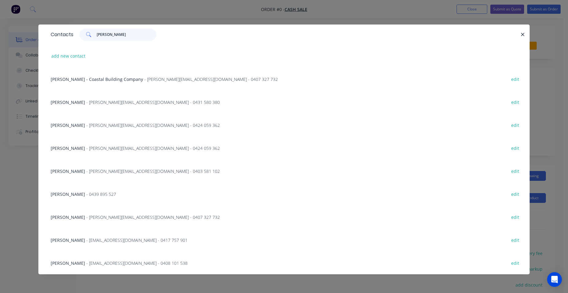
type input "gavin"
click at [151, 83] on div "Gavin Milner - Coastal Building Company - gavin@coastalbuildingcompany.com - 04…" at bounding box center [284, 78] width 472 height 23
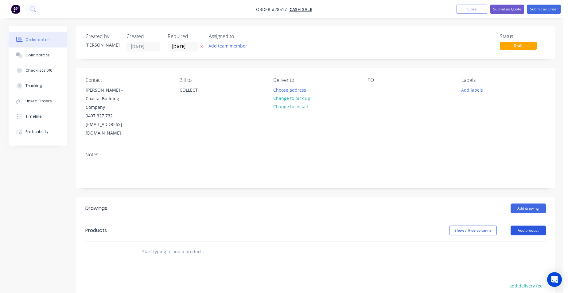
click at [526, 226] on button "Add product" at bounding box center [527, 231] width 35 height 10
click at [509, 242] on div "Product catalogue" at bounding box center [516, 246] width 47 height 9
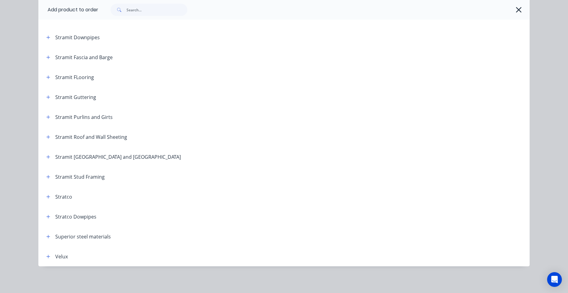
scroll to position [1017, 0]
click at [47, 77] on icon "button" at bounding box center [48, 76] width 3 height 3
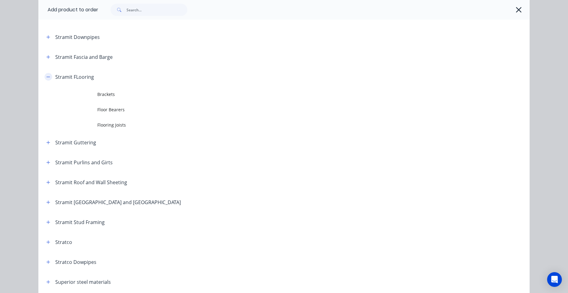
click at [47, 77] on icon "button" at bounding box center [48, 77] width 3 height 0
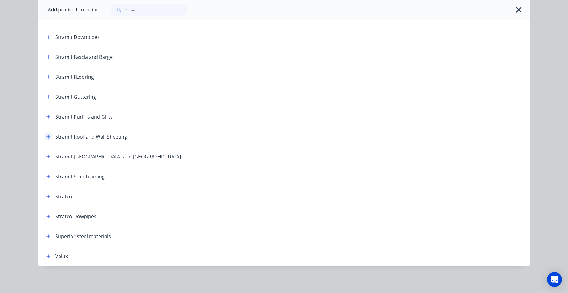
click at [46, 135] on icon "button" at bounding box center [48, 137] width 4 height 4
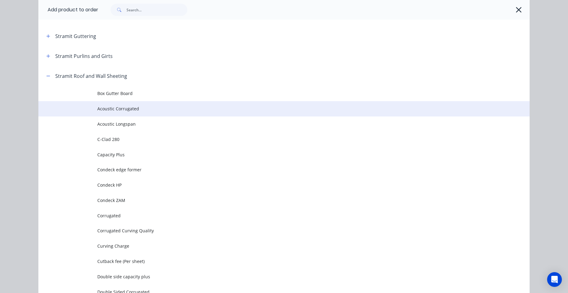
scroll to position [1079, 0]
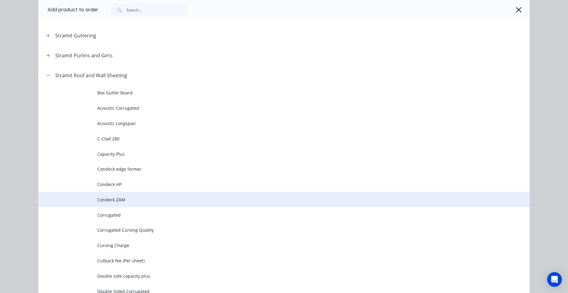
click at [132, 202] on span "Condeck ZAM" at bounding box center [269, 200] width 345 height 6
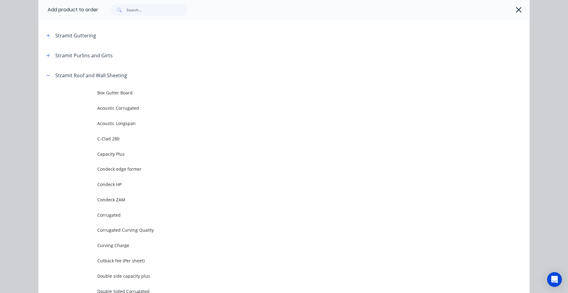
scroll to position [0, 0]
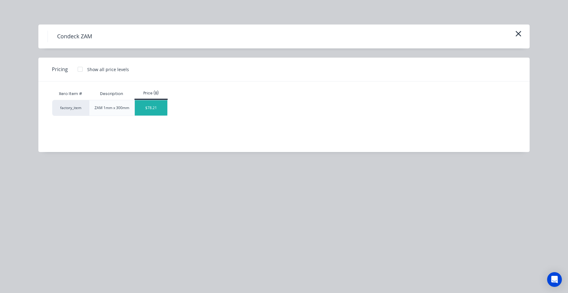
click at [143, 106] on div "$78.21" at bounding box center [151, 107] width 33 height 15
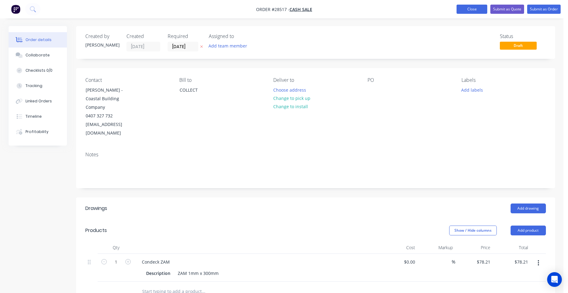
click at [465, 8] on button "Close" at bounding box center [471, 9] width 31 height 9
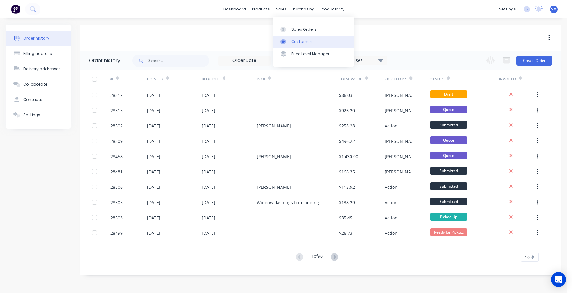
click at [291, 40] on link "Customers" at bounding box center [313, 42] width 81 height 12
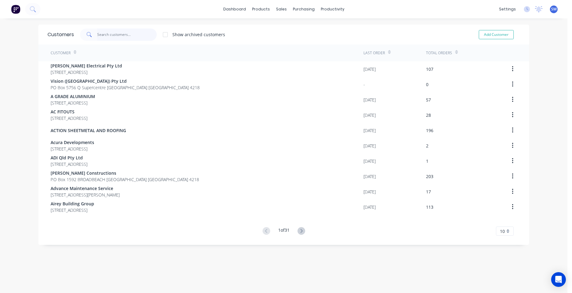
click at [122, 36] on input "text" at bounding box center [127, 35] width 60 height 12
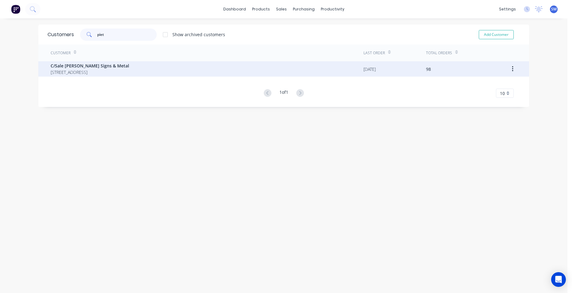
type input "piet"
click at [116, 65] on span "C/Sale Pieters Signs & Metal" at bounding box center [90, 66] width 79 height 6
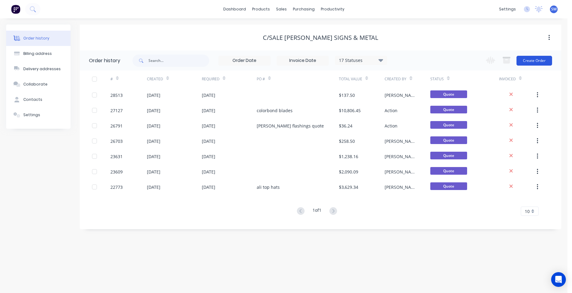
click at [531, 61] on button "Create Order" at bounding box center [535, 61] width 36 height 10
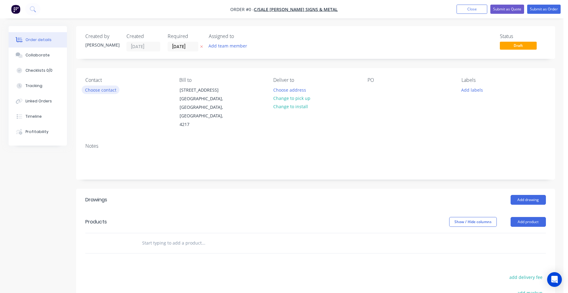
click at [112, 92] on button "Choose contact" at bounding box center [101, 90] width 38 height 8
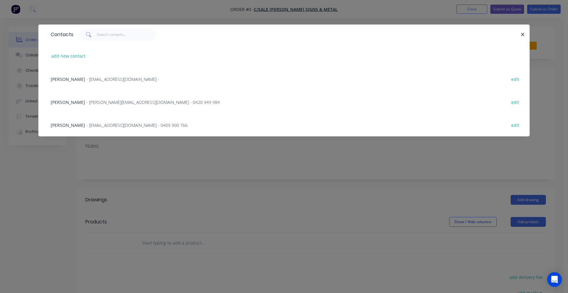
click at [116, 126] on span "- rgerrard@pieterssm.com.au - 0409 900 766" at bounding box center [136, 125] width 101 height 6
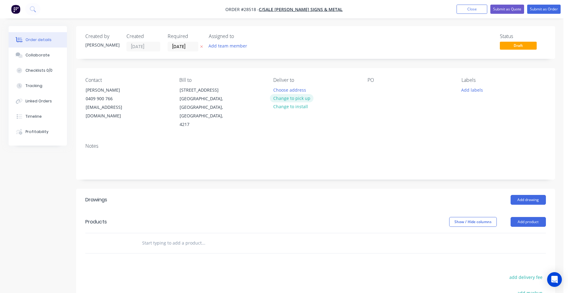
click at [305, 94] on button "Change to pick up" at bounding box center [292, 98] width 44 height 8
click at [523, 195] on button "Add drawing" at bounding box center [527, 200] width 35 height 10
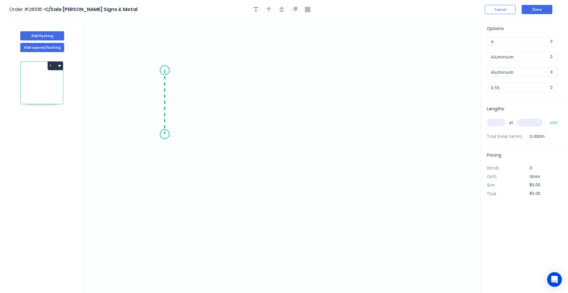
drag, startPoint x: 164, startPoint y: 70, endPoint x: 164, endPoint y: 134, distance: 64.1
click at [164, 134] on icon "0" at bounding box center [281, 156] width 397 height 274
click at [337, 141] on icon "0 ?" at bounding box center [281, 156] width 397 height 274
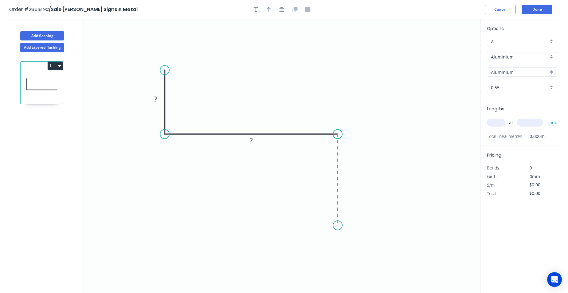
click at [335, 226] on icon "0 ? ?" at bounding box center [281, 156] width 397 height 274
click at [335, 225] on circle at bounding box center [337, 225] width 9 height 9
click at [351, 176] on rect at bounding box center [347, 177] width 12 height 9
click at [254, 138] on rect at bounding box center [251, 141] width 12 height 9
click at [159, 100] on rect at bounding box center [155, 99] width 12 height 9
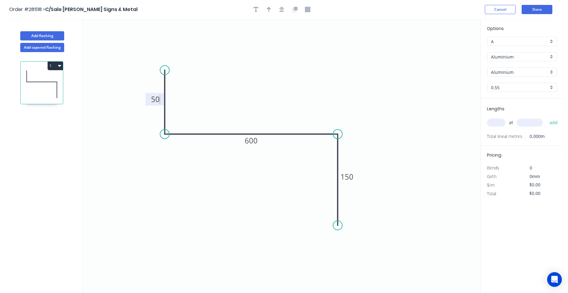
click at [551, 55] on div "Aluminium" at bounding box center [522, 56] width 70 height 9
type input "$1.00"
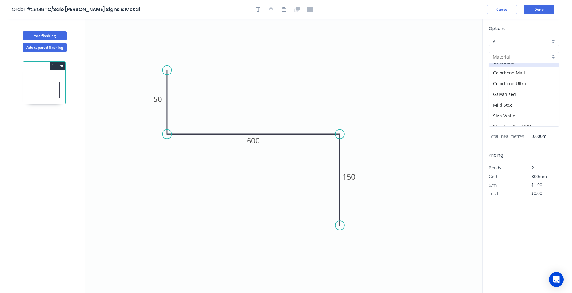
scroll to position [55, 0]
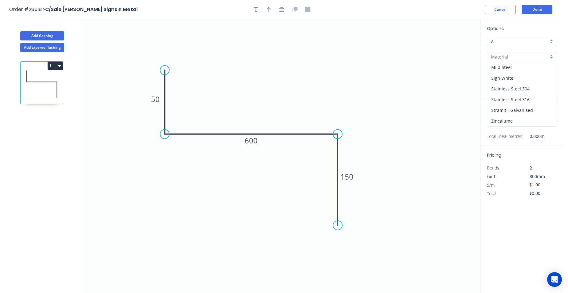
click at [535, 85] on div "Stainless Steel 304" at bounding box center [522, 88] width 70 height 11
type input "Stainless Steel 304"
type input "Stainless Steel"
click at [552, 86] on div "0.55" at bounding box center [522, 87] width 70 height 9
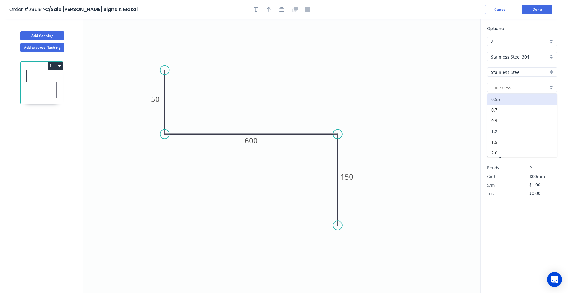
click at [513, 133] on div "1.2" at bounding box center [522, 131] width 70 height 11
type input "1.2"
click at [495, 125] on input "text" at bounding box center [496, 123] width 18 height 8
type input "5"
type input "1750"
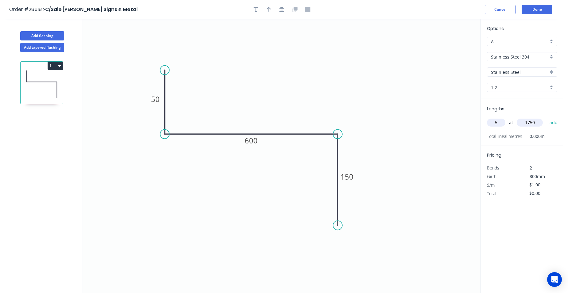
click at [546, 117] on button "add" at bounding box center [553, 122] width 14 height 10
click at [61, 65] on icon "button" at bounding box center [59, 65] width 3 height 5
click at [42, 81] on div "Duplicate" at bounding box center [33, 81] width 47 height 9
type input "$0.00"
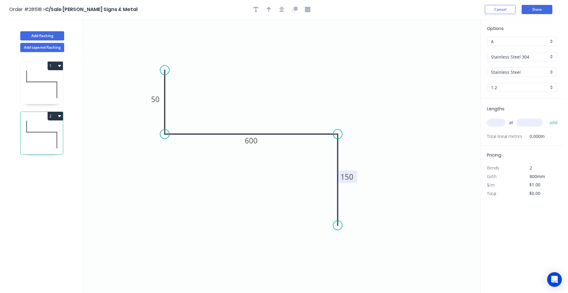
click at [351, 180] on tspan "150" at bounding box center [346, 177] width 13 height 10
drag, startPoint x: 336, startPoint y: 222, endPoint x: 334, endPoint y: 209, distance: 13.3
click at [334, 209] on circle at bounding box center [337, 208] width 9 height 9
click at [497, 122] on input "text" at bounding box center [496, 123] width 18 height 8
type input "10"
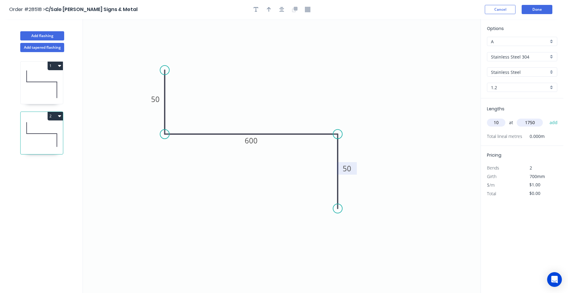
type input "1750"
click at [546, 117] on button "add" at bounding box center [553, 122] width 14 height 10
type input "$17.50"
click at [539, 9] on button "Done" at bounding box center [536, 9] width 31 height 9
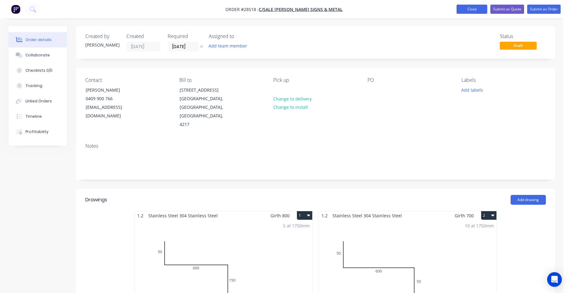
click at [467, 9] on button "Close" at bounding box center [471, 9] width 31 height 9
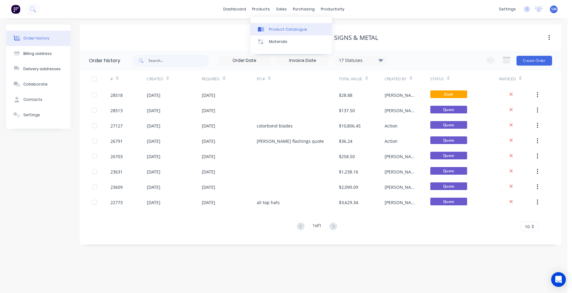
click at [274, 25] on link "Product Catalogue" at bounding box center [291, 29] width 81 height 12
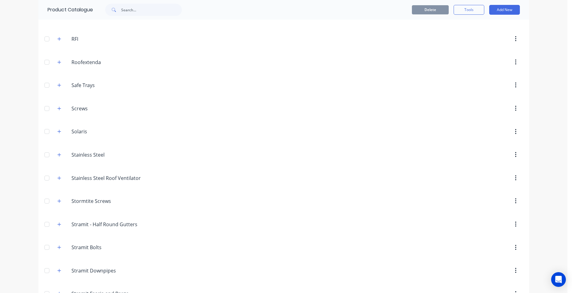
scroll to position [1012, 0]
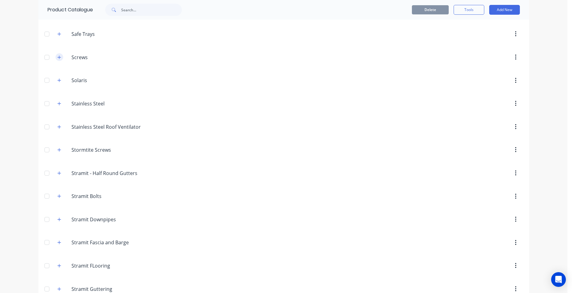
click at [57, 58] on icon "button" at bounding box center [59, 57] width 4 height 4
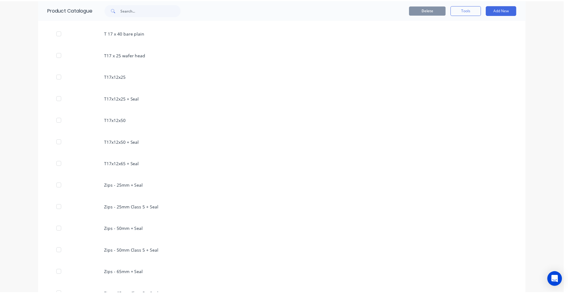
scroll to position [1626, 0]
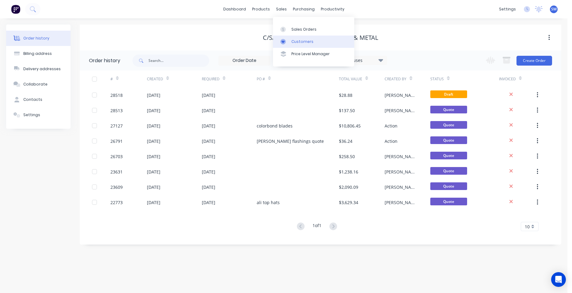
click at [297, 42] on div "Customers" at bounding box center [302, 42] width 22 height 6
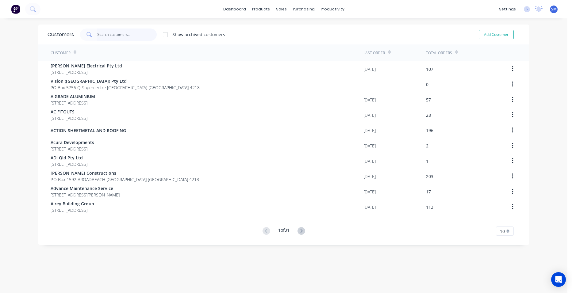
click at [109, 37] on input "text" at bounding box center [127, 35] width 60 height 12
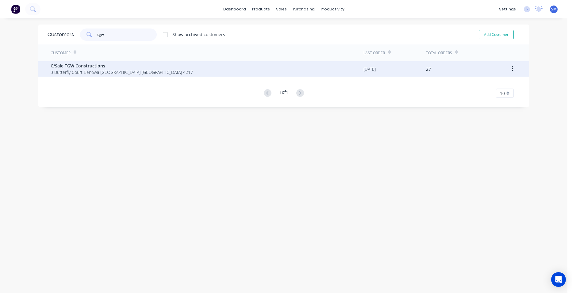
type input "tgw"
click at [87, 68] on span "C/Sale TGW Constructions" at bounding box center [122, 66] width 142 height 6
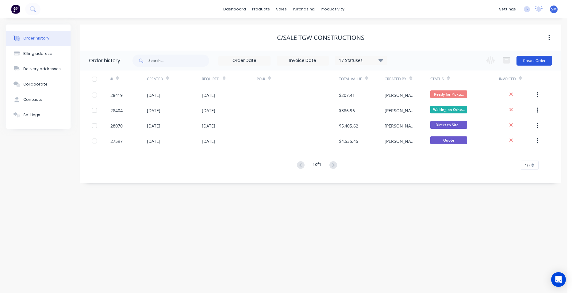
click at [528, 60] on button "Create Order" at bounding box center [535, 61] width 36 height 10
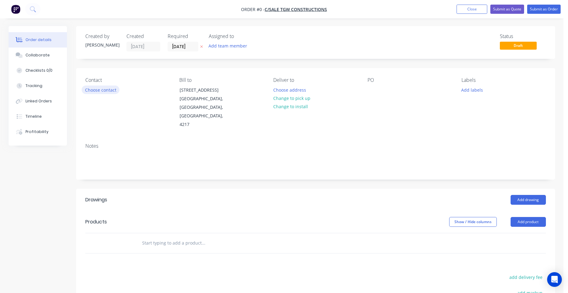
click at [118, 90] on button "Choose contact" at bounding box center [101, 90] width 38 height 8
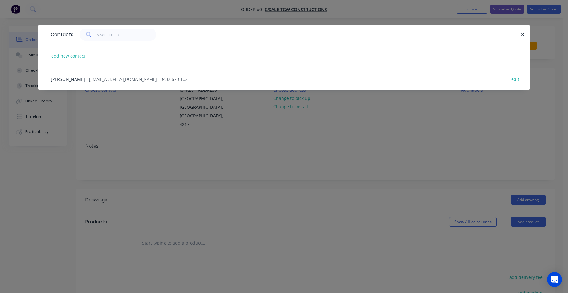
click at [103, 78] on span "- tgwconstructions@gmail.com - 0432 670 102" at bounding box center [136, 79] width 101 height 6
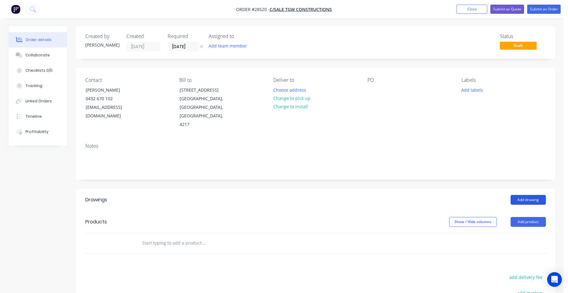
click at [536, 195] on button "Add drawing" at bounding box center [527, 200] width 35 height 10
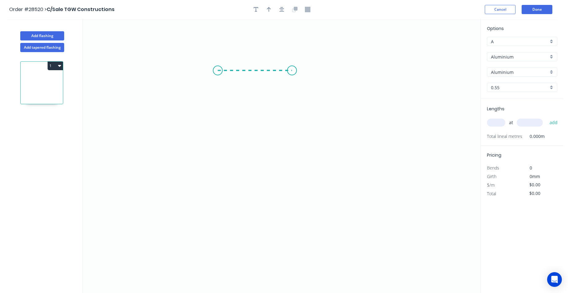
drag, startPoint x: 218, startPoint y: 71, endPoint x: 292, endPoint y: 71, distance: 74.2
click at [292, 71] on icon "0" at bounding box center [281, 156] width 397 height 274
click at [294, 161] on icon "0 ?" at bounding box center [281, 156] width 397 height 274
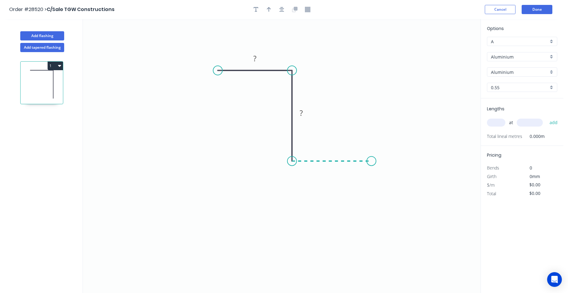
click at [371, 160] on icon "0 ? ?" at bounding box center [281, 156] width 397 height 274
click at [369, 160] on circle at bounding box center [370, 160] width 9 height 9
click at [372, 161] on circle at bounding box center [370, 160] width 9 height 9
click at [372, 162] on circle at bounding box center [370, 160] width 9 height 9
click at [368, 161] on circle at bounding box center [370, 160] width 9 height 9
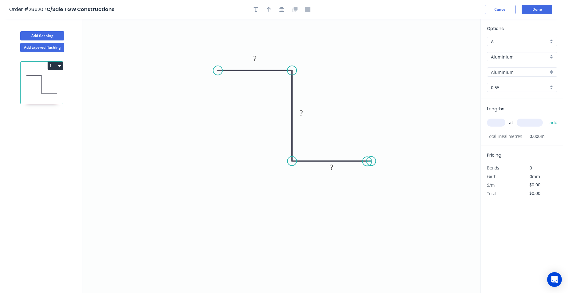
click at [367, 162] on circle at bounding box center [370, 160] width 9 height 9
click at [335, 170] on rect at bounding box center [331, 168] width 12 height 9
click at [305, 112] on rect at bounding box center [301, 113] width 12 height 9
click at [259, 58] on rect at bounding box center [254, 59] width 12 height 9
click at [266, 9] on button "button" at bounding box center [268, 9] width 9 height 9
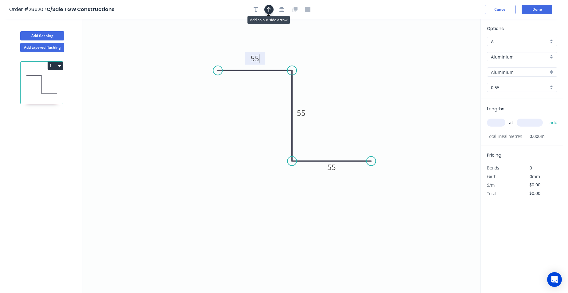
type input "$1.00"
drag, startPoint x: 447, startPoint y: 47, endPoint x: 261, endPoint y: 115, distance: 198.2
click at [261, 115] on icon at bounding box center [261, 108] width 6 height 20
click at [552, 56] on div "Aluminium" at bounding box center [522, 56] width 70 height 9
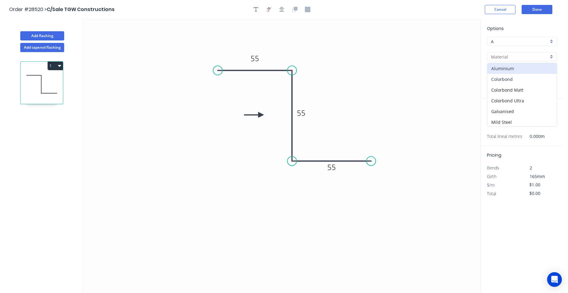
click at [529, 81] on div "Colorbond" at bounding box center [522, 79] width 70 height 11
type input "Colorbond"
type input "Basalt"
type input "$9.35"
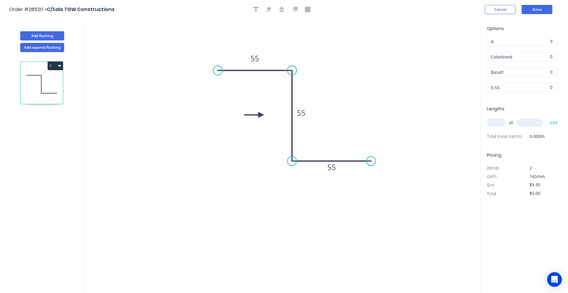
click at [551, 71] on div "Basalt" at bounding box center [522, 71] width 70 height 9
click at [514, 87] on div "Surfmist" at bounding box center [522, 84] width 70 height 11
type input "Surfmist"
click at [499, 123] on input "text" at bounding box center [496, 123] width 18 height 8
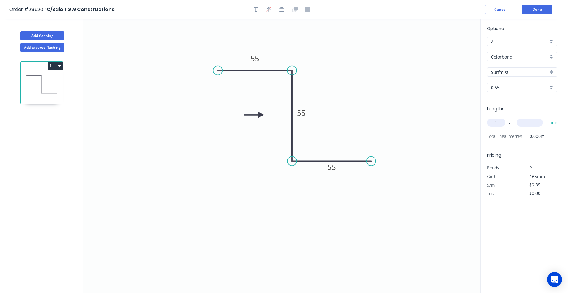
type input "1"
type input "300"
click at [546, 117] on button "add" at bounding box center [553, 122] width 14 height 10
click at [60, 63] on button "1" at bounding box center [55, 66] width 15 height 9
click at [32, 81] on div "Duplicate" at bounding box center [33, 81] width 47 height 9
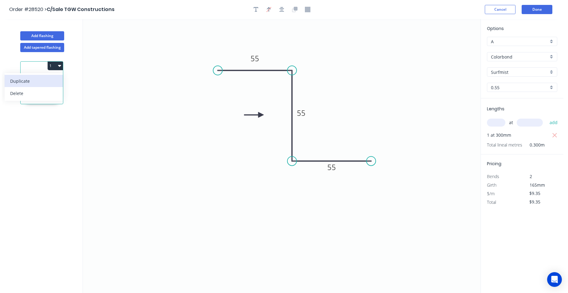
type input "$0.00"
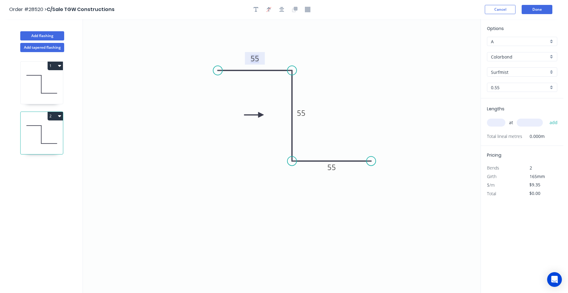
click at [254, 60] on tspan "55" at bounding box center [254, 58] width 9 height 10
click at [306, 113] on rect at bounding box center [301, 113] width 12 height 9
click at [336, 168] on g "55" at bounding box center [331, 167] width 12 height 10
click at [372, 130] on icon "0 65 65 65" at bounding box center [281, 156] width 397 height 274
click at [497, 125] on input "text" at bounding box center [496, 123] width 18 height 8
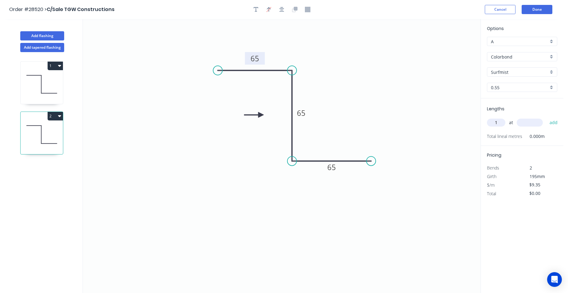
type input "1"
type input "3000"
click at [546, 117] on button "add" at bounding box center [553, 122] width 14 height 10
type input "$28.05"
click at [28, 33] on button "Add flashing" at bounding box center [42, 35] width 44 height 9
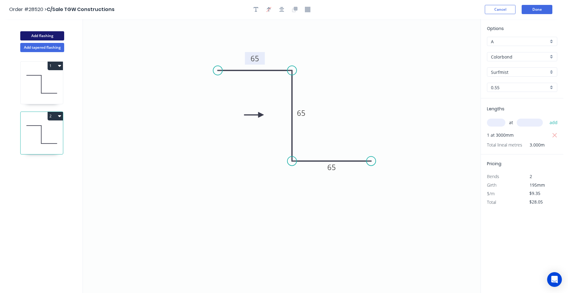
type input "$0.00"
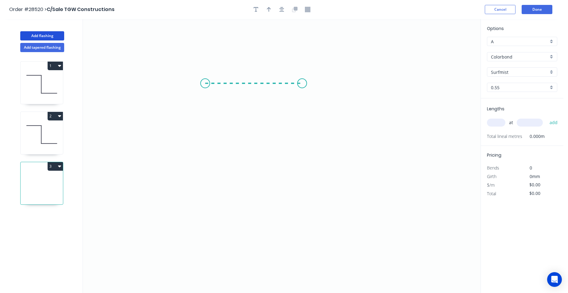
drag, startPoint x: 205, startPoint y: 83, endPoint x: 302, endPoint y: 83, distance: 96.9
click at [302, 83] on icon "0" at bounding box center [281, 156] width 397 height 274
click at [298, 174] on icon "0 ?" at bounding box center [281, 156] width 397 height 274
click at [298, 174] on circle at bounding box center [301, 173] width 9 height 9
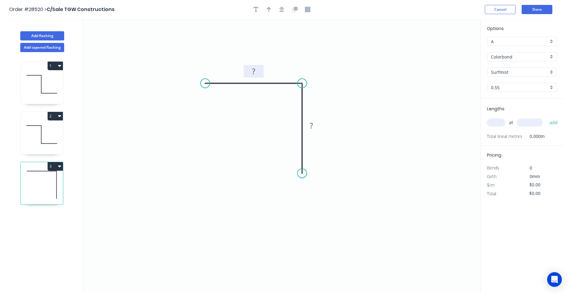
click at [258, 71] on rect at bounding box center [253, 71] width 12 height 9
drag, startPoint x: 312, startPoint y: 125, endPoint x: 290, endPoint y: 129, distance: 22.7
click at [310, 124] on tspan "?" at bounding box center [311, 126] width 3 height 10
click at [270, 8] on icon "button" at bounding box center [269, 9] width 4 height 5
type input "$9.35"
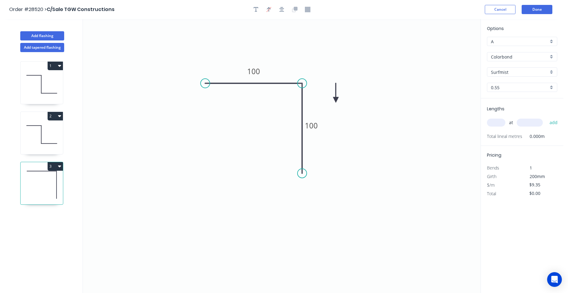
drag, startPoint x: 450, startPoint y: 48, endPoint x: 336, endPoint y: 100, distance: 125.2
click at [336, 100] on icon at bounding box center [336, 93] width 6 height 20
click at [336, 100] on icon at bounding box center [341, 95] width 18 height 18
click at [502, 121] on input "text" at bounding box center [496, 123] width 18 height 8
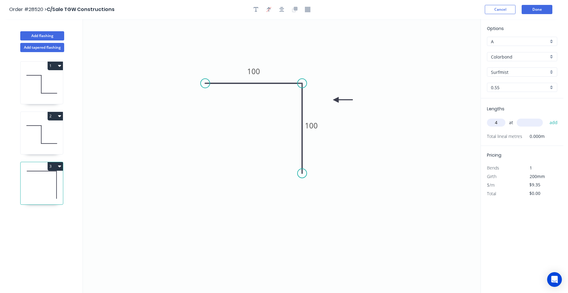
type input "4"
type input "300"
click at [552, 121] on button "add" at bounding box center [553, 122] width 14 height 10
type input "$37.40"
click at [45, 29] on div "Add flashing" at bounding box center [42, 31] width 81 height 18
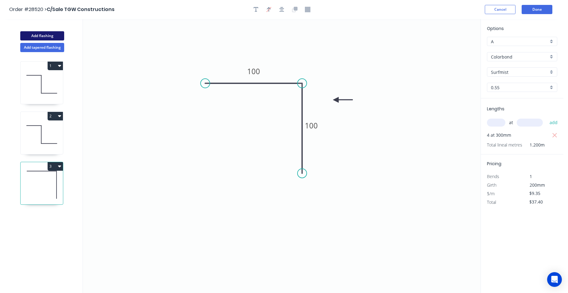
click at [46, 33] on button "Add flashing" at bounding box center [42, 35] width 44 height 9
type input "$0.00"
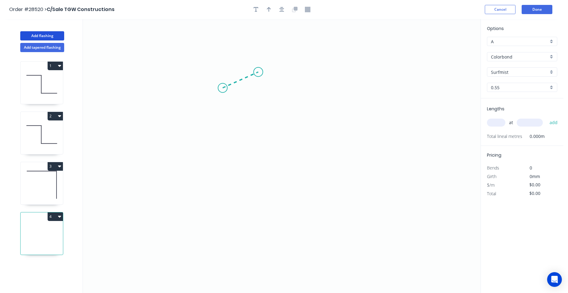
drag, startPoint x: 222, startPoint y: 88, endPoint x: 258, endPoint y: 72, distance: 39.0
click at [258, 72] on icon "0" at bounding box center [281, 156] width 397 height 274
click at [419, 79] on icon "0 ?" at bounding box center [281, 156] width 397 height 274
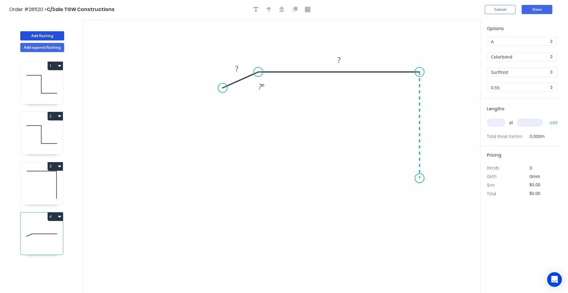
click at [415, 179] on icon "0 ? ? ? º" at bounding box center [281, 156] width 397 height 274
click at [408, 195] on icon "0 ? ? ? ? º" at bounding box center [281, 156] width 397 height 274
click at [411, 194] on circle at bounding box center [407, 194] width 9 height 9
click at [408, 196] on circle at bounding box center [407, 194] width 9 height 9
click at [407, 196] on circle at bounding box center [407, 194] width 9 height 9
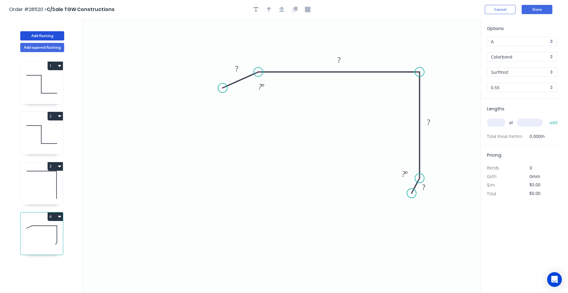
drag, startPoint x: 407, startPoint y: 196, endPoint x: 411, endPoint y: 194, distance: 5.1
click at [411, 194] on circle at bounding box center [411, 193] width 9 height 9
drag, startPoint x: 224, startPoint y: 86, endPoint x: 231, endPoint y: 91, distance: 8.7
click at [231, 91] on circle at bounding box center [230, 91] width 9 height 9
click at [242, 70] on rect at bounding box center [239, 71] width 12 height 9
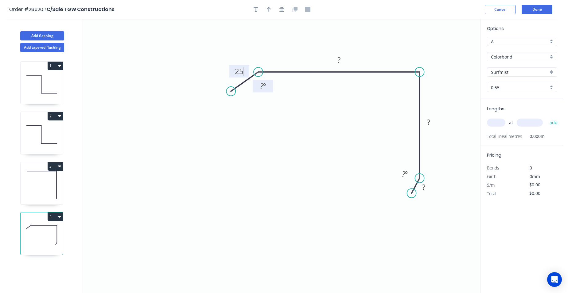
click at [266, 87] on rect at bounding box center [262, 86] width 12 height 9
click at [345, 58] on rect at bounding box center [339, 60] width 20 height 13
click at [341, 61] on rect at bounding box center [339, 60] width 12 height 9
click at [430, 121] on g "?" at bounding box center [428, 122] width 12 height 10
click at [428, 188] on rect at bounding box center [423, 187] width 12 height 9
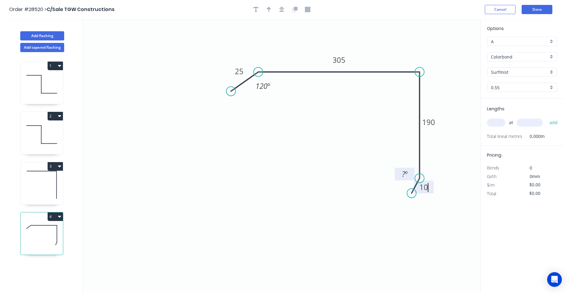
type input "$21.95"
click at [407, 174] on tspan "º" at bounding box center [406, 174] width 3 height 10
click at [271, 11] on button "button" at bounding box center [268, 9] width 9 height 9
drag, startPoint x: 449, startPoint y: 47, endPoint x: 307, endPoint y: 59, distance: 141.6
click at [307, 59] on icon at bounding box center [308, 52] width 6 height 20
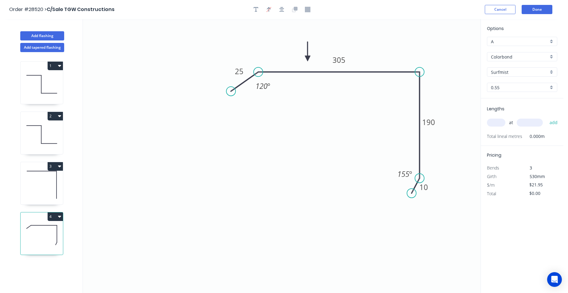
click at [497, 123] on input "text" at bounding box center [496, 123] width 18 height 8
type input "1"
type input "2300"
click at [546, 117] on button "add" at bounding box center [553, 122] width 14 height 10
type input "$50.49"
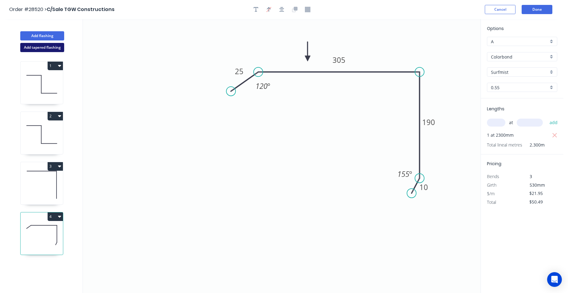
click at [34, 43] on div "Add tapered flashing" at bounding box center [42, 46] width 81 height 12
click at [52, 49] on button "Add tapered flashing" at bounding box center [42, 47] width 44 height 9
type input "$0.00"
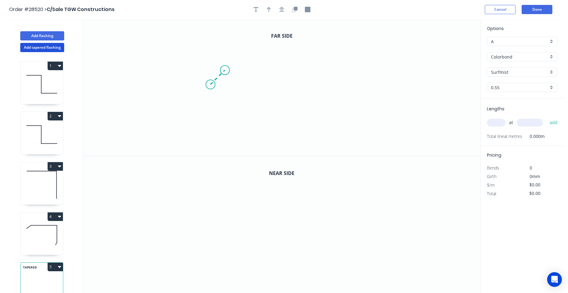
drag, startPoint x: 210, startPoint y: 85, endPoint x: 225, endPoint y: 70, distance: 20.8
click at [225, 70] on icon "0" at bounding box center [281, 87] width 397 height 137
click at [368, 66] on icon "0 ?" at bounding box center [281, 87] width 397 height 137
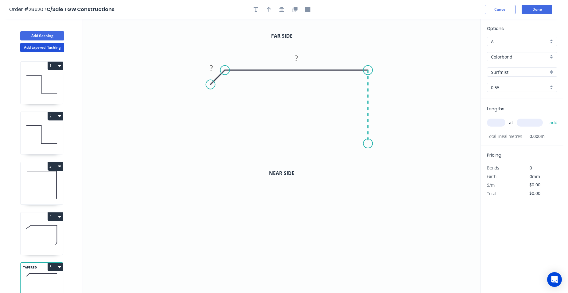
click at [371, 144] on icon "0 ? ?" at bounding box center [281, 87] width 397 height 137
click at [371, 144] on circle at bounding box center [367, 143] width 9 height 9
click at [381, 108] on rect at bounding box center [377, 104] width 12 height 9
click at [296, 57] on tspan "?" at bounding box center [296, 58] width 3 height 10
click at [216, 67] on rect at bounding box center [211, 68] width 12 height 9
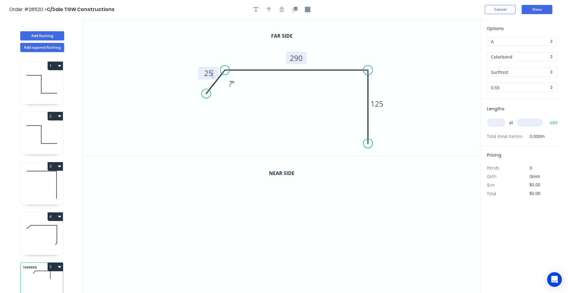
drag, startPoint x: 210, startPoint y: 83, endPoint x: 207, endPoint y: 90, distance: 7.0
click at [205, 94] on circle at bounding box center [206, 93] width 9 height 9
click at [233, 83] on tspan "º" at bounding box center [232, 84] width 3 height 10
click at [296, 10] on icon "button" at bounding box center [295, 9] width 4 height 4
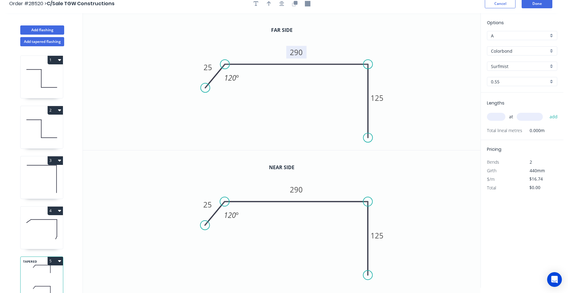
scroll to position [11, 0]
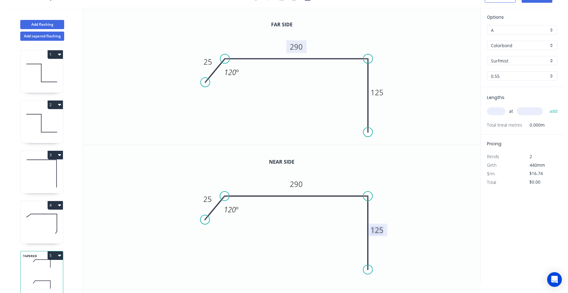
click at [380, 230] on tspan "125" at bounding box center [377, 230] width 13 height 10
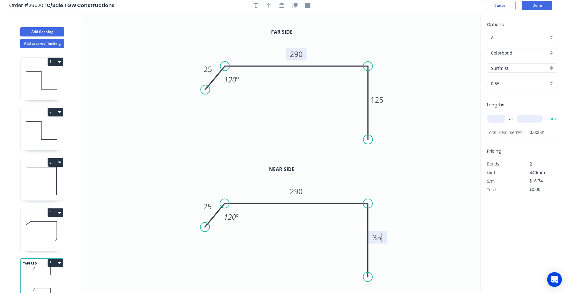
scroll to position [0, 0]
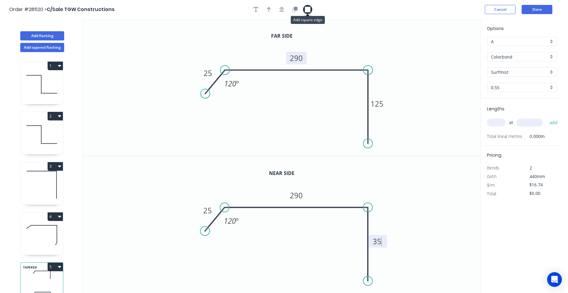
click at [306, 8] on icon "button" at bounding box center [308, 10] width 6 height 6
type input "$19.94"
drag, startPoint x: 449, startPoint y: 57, endPoint x: 364, endPoint y: 74, distance: 87.3
click at [364, 74] on rect at bounding box center [363, 74] width 6 height 6
click at [268, 6] on button "button" at bounding box center [268, 9] width 9 height 9
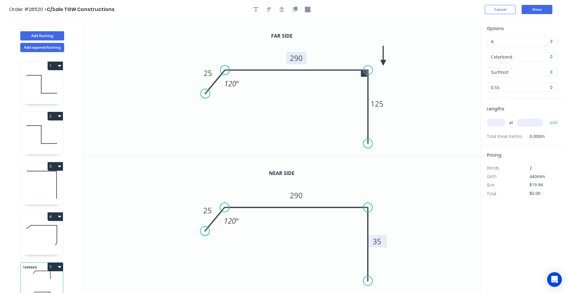
drag, startPoint x: 449, startPoint y: 47, endPoint x: 383, endPoint y: 63, distance: 68.2
click at [383, 63] on icon at bounding box center [383, 56] width 6 height 20
click at [547, 8] on button "Done" at bounding box center [536, 9] width 31 height 9
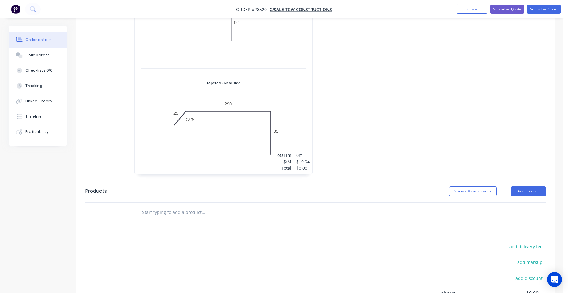
scroll to position [536, 0]
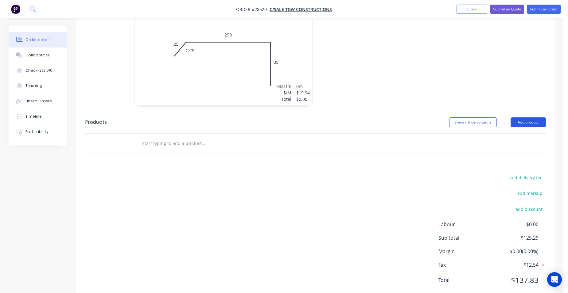
click at [523, 117] on button "Add product" at bounding box center [527, 122] width 35 height 10
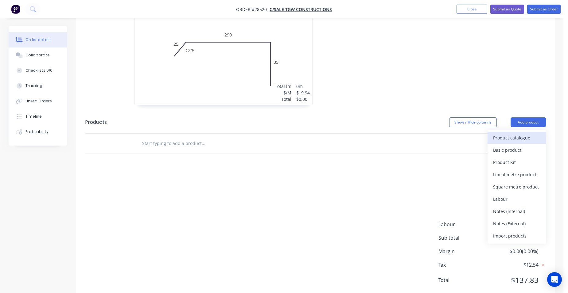
click at [520, 133] on div "Product catalogue" at bounding box center [516, 137] width 47 height 9
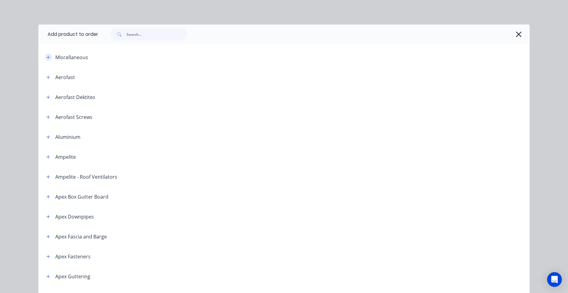
click at [47, 57] on icon "button" at bounding box center [48, 57] width 3 height 3
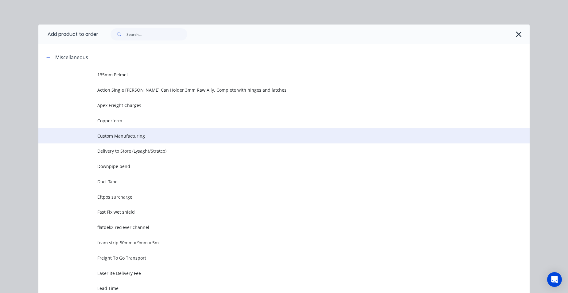
click at [151, 138] on span "Custom Manufacturing" at bounding box center [269, 136] width 345 height 6
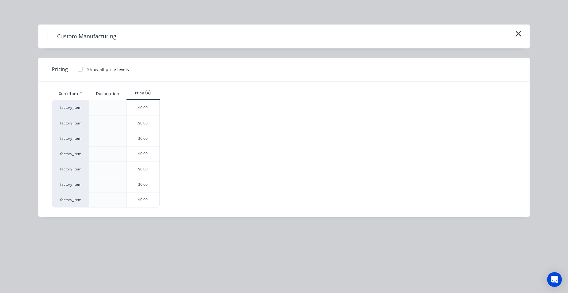
drag, startPoint x: 154, startPoint y: 183, endPoint x: 168, endPoint y: 192, distance: 16.8
click at [154, 184] on div "$0.00" at bounding box center [143, 184] width 33 height 15
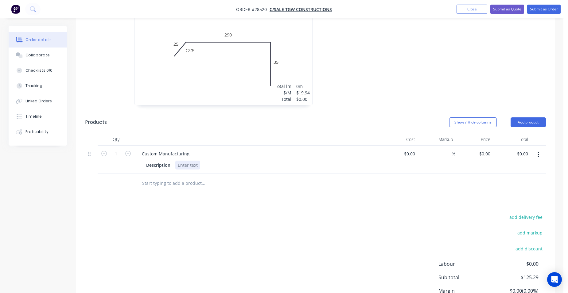
click at [191, 161] on div at bounding box center [187, 165] width 25 height 9
click at [129, 151] on icon "button" at bounding box center [128, 154] width 6 height 6
click at [128, 151] on icon "button" at bounding box center [128, 154] width 6 height 6
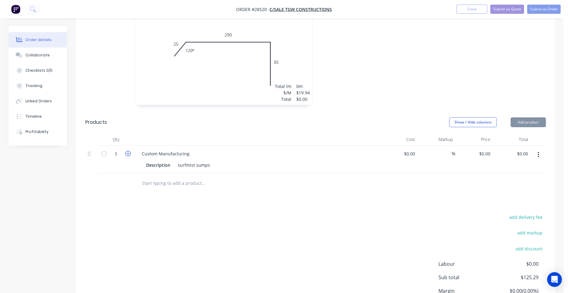
click at [128, 151] on icon "button" at bounding box center [128, 154] width 6 height 6
type input "9"
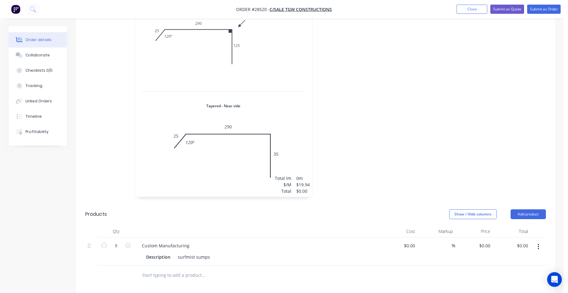
scroll to position [383, 0]
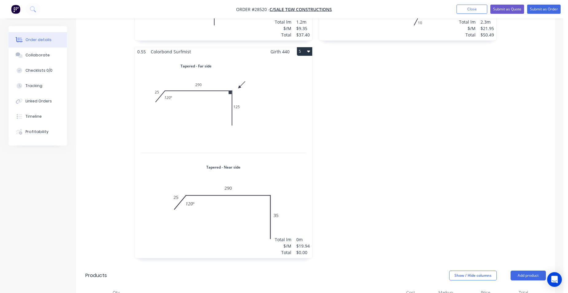
click at [264, 107] on div "Total lm $/M Total 0m $19.94 $0.00" at bounding box center [223, 157] width 177 height 202
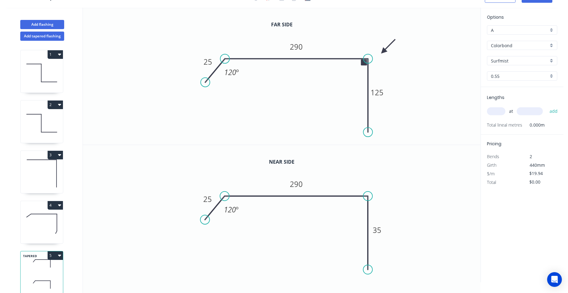
scroll to position [11, 0]
click at [499, 115] on input "text" at bounding box center [496, 111] width 18 height 8
type input "1"
type input "2900"
click at [546, 106] on button "add" at bounding box center [553, 111] width 14 height 10
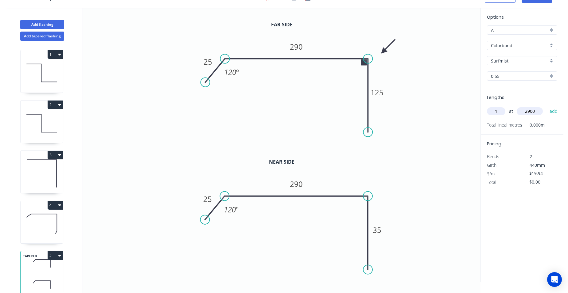
type input "$57.83"
click at [47, 22] on button "Add flashing" at bounding box center [42, 24] width 44 height 9
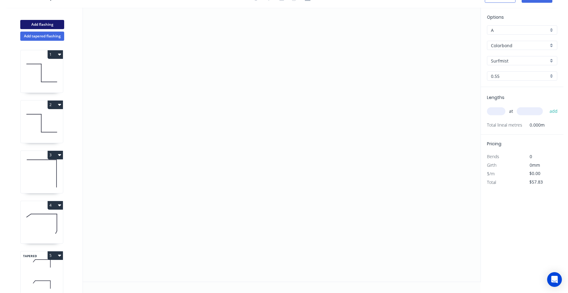
type input "$0.00"
drag, startPoint x: 249, startPoint y: 187, endPoint x: 238, endPoint y: 175, distance: 15.4
click at [238, 175] on icon "0" at bounding box center [281, 145] width 397 height 274
click at [252, 166] on icon "0 ?" at bounding box center [281, 145] width 397 height 274
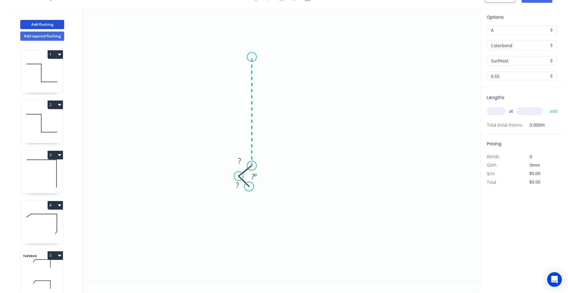
click at [247, 57] on icon "0 ? ? ? º" at bounding box center [281, 145] width 397 height 274
click at [402, 65] on icon "0 ? ? ? ? º ? º" at bounding box center [281, 145] width 397 height 274
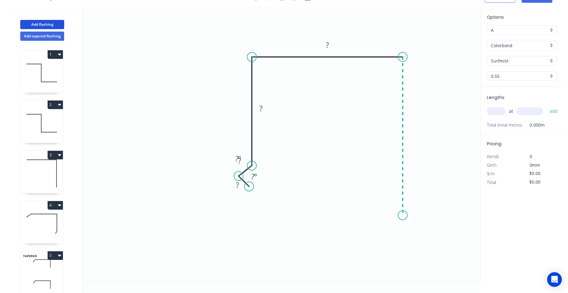
click at [392, 216] on icon "0 ? ? ? ? ? º ? º" at bounding box center [281, 145] width 397 height 274
click at [398, 228] on icon "0 ? ? ? ? ? ? º ? º" at bounding box center [281, 145] width 397 height 274
click at [399, 228] on circle at bounding box center [398, 227] width 9 height 9
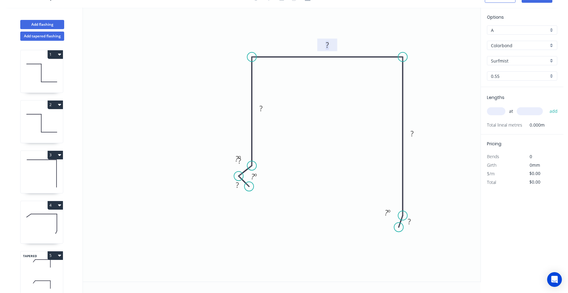
click at [327, 42] on tspan "?" at bounding box center [326, 45] width 3 height 10
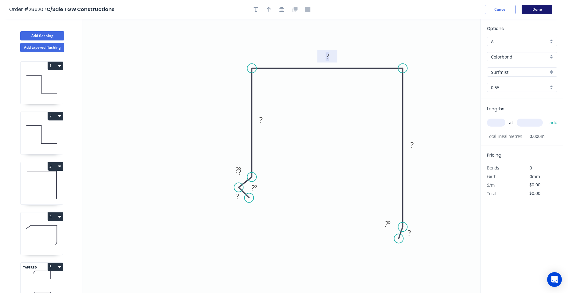
click at [528, 10] on button "Done" at bounding box center [536, 9] width 31 height 9
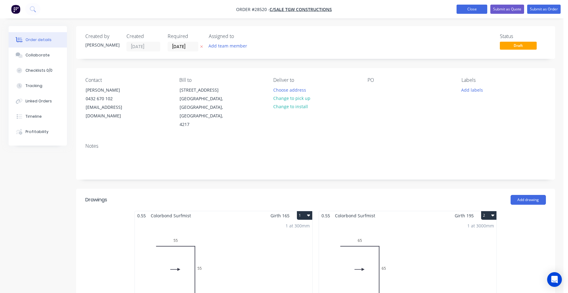
click at [475, 12] on button "Close" at bounding box center [471, 9] width 31 height 9
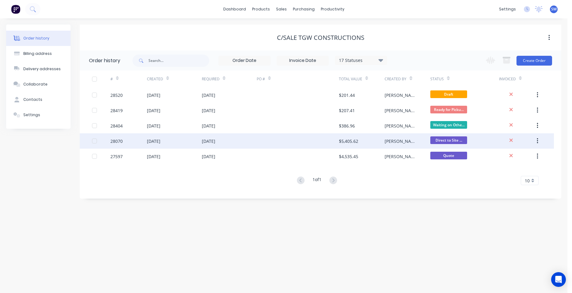
click at [279, 141] on div at bounding box center [298, 140] width 82 height 15
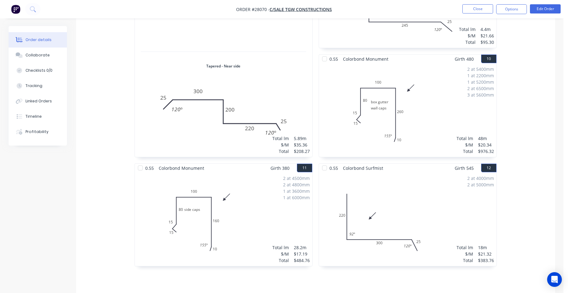
scroll to position [828, 0]
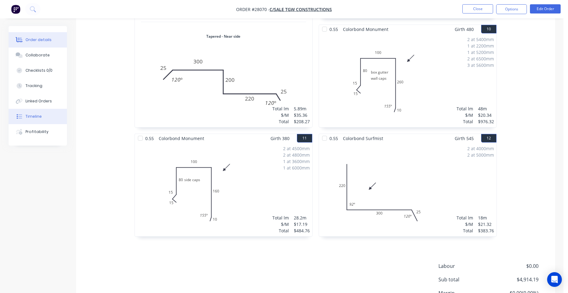
click at [52, 112] on button "Timeline" at bounding box center [38, 116] width 58 height 15
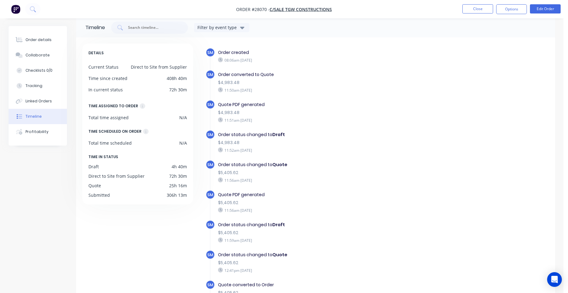
scroll to position [47, 0]
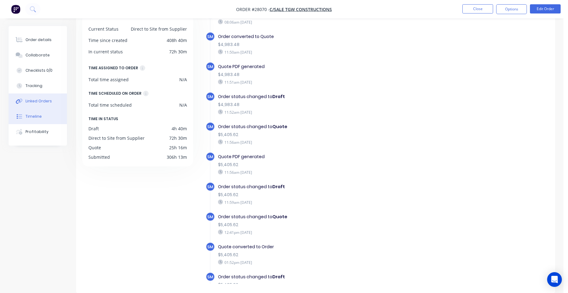
click at [54, 101] on button "Linked Orders" at bounding box center [38, 101] width 58 height 15
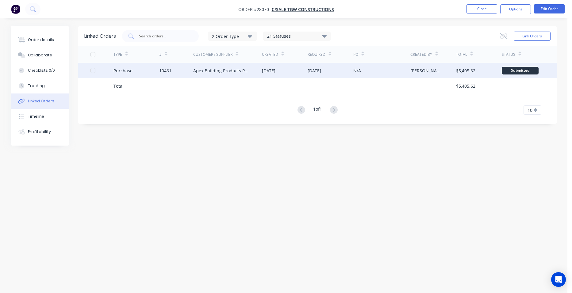
click at [184, 71] on div "10461" at bounding box center [176, 70] width 34 height 15
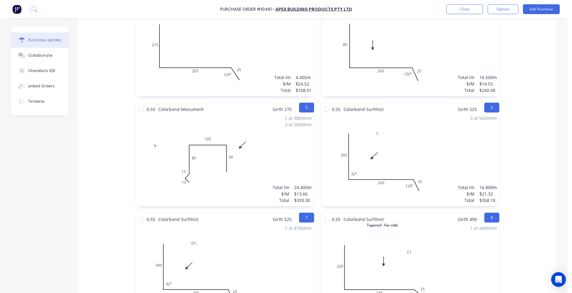
scroll to position [368, 0]
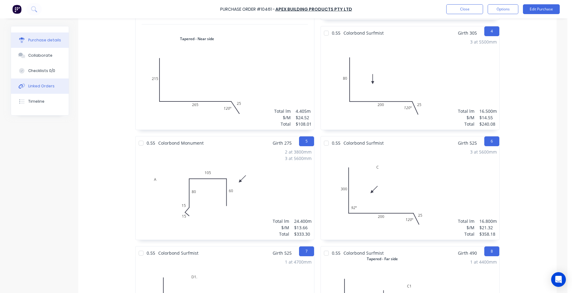
click at [55, 87] on button "Linked Orders" at bounding box center [40, 86] width 58 height 15
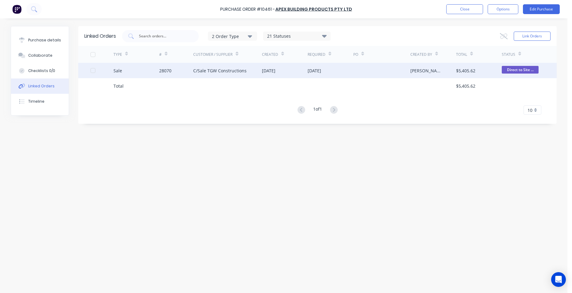
click at [151, 70] on div "Sale" at bounding box center [137, 70] width 46 height 15
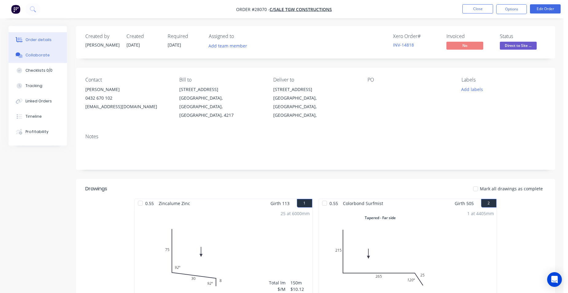
click at [42, 56] on div "Collaborate" at bounding box center [37, 55] width 24 height 6
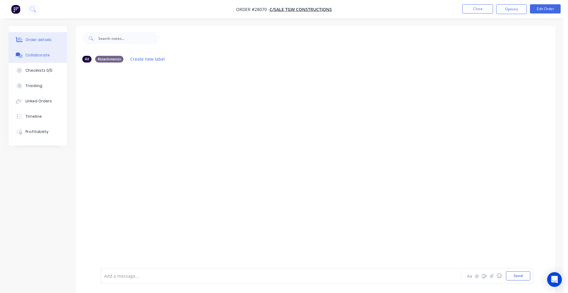
click at [29, 41] on div "Order details" at bounding box center [38, 40] width 26 height 6
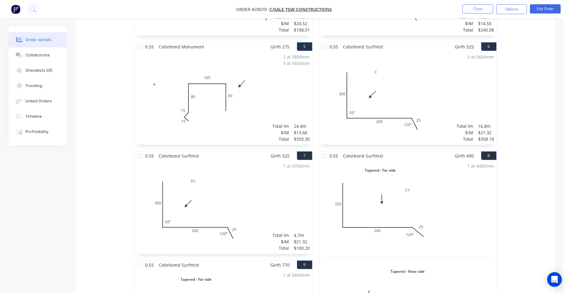
scroll to position [480, 0]
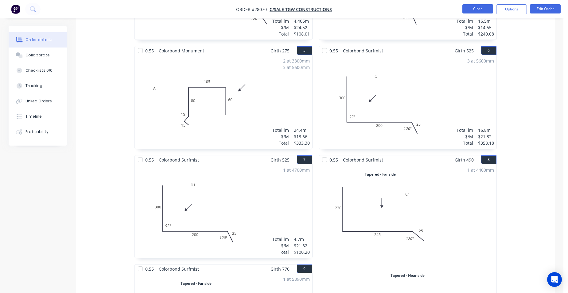
click at [465, 10] on button "Close" at bounding box center [477, 8] width 31 height 9
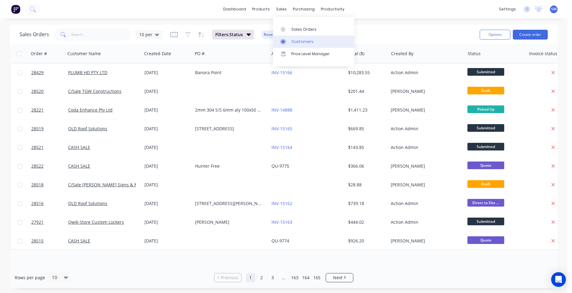
click at [292, 41] on div "Customers" at bounding box center [302, 42] width 22 height 6
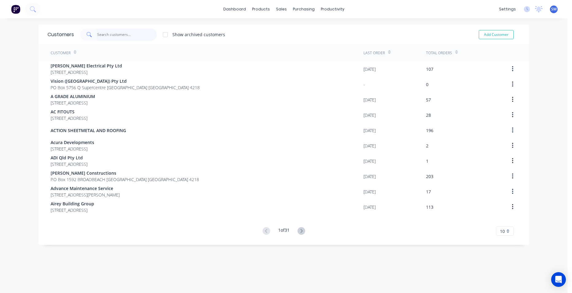
click at [130, 33] on input "text" at bounding box center [127, 35] width 60 height 12
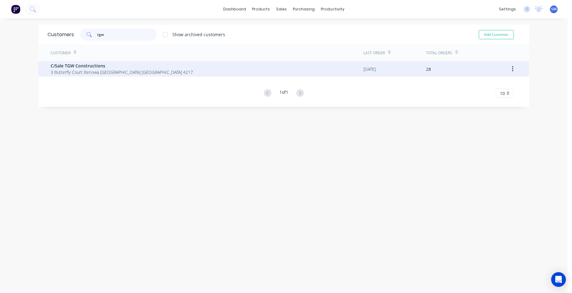
type input "tgw"
click at [62, 73] on span "3 Butterfly Court Benowa Queensland Australia 4217" at bounding box center [122, 72] width 142 height 6
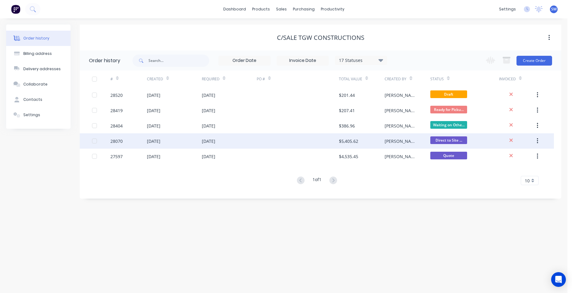
click at [292, 139] on div at bounding box center [298, 140] width 82 height 15
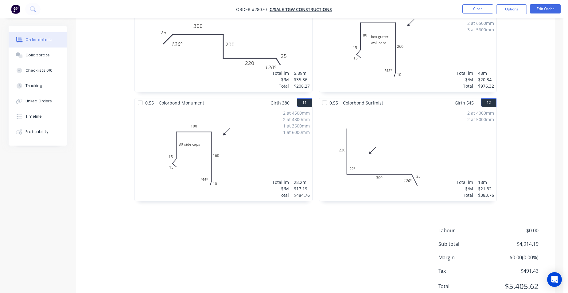
scroll to position [879, 0]
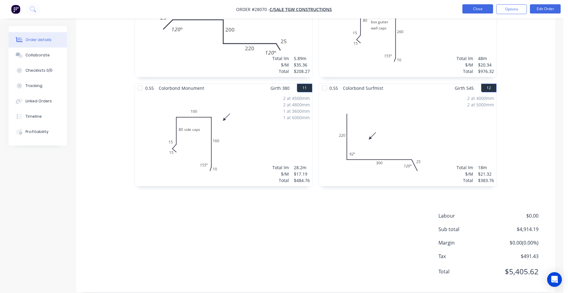
click at [476, 11] on button "Close" at bounding box center [477, 8] width 31 height 9
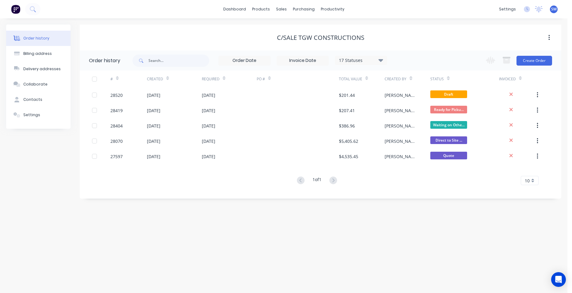
click at [371, 61] on div "17 Statuses" at bounding box center [361, 60] width 52 height 7
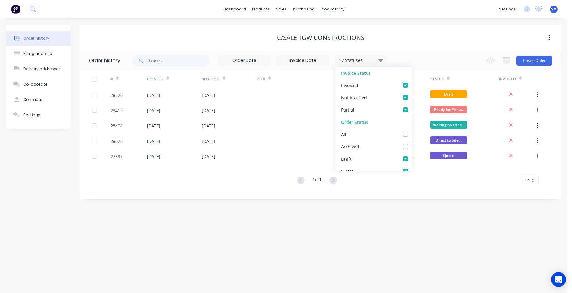
drag, startPoint x: 402, startPoint y: 146, endPoint x: 356, endPoint y: 185, distance: 59.6
click at [412, 143] on label at bounding box center [412, 143] width 0 height 0
click at [412, 146] on input "checkbox" at bounding box center [414, 146] width 5 height 6
checkbox input "true"
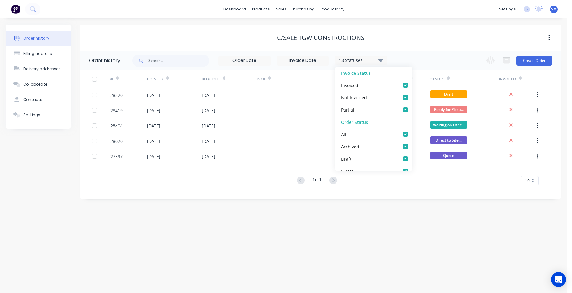
click at [323, 210] on div "Order history Billing address Delivery addresses Collaborate Contacts Settings …" at bounding box center [284, 155] width 568 height 275
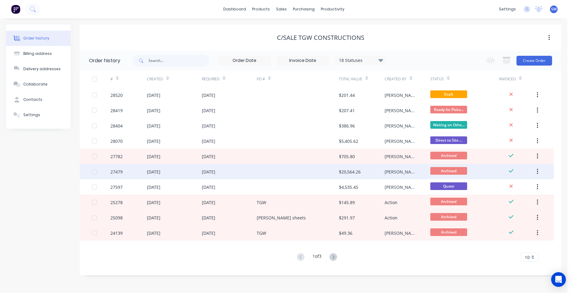
click at [302, 172] on div at bounding box center [298, 171] width 82 height 15
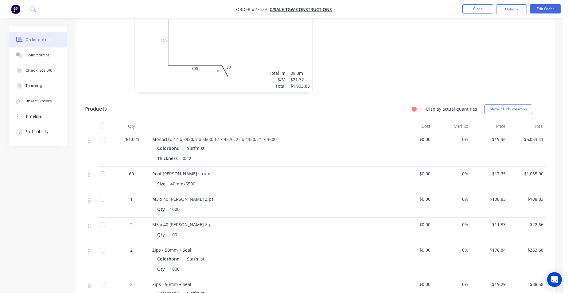
scroll to position [675, 0]
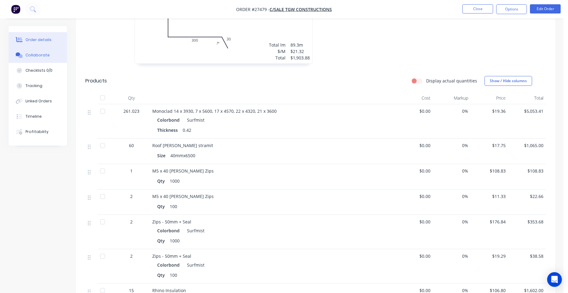
click at [29, 56] on div "Collaborate" at bounding box center [37, 55] width 24 height 6
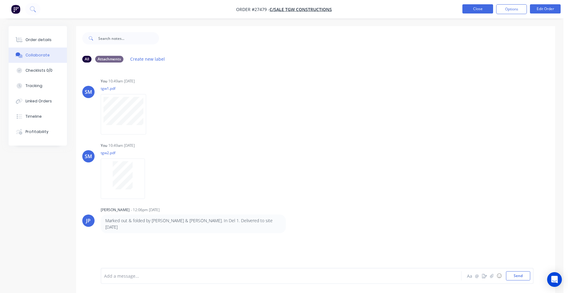
click at [482, 12] on button "Close" at bounding box center [477, 8] width 31 height 9
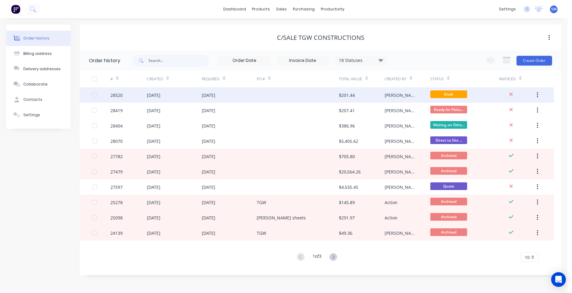
click at [276, 93] on div at bounding box center [298, 94] width 82 height 15
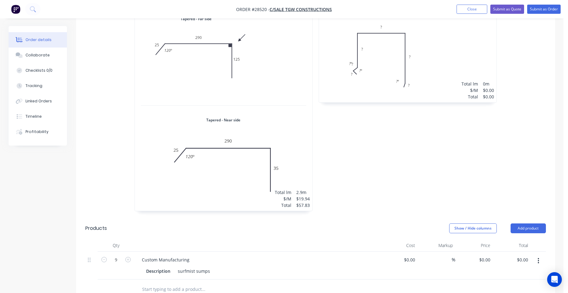
scroll to position [391, 0]
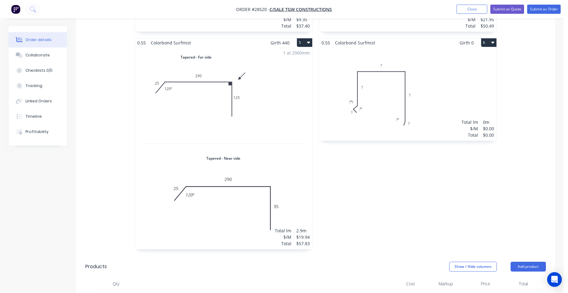
click at [443, 82] on div "Total lm $/M Total 0m $0.00 $0.00" at bounding box center [407, 94] width 177 height 94
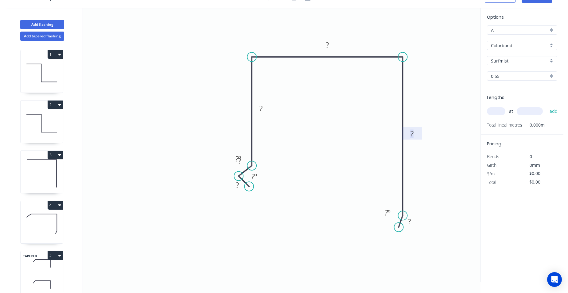
drag, startPoint x: 416, startPoint y: 132, endPoint x: 401, endPoint y: 128, distance: 16.2
click at [415, 133] on rect at bounding box center [412, 134] width 12 height 9
click at [412, 222] on rect at bounding box center [409, 222] width 12 height 9
click at [331, 45] on rect at bounding box center [327, 45] width 12 height 9
click at [408, 79] on div "Show angle" at bounding box center [430, 80] width 62 height 13
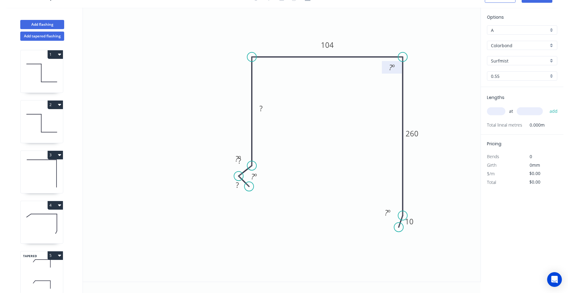
click at [395, 67] on rect at bounding box center [391, 68] width 12 height 9
click at [266, 110] on rect at bounding box center [261, 109] width 12 height 9
click at [249, 176] on div "Hide angle" at bounding box center [270, 177] width 62 height 13
click at [262, 193] on div "Hide angle" at bounding box center [287, 195] width 62 height 13
click at [245, 163] on rect at bounding box center [239, 161] width 12 height 9
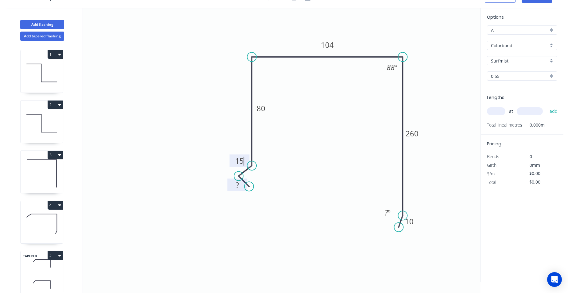
click at [242, 186] on rect at bounding box center [237, 185] width 12 height 9
type input "$20.34"
click at [388, 211] on tspan "º" at bounding box center [388, 213] width 3 height 10
click at [498, 112] on input "text" at bounding box center [496, 111] width 18 height 8
type input "3"
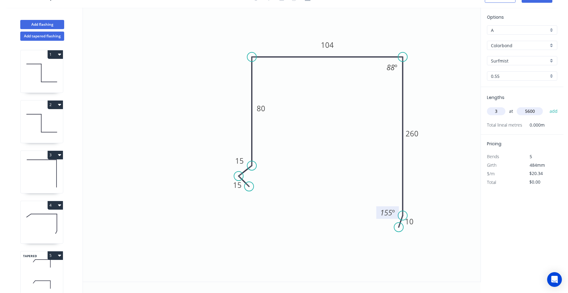
type input "5600"
click at [546, 106] on button "add" at bounding box center [553, 111] width 14 height 10
type input "$341.71"
type input "1"
type input "3800"
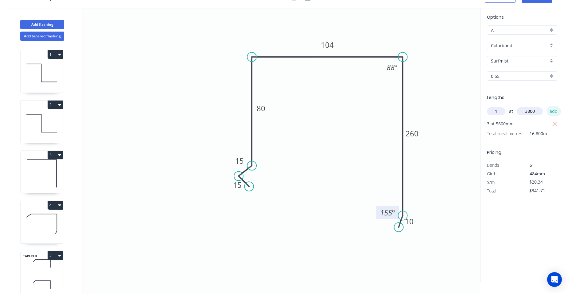
click at [555, 107] on button "add" at bounding box center [553, 111] width 14 height 10
type input "$419.00"
click at [549, 62] on div "Surfmist" at bounding box center [522, 60] width 70 height 9
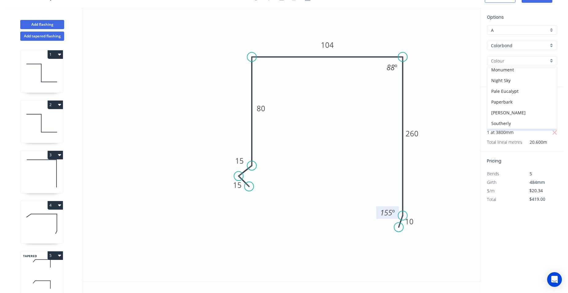
scroll to position [153, 0]
click at [529, 73] on div "Monument" at bounding box center [522, 69] width 70 height 11
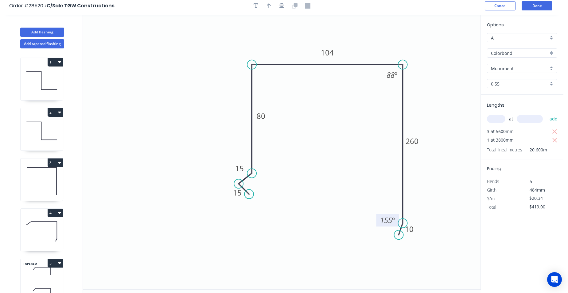
scroll to position [0, 0]
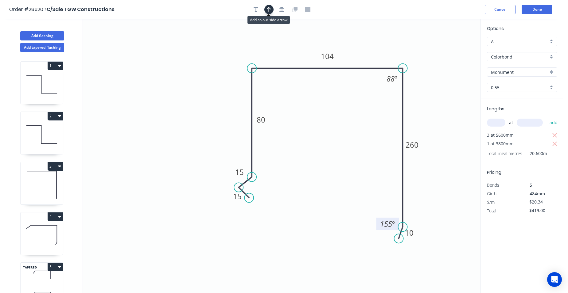
click at [267, 11] on icon "button" at bounding box center [269, 10] width 4 height 6
drag, startPoint x: 449, startPoint y: 49, endPoint x: 228, endPoint y: 107, distance: 229.3
click at [228, 107] on icon at bounding box center [228, 100] width 6 height 20
click at [540, 12] on button "Done" at bounding box center [536, 9] width 31 height 9
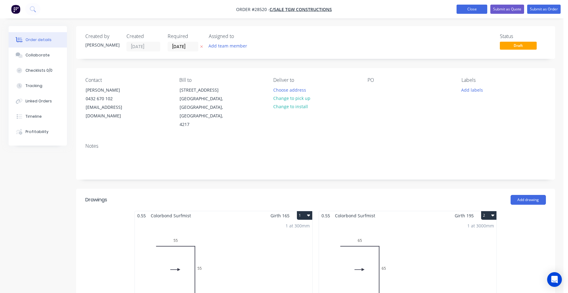
click at [466, 9] on button "Close" at bounding box center [471, 9] width 31 height 9
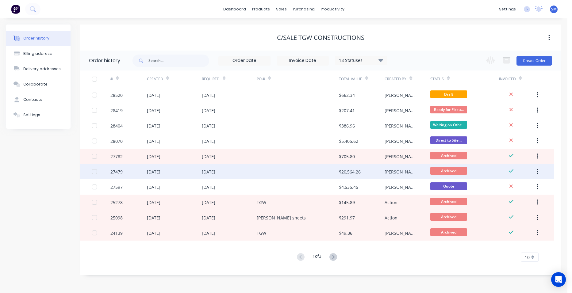
click at [307, 168] on div at bounding box center [298, 171] width 82 height 15
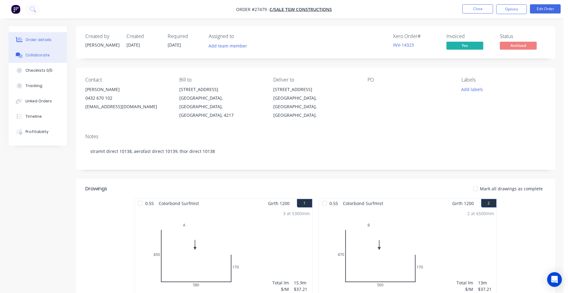
click at [43, 58] on button "Collaborate" at bounding box center [38, 55] width 58 height 15
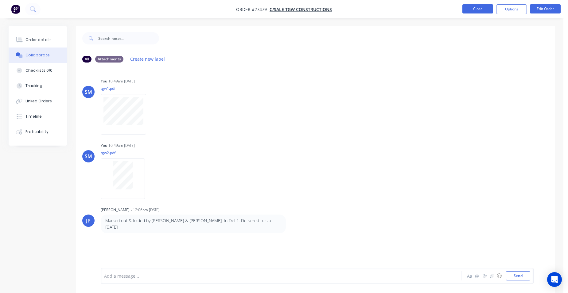
click at [482, 10] on button "Close" at bounding box center [477, 8] width 31 height 9
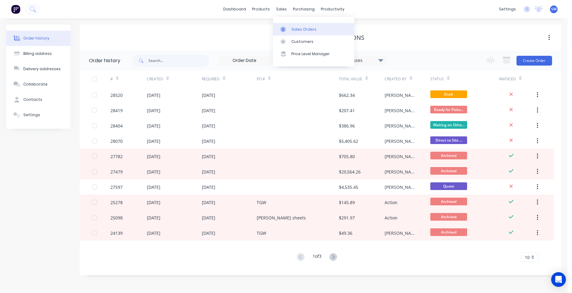
click at [292, 29] on div "Sales Orders" at bounding box center [303, 30] width 25 height 6
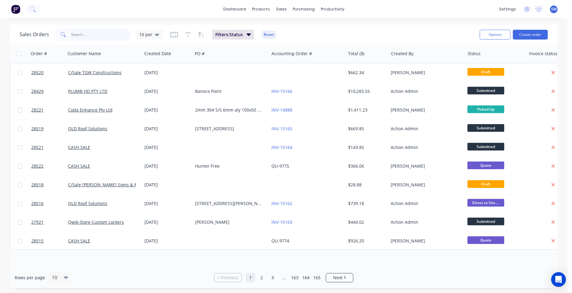
click at [91, 33] on input "text" at bounding box center [101, 35] width 60 height 12
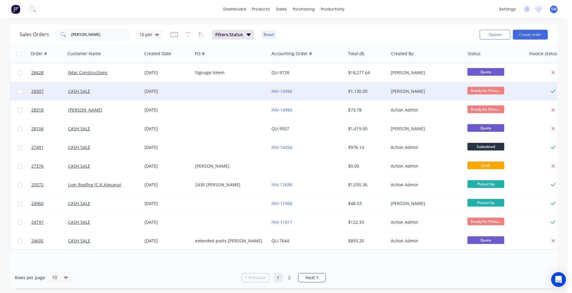
click at [252, 90] on div at bounding box center [231, 91] width 76 height 18
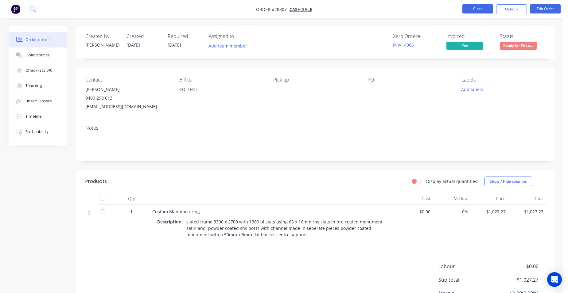
click at [479, 9] on button "Close" at bounding box center [477, 8] width 31 height 9
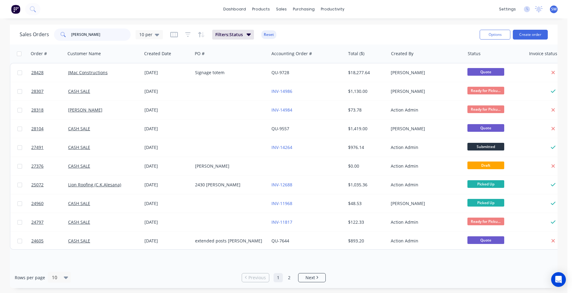
drag, startPoint x: 87, startPoint y: 35, endPoint x: 56, endPoint y: 31, distance: 31.3
click at [56, 31] on div "craig" at bounding box center [92, 35] width 77 height 12
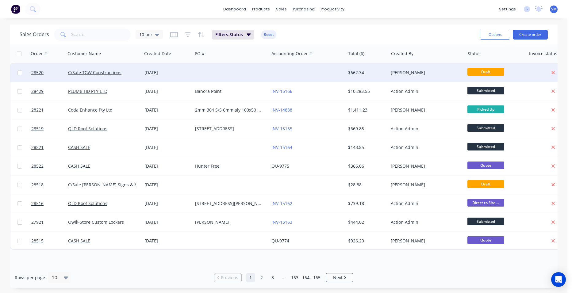
click at [283, 72] on div at bounding box center [307, 73] width 76 height 18
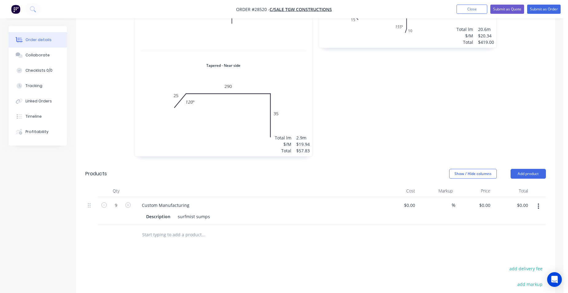
scroll to position [491, 0]
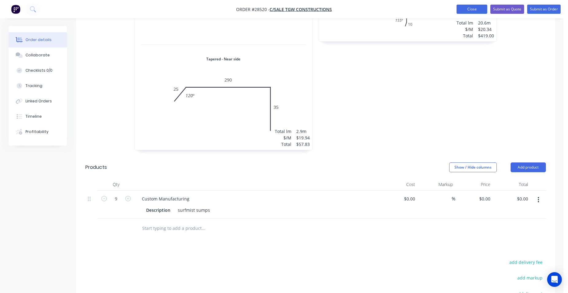
click at [463, 9] on button "Close" at bounding box center [471, 9] width 31 height 9
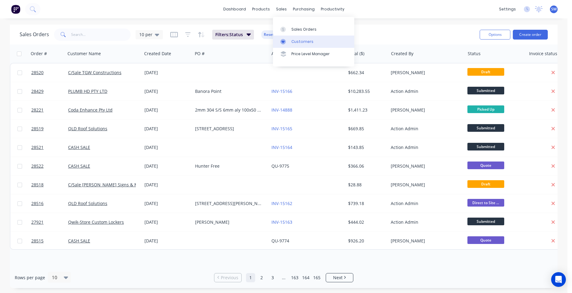
click at [301, 40] on div "Customers" at bounding box center [302, 42] width 22 height 6
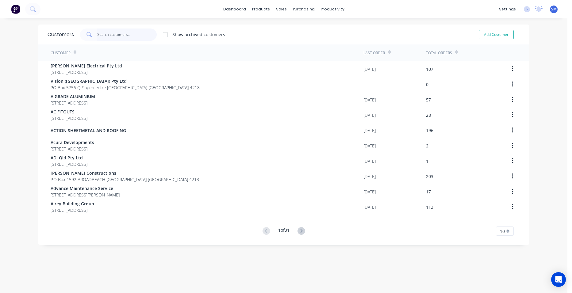
click at [112, 35] on input "text" at bounding box center [127, 35] width 60 height 12
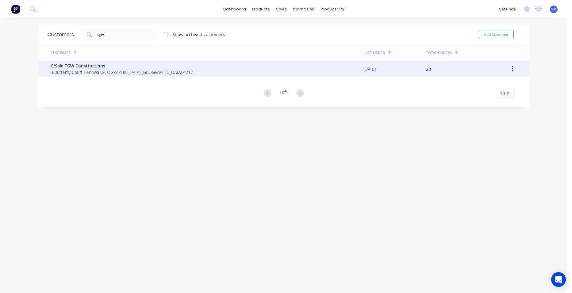
click at [82, 74] on span "3 Butterfly Court Benowa Queensland Australia 4217" at bounding box center [122, 72] width 142 height 6
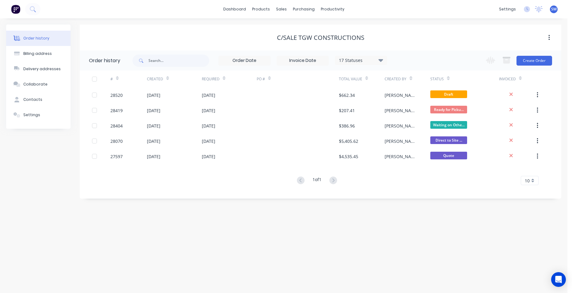
click at [372, 61] on div "17 Statuses" at bounding box center [361, 60] width 52 height 7
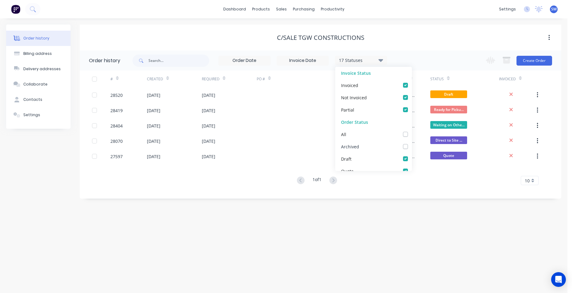
drag, startPoint x: 400, startPoint y: 145, endPoint x: 365, endPoint y: 186, distance: 53.5
click at [412, 143] on label at bounding box center [412, 143] width 0 height 0
click at [412, 145] on input "checkbox" at bounding box center [414, 146] width 5 height 6
click at [317, 246] on div "Order history Billing address Delivery addresses Collaborate Contacts Settings …" at bounding box center [284, 155] width 568 height 275
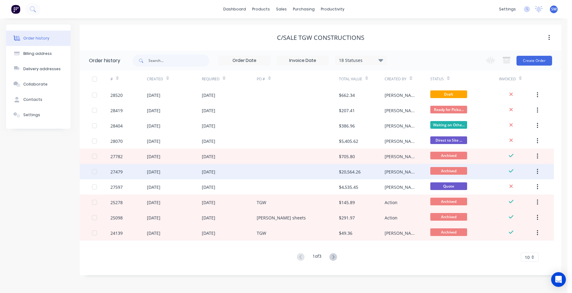
click at [309, 171] on div at bounding box center [298, 171] width 82 height 15
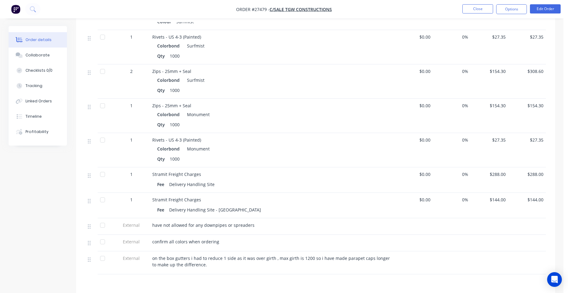
scroll to position [1135, 0]
click at [49, 60] on button "Collaborate" at bounding box center [38, 55] width 58 height 15
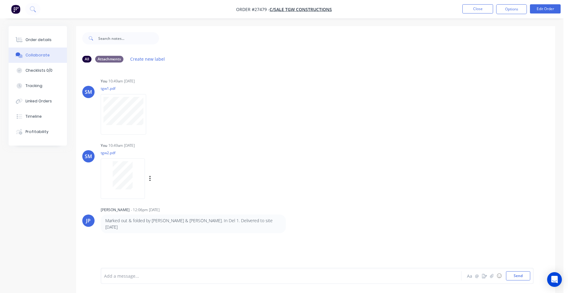
click at [123, 160] on div at bounding box center [123, 179] width 44 height 40
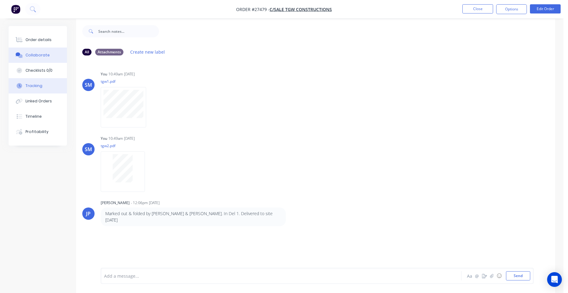
scroll to position [9, 0]
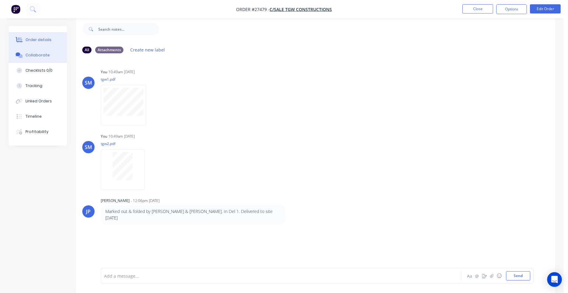
click at [35, 36] on button "Order details" at bounding box center [38, 39] width 58 height 15
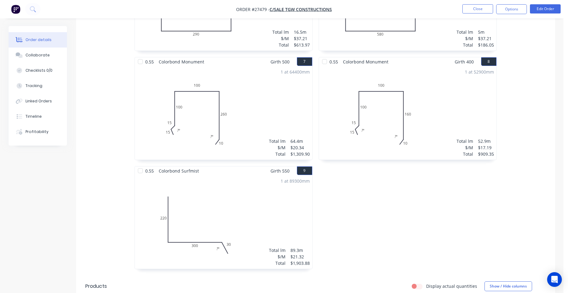
scroll to position [316, 0]
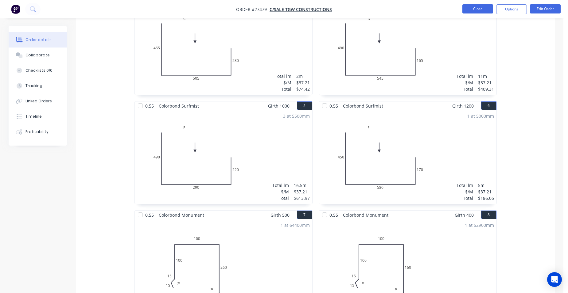
click at [465, 6] on button "Close" at bounding box center [477, 8] width 31 height 9
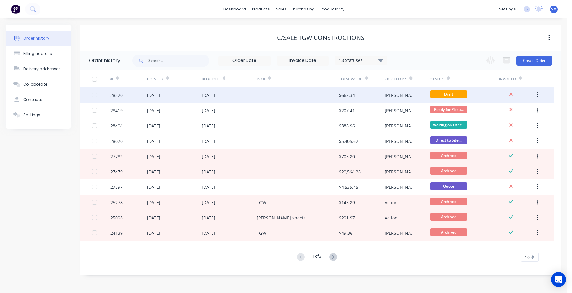
click at [289, 93] on div at bounding box center [298, 94] width 82 height 15
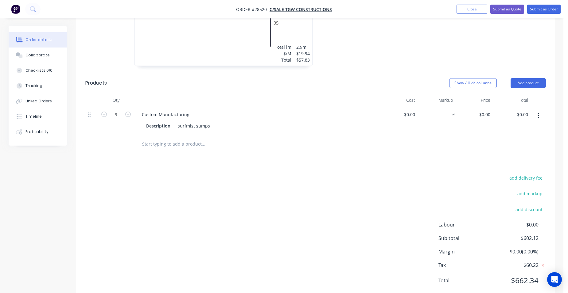
scroll to position [576, 0]
click at [210, 121] on div "surfmist sumps" at bounding box center [193, 125] width 37 height 9
click at [292, 121] on div "Description surfmist sumps 230 x 450 x 150 deep with 25mm tags" at bounding box center [256, 125] width 225 height 9
click at [526, 78] on button "Add product" at bounding box center [527, 83] width 35 height 10
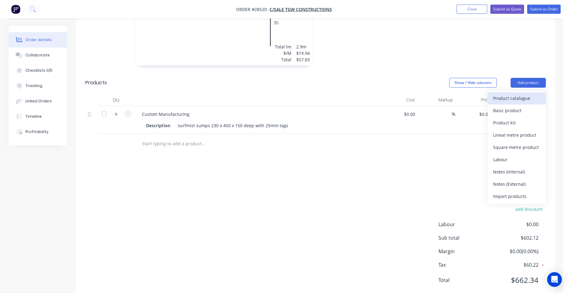
click at [536, 94] on div "Product catalogue" at bounding box center [516, 98] width 47 height 9
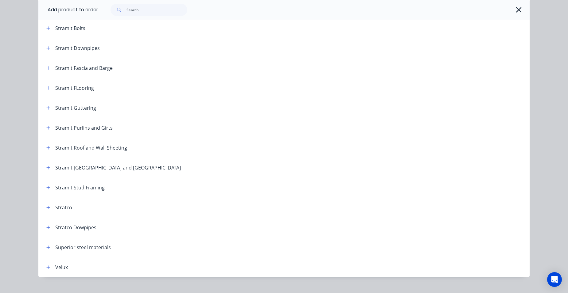
scroll to position [1017, 0]
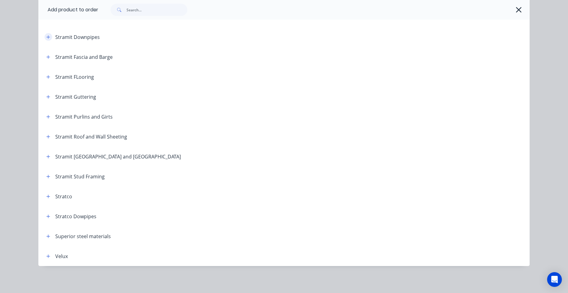
click at [46, 37] on icon "button" at bounding box center [48, 37] width 4 height 4
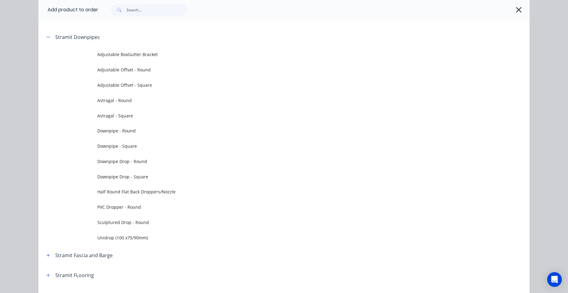
click at [147, 164] on td "Downpipe Drop - Round" at bounding box center [313, 161] width 432 height 15
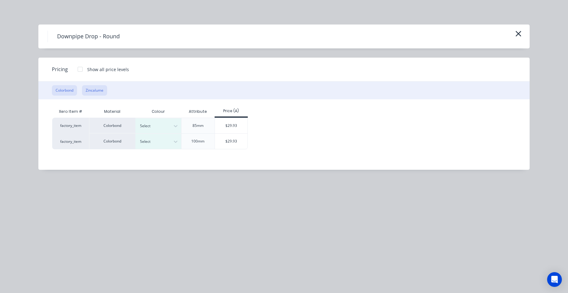
click at [103, 90] on button "Zincalume" at bounding box center [94, 90] width 25 height 10
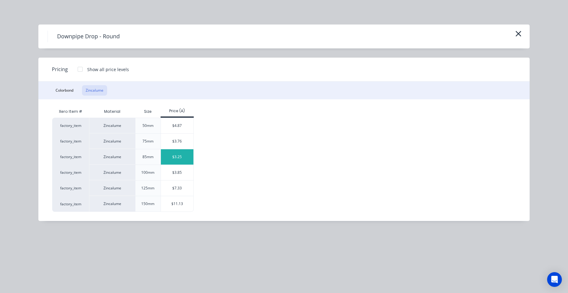
click at [176, 160] on div "$3.25" at bounding box center [177, 156] width 33 height 15
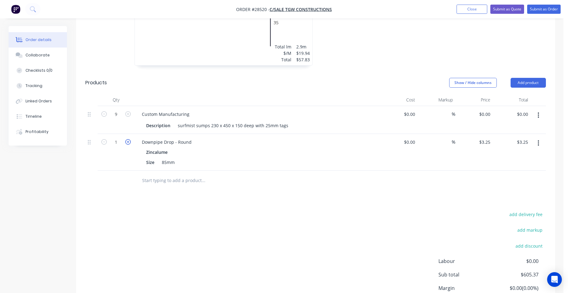
click at [128, 139] on icon "button" at bounding box center [128, 142] width 6 height 6
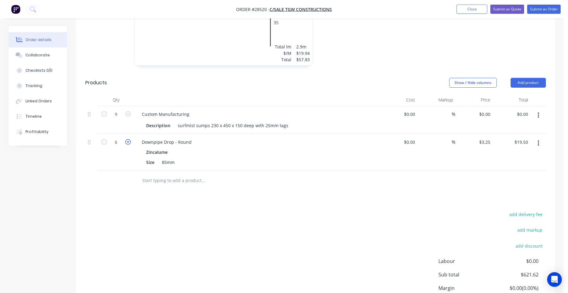
click at [128, 139] on icon "button" at bounding box center [128, 142] width 6 height 6
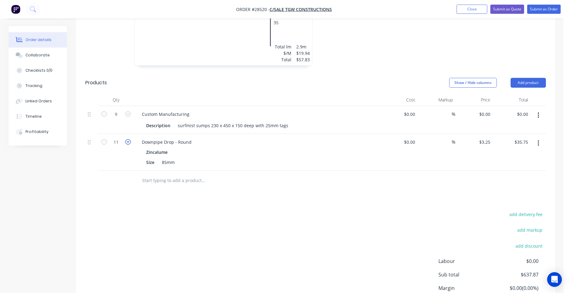
click at [128, 139] on icon "button" at bounding box center [128, 142] width 6 height 6
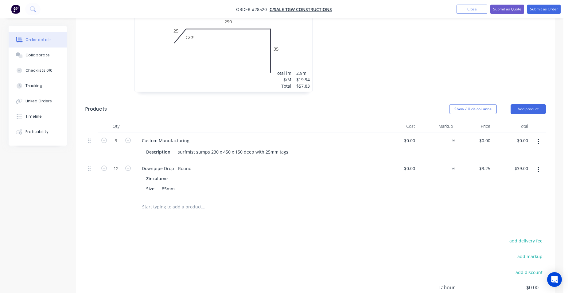
scroll to position [520, 0]
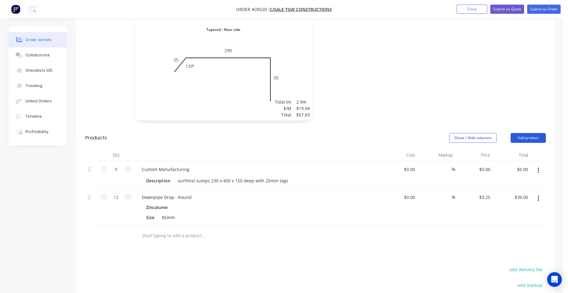
click at [535, 133] on button "Add product" at bounding box center [527, 138] width 35 height 10
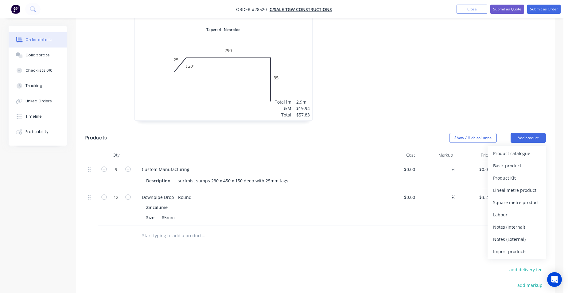
click at [517, 149] on div "Product catalogue" at bounding box center [516, 153] width 47 height 9
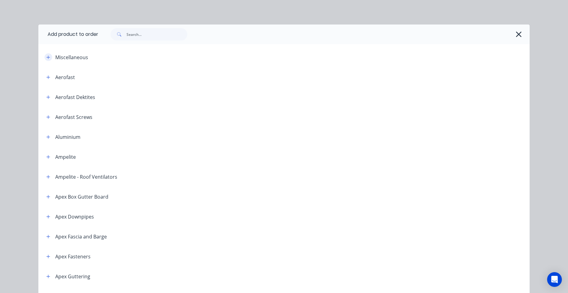
drag, startPoint x: 46, startPoint y: 54, endPoint x: 50, endPoint y: 57, distance: 5.0
click at [46, 54] on button "button" at bounding box center [48, 57] width 8 height 8
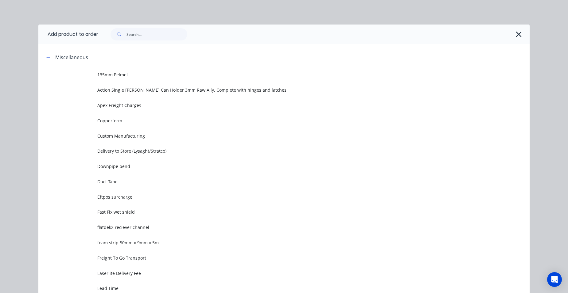
click at [140, 133] on td "Custom Manufacturing" at bounding box center [313, 135] width 432 height 15
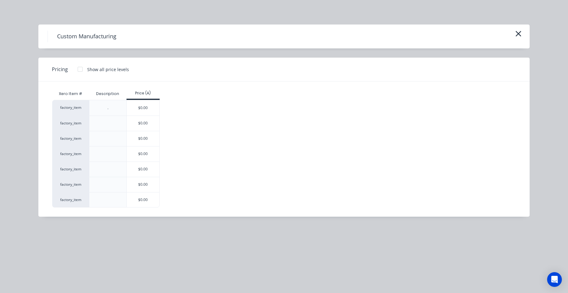
drag, startPoint x: 140, startPoint y: 187, endPoint x: 134, endPoint y: 175, distance: 14.4
click at [141, 188] on div "$0.00" at bounding box center [143, 184] width 33 height 15
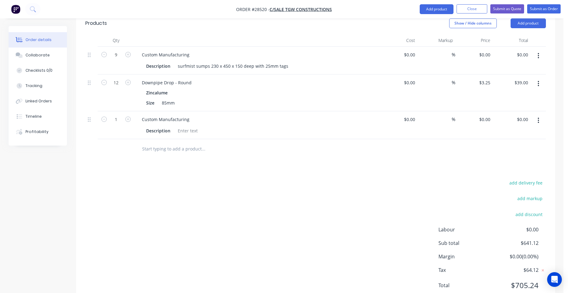
scroll to position [640, 0]
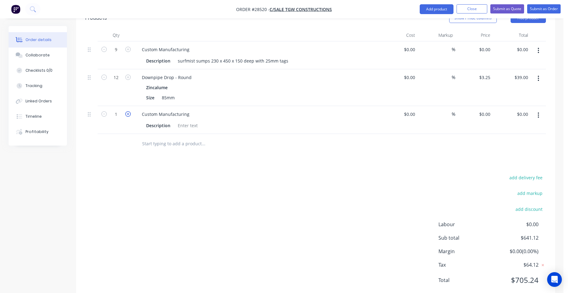
click at [127, 111] on icon "button" at bounding box center [128, 114] width 6 height 6
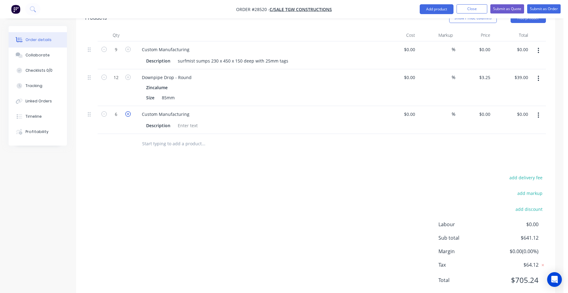
click at [127, 111] on icon "button" at bounding box center [128, 114] width 6 height 6
click at [535, 110] on button "button" at bounding box center [538, 115] width 14 height 11
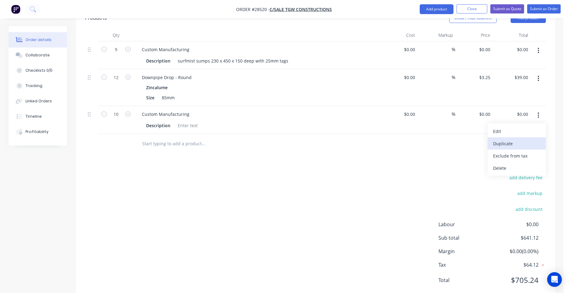
click at [522, 139] on div "Duplicate" at bounding box center [516, 143] width 47 height 9
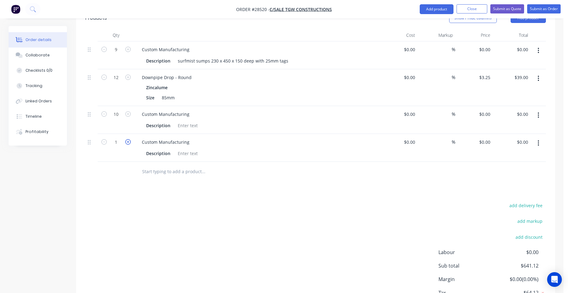
click at [129, 139] on icon "button" at bounding box center [128, 142] width 6 height 6
drag, startPoint x: 187, startPoint y: 110, endPoint x: 223, endPoint y: 95, distance: 39.3
click at [187, 121] on div at bounding box center [187, 125] width 25 height 9
click at [181, 149] on div at bounding box center [187, 153] width 25 height 9
click at [490, 110] on input "0" at bounding box center [488, 114] width 7 height 9
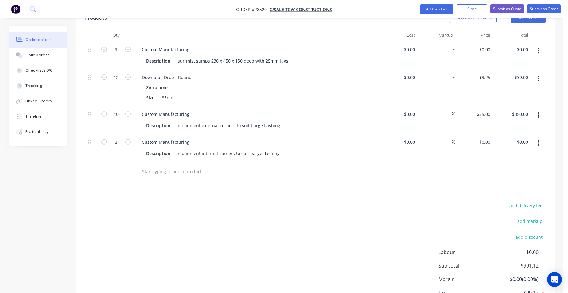
click at [497, 134] on div "$0.00 $0.00" at bounding box center [511, 148] width 38 height 28
click at [491, 138] on input "0" at bounding box center [488, 142] width 7 height 9
click at [488, 142] on div "$35.00 35" at bounding box center [474, 148] width 38 height 28
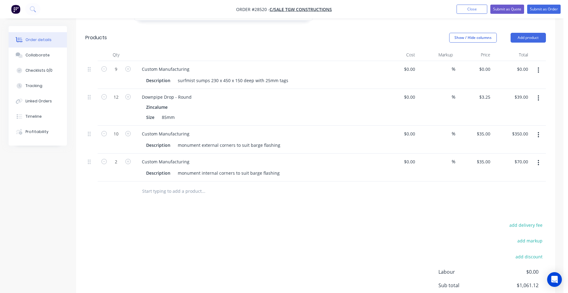
scroll to position [610, 0]
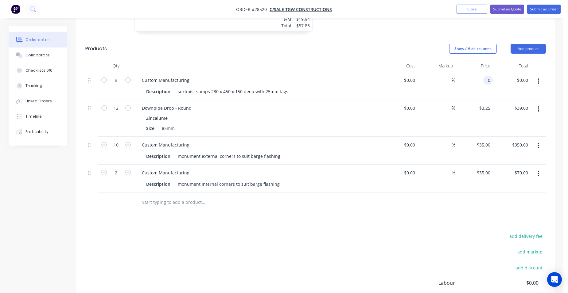
click at [491, 76] on input "0" at bounding box center [488, 80] width 7 height 9
click at [456, 77] on div "$100.00 $100.00" at bounding box center [474, 86] width 38 height 28
click at [482, 10] on button "Close" at bounding box center [471, 9] width 31 height 9
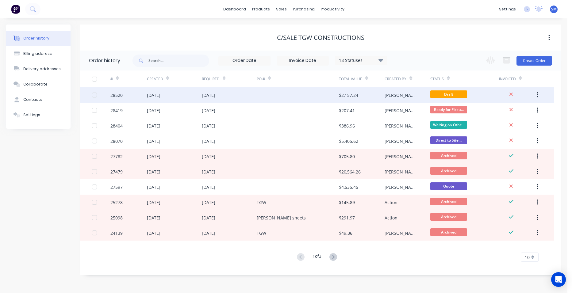
click at [287, 94] on div at bounding box center [298, 94] width 82 height 15
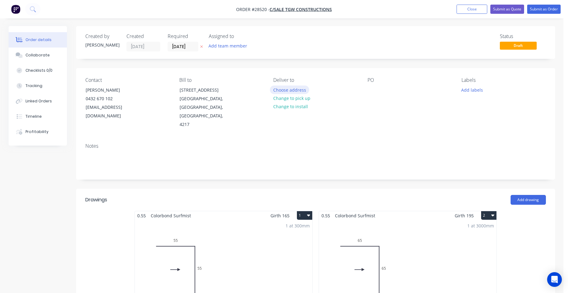
click at [301, 89] on button "Choose address" at bounding box center [289, 90] width 39 height 8
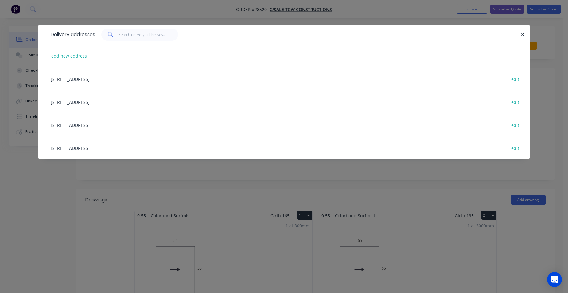
click at [109, 100] on div "182 Jesmond road, Indooroopilly, Queensland, Australia edit" at bounding box center [284, 101] width 472 height 23
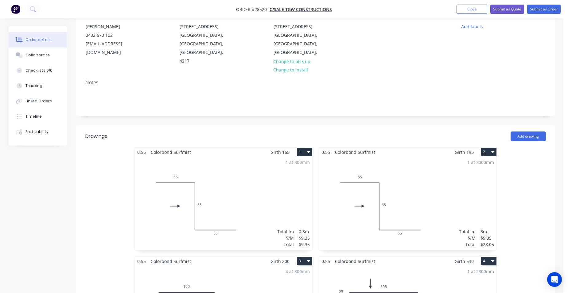
scroll to position [123, 0]
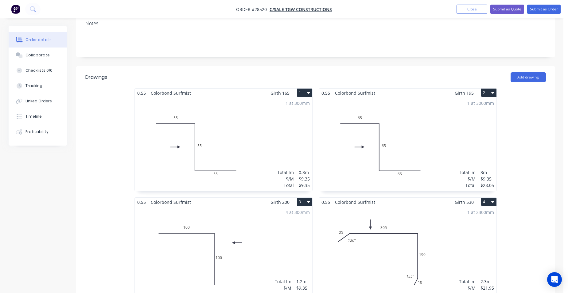
click at [455, 127] on div "1 at 3000mm Total lm $/M Total 3m $9.35 $28.05" at bounding box center [407, 145] width 177 height 94
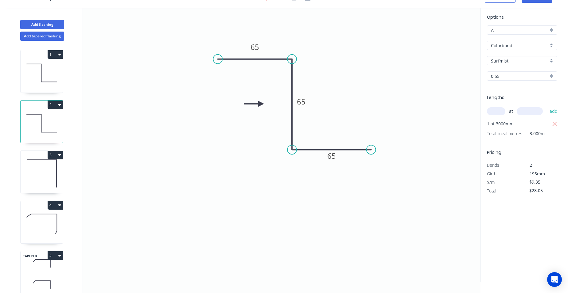
drag, startPoint x: 556, startPoint y: 125, endPoint x: 552, endPoint y: 125, distance: 4.1
click at [555, 125] on icon "button" at bounding box center [555, 124] width 6 height 7
click at [495, 112] on input "text" at bounding box center [496, 111] width 18 height 8
click at [546, 106] on button "add" at bounding box center [553, 111] width 14 height 10
click at [53, 69] on icon at bounding box center [42, 72] width 42 height 39
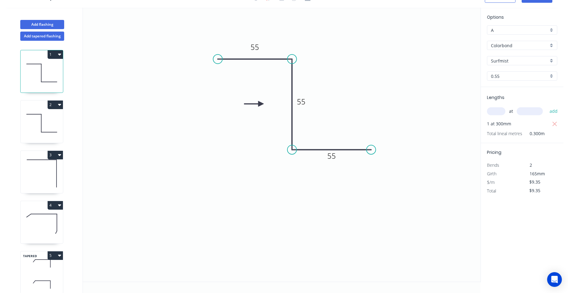
click at [49, 164] on icon at bounding box center [42, 173] width 42 height 39
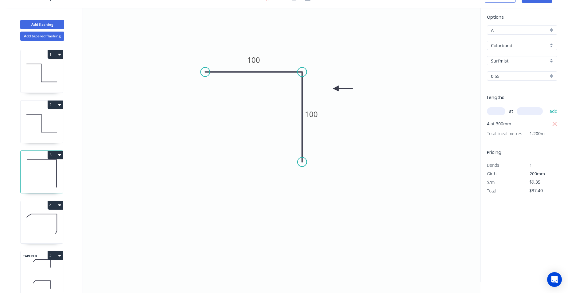
click at [39, 224] on icon at bounding box center [42, 223] width 42 height 39
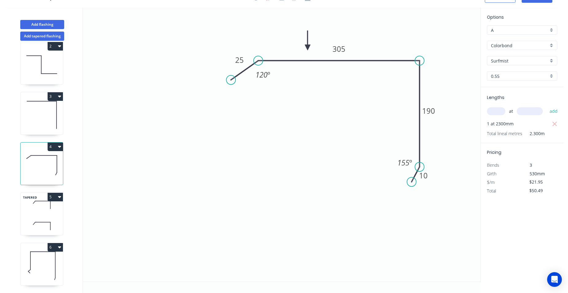
scroll to position [63, 0]
click at [37, 202] on icon at bounding box center [42, 205] width 42 height 18
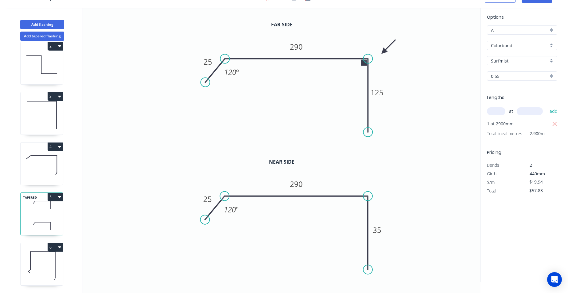
click at [59, 259] on icon at bounding box center [42, 265] width 42 height 39
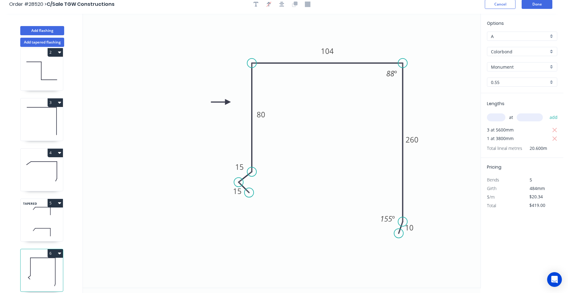
scroll to position [0, 0]
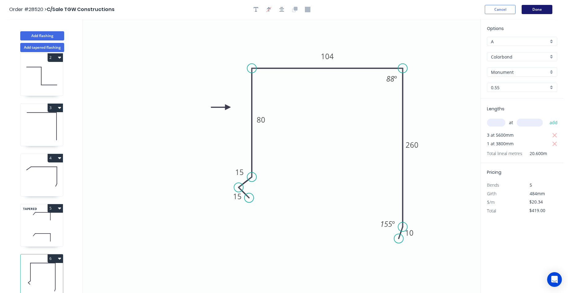
click at [545, 13] on button "Done" at bounding box center [536, 9] width 31 height 9
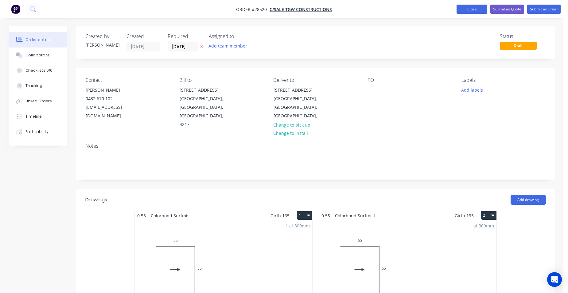
click at [468, 7] on button "Close" at bounding box center [471, 9] width 31 height 9
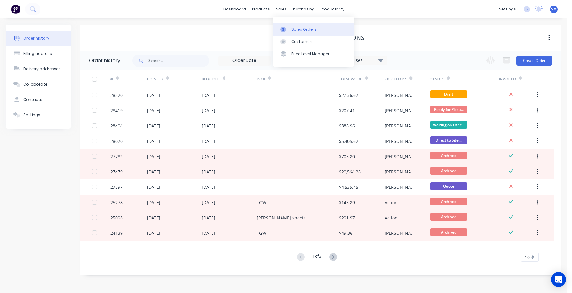
click at [299, 31] on div "Sales Orders" at bounding box center [303, 30] width 25 height 6
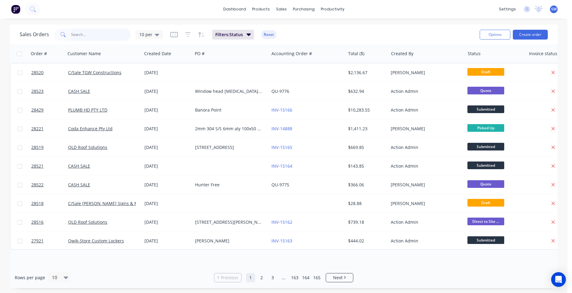
drag, startPoint x: 99, startPoint y: 33, endPoint x: 98, endPoint y: 42, distance: 9.2
click at [99, 34] on input "text" at bounding box center [101, 35] width 60 height 12
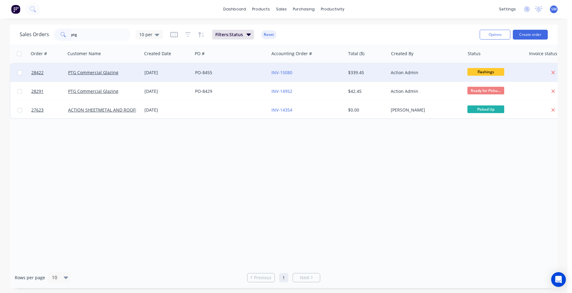
click at [237, 69] on div "PO-8455" at bounding box center [231, 73] width 76 height 18
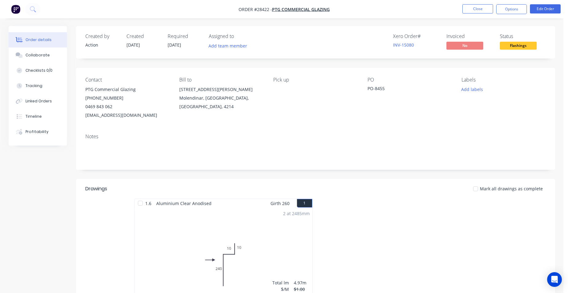
scroll to position [61, 0]
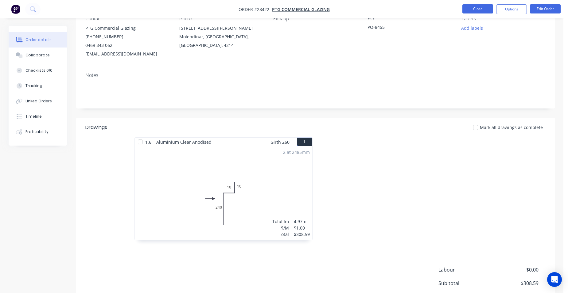
click at [489, 8] on button "Close" at bounding box center [477, 8] width 31 height 9
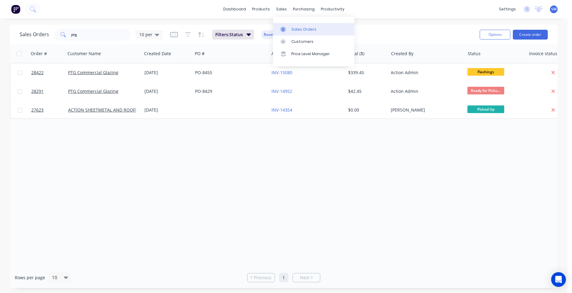
click at [293, 24] on link "Sales Orders" at bounding box center [313, 29] width 81 height 12
click at [301, 39] on div "Customers" at bounding box center [302, 42] width 22 height 6
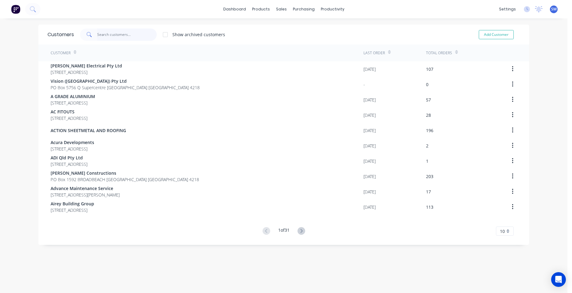
click at [114, 33] on input "text" at bounding box center [127, 35] width 60 height 12
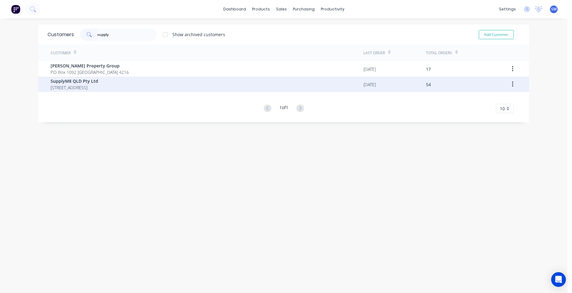
click at [97, 85] on span "[STREET_ADDRESS]" at bounding box center [75, 87] width 48 height 6
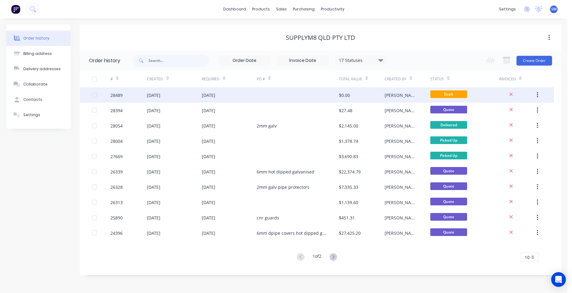
click at [295, 91] on div at bounding box center [298, 94] width 82 height 15
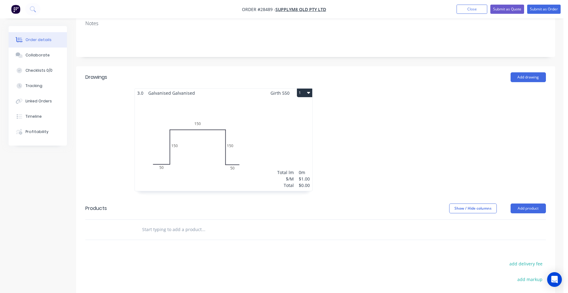
click at [263, 117] on div "Total lm $/M Total 0m $1.00 $0.00" at bounding box center [223, 145] width 177 height 94
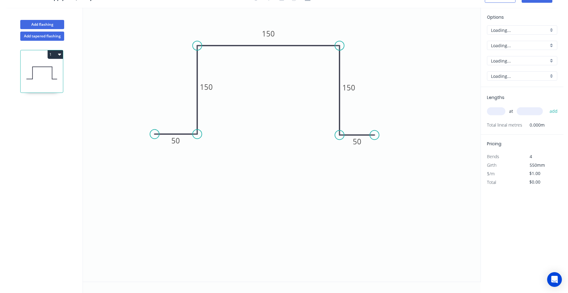
scroll to position [11, 0]
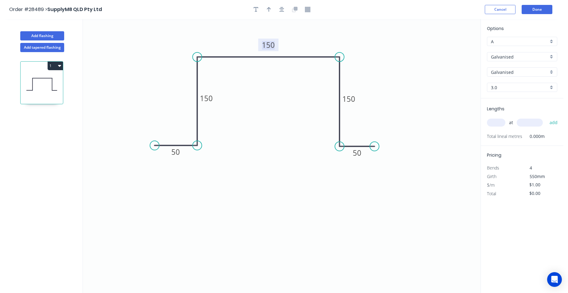
scroll to position [11, 0]
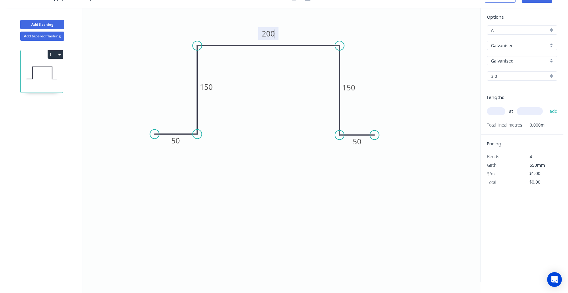
click at [498, 112] on input "text" at bounding box center [496, 111] width 18 height 8
type input "1"
type input "1200"
click at [551, 111] on button "add" at bounding box center [553, 111] width 14 height 10
click at [57, 54] on button "1" at bounding box center [55, 54] width 15 height 9
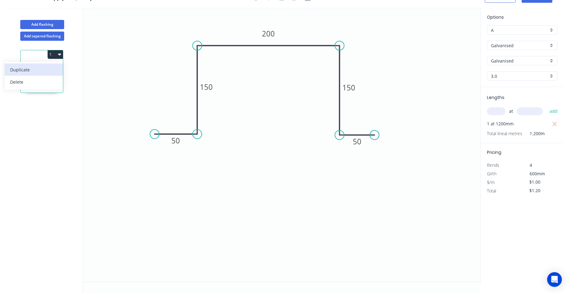
click at [42, 68] on div "Duplicate" at bounding box center [33, 69] width 47 height 9
type input "$0.00"
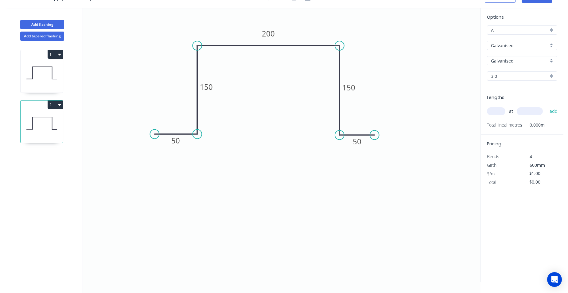
click at [550, 44] on div "Galvanised" at bounding box center [522, 45] width 70 height 9
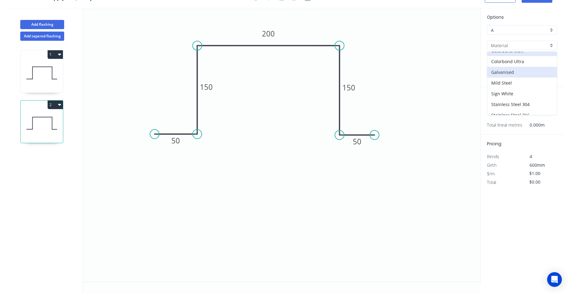
scroll to position [55, 0]
click at [541, 76] on div "Stainless Steel 304" at bounding box center [522, 77] width 70 height 11
type input "Stainless Steel 304"
type input "Stainless Steel"
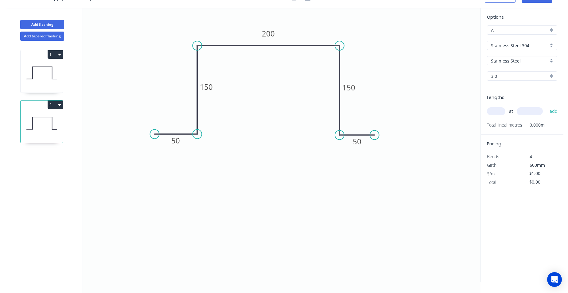
click at [500, 110] on input "text" at bounding box center [496, 111] width 18 height 8
type input "1"
type input "1200"
click at [546, 106] on button "add" at bounding box center [553, 111] width 14 height 10
click at [58, 102] on button "2" at bounding box center [55, 105] width 15 height 9
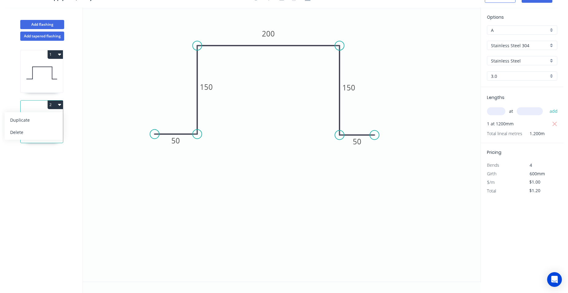
drag, startPoint x: 44, startPoint y: 114, endPoint x: 71, endPoint y: 117, distance: 27.7
click at [44, 114] on button "Duplicate" at bounding box center [34, 120] width 58 height 12
type input "$0.00"
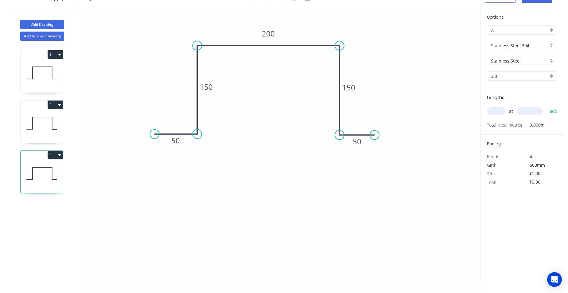
click at [549, 76] on div "3.0" at bounding box center [522, 75] width 70 height 9
click at [432, 108] on icon "0 50 150 200 150 50" at bounding box center [281, 145] width 397 height 274
type input "3.0"
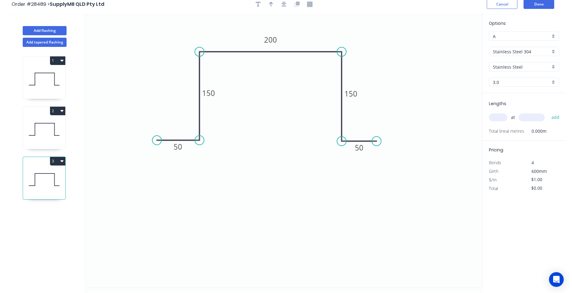
scroll to position [0, 0]
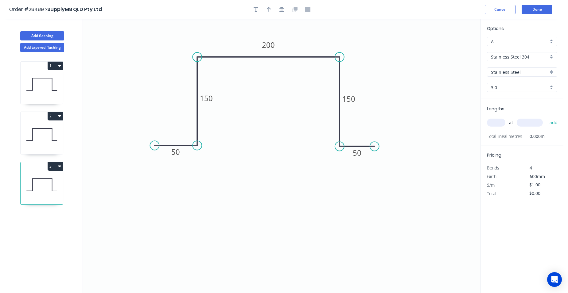
click at [53, 63] on button "1" at bounding box center [55, 66] width 15 height 9
click at [39, 81] on div "Duplicate" at bounding box center [33, 81] width 47 height 9
type input "Galvanised"
click at [495, 124] on input "text" at bounding box center [496, 123] width 18 height 8
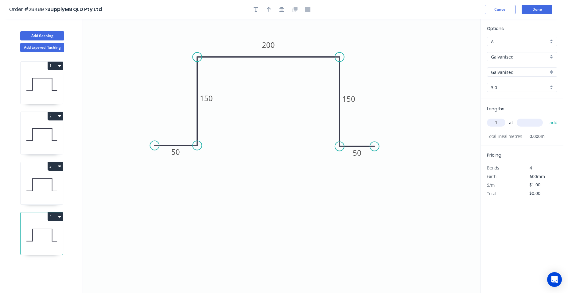
type input "1"
type input "1200"
click at [546, 117] on button "add" at bounding box center [553, 122] width 14 height 10
type input "$1.20"
click at [37, 185] on icon at bounding box center [42, 184] width 42 height 39
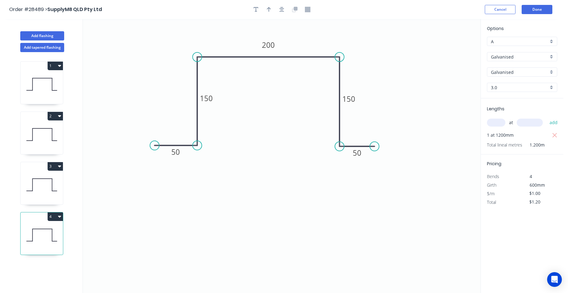
type input "Stainless Steel 304"
type input "Stainless Steel"
type input "$0.00"
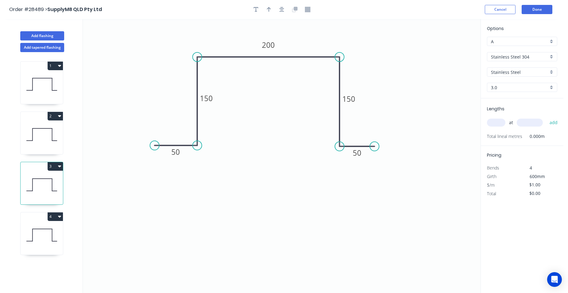
click at [497, 126] on input "text" at bounding box center [496, 123] width 18 height 8
type input "1"
type input "1200"
click at [546, 117] on button "add" at bounding box center [553, 122] width 14 height 10
type input "$1.20"
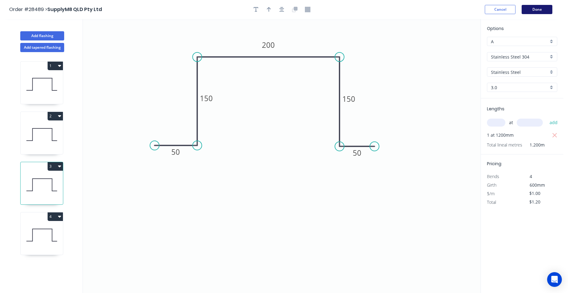
click at [531, 8] on button "Done" at bounding box center [536, 9] width 31 height 9
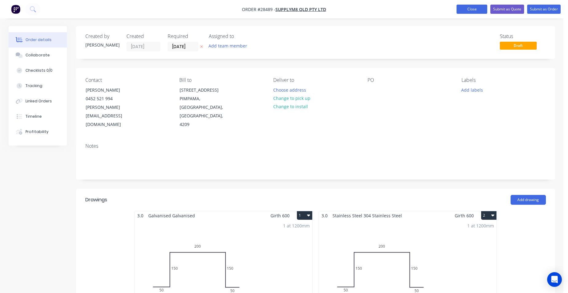
click at [471, 8] on button "Close" at bounding box center [471, 9] width 31 height 9
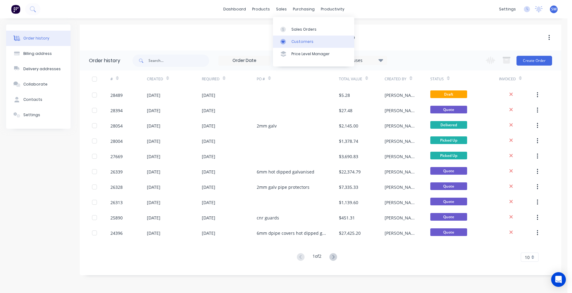
click at [294, 39] on div "Customers" at bounding box center [302, 42] width 22 height 6
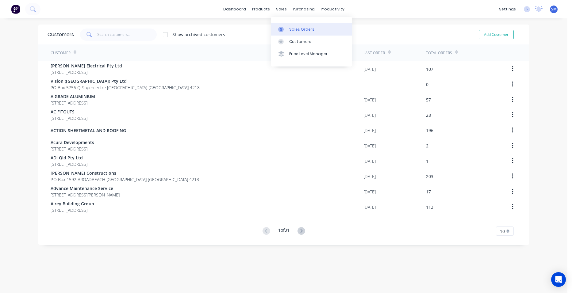
click at [288, 26] on link "Sales Orders" at bounding box center [311, 29] width 81 height 12
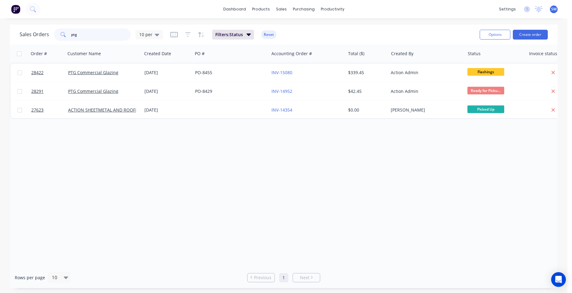
drag, startPoint x: 102, startPoint y: 36, endPoint x: 58, endPoint y: 33, distance: 43.6
click at [61, 33] on div "ptg" at bounding box center [92, 35] width 77 height 12
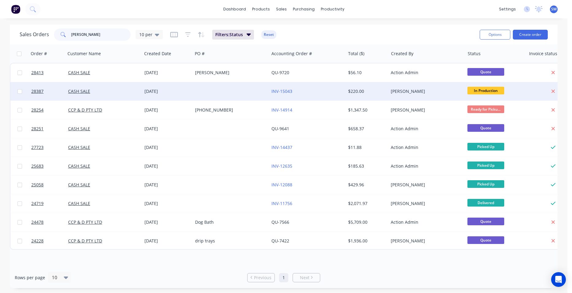
type input "[PERSON_NAME]"
click at [323, 91] on div "INV-15043" at bounding box center [305, 91] width 68 height 6
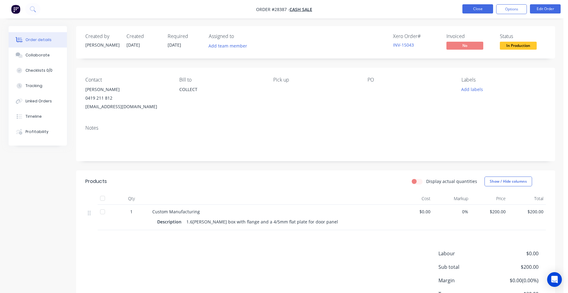
click at [465, 9] on button "Close" at bounding box center [477, 8] width 31 height 9
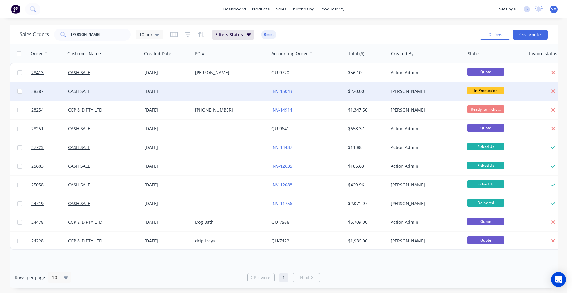
click at [256, 89] on div at bounding box center [231, 91] width 76 height 18
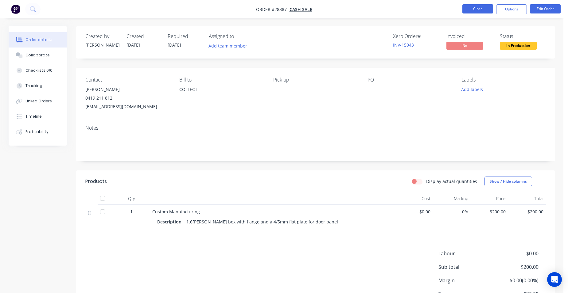
click at [467, 10] on button "Close" at bounding box center [477, 8] width 31 height 9
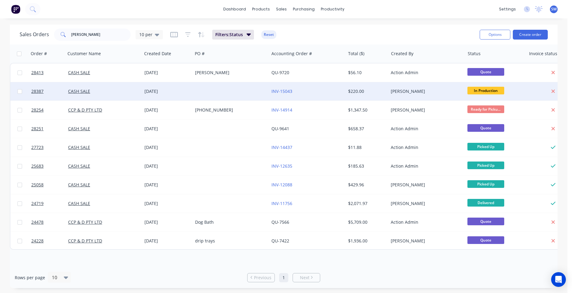
click at [185, 90] on div "[DATE]" at bounding box center [167, 91] width 46 height 6
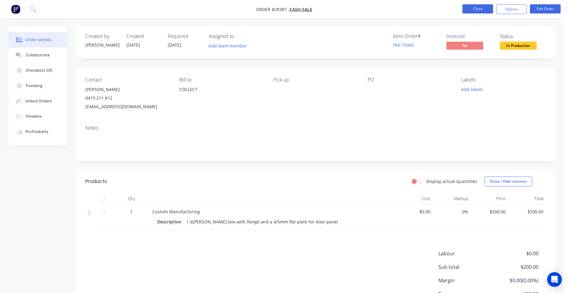
click at [474, 8] on button "Close" at bounding box center [477, 8] width 31 height 9
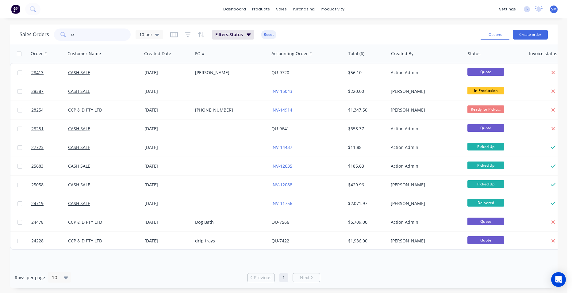
type input "t"
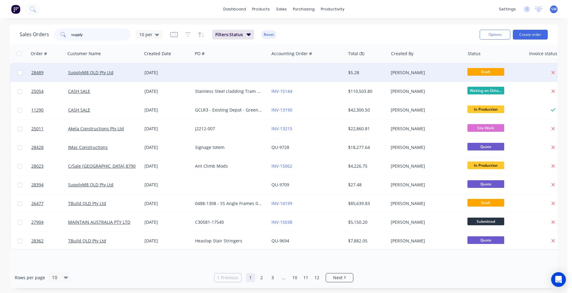
type input "supply"
click at [252, 68] on div at bounding box center [231, 73] width 76 height 18
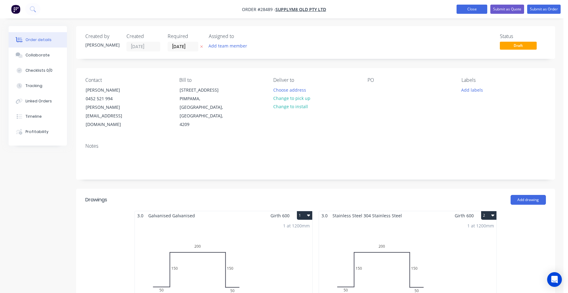
click at [468, 10] on button "Close" at bounding box center [471, 9] width 31 height 9
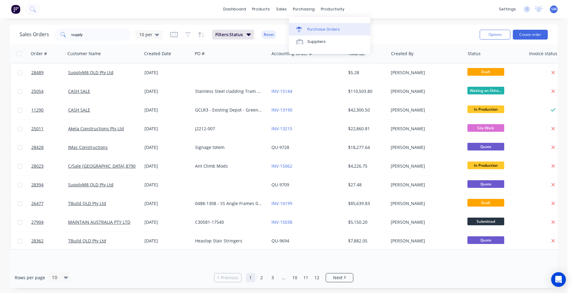
click at [325, 27] on div "Purchase Orders" at bounding box center [323, 30] width 33 height 6
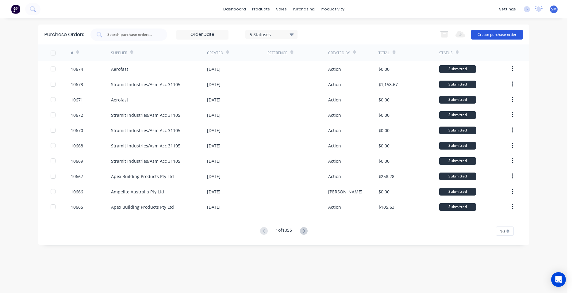
click at [497, 34] on button "Create purchase order" at bounding box center [497, 35] width 52 height 10
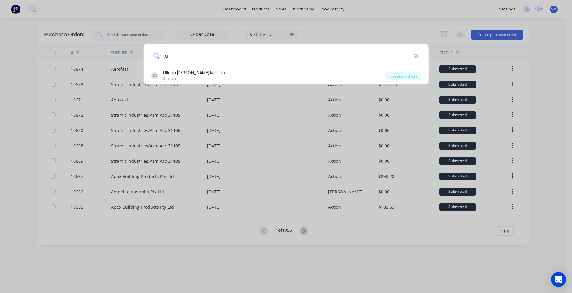
type input "u"
type input "v"
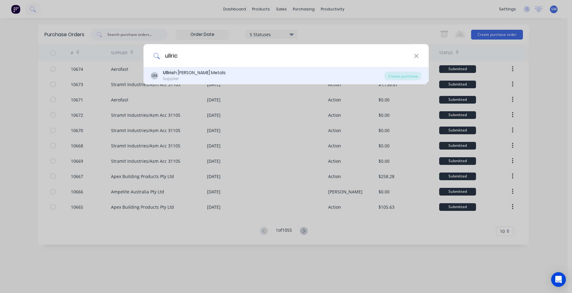
type input "ullric"
click at [193, 77] on div "Supplier" at bounding box center [194, 79] width 63 height 6
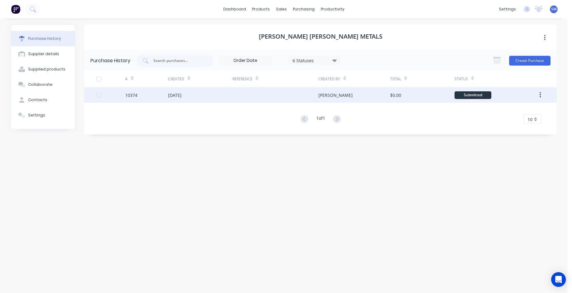
click at [261, 96] on div at bounding box center [276, 94] width 86 height 15
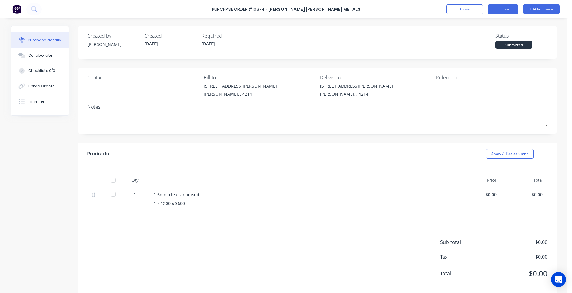
click at [502, 7] on button "Options" at bounding box center [503, 9] width 31 height 10
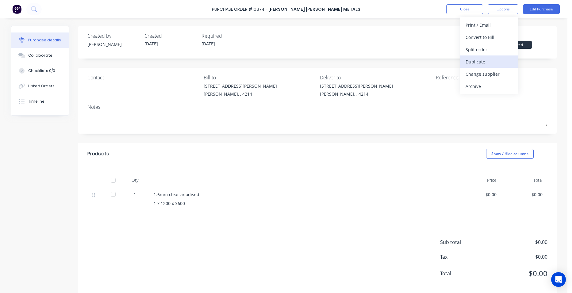
click at [497, 61] on div "Duplicate" at bounding box center [489, 61] width 47 height 9
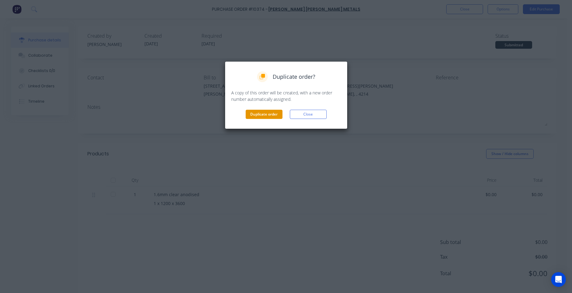
click at [276, 115] on button "Duplicate order" at bounding box center [264, 114] width 37 height 9
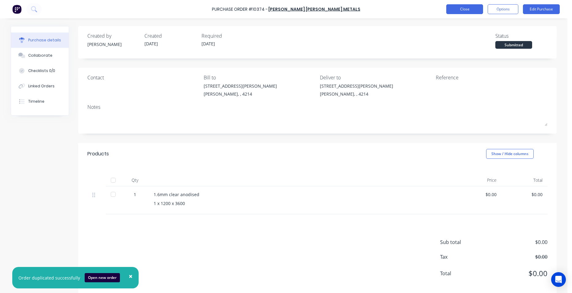
click at [465, 8] on button "Close" at bounding box center [464, 9] width 37 height 10
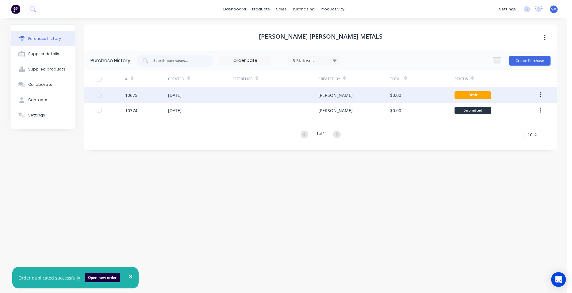
click at [258, 92] on div at bounding box center [276, 94] width 86 height 15
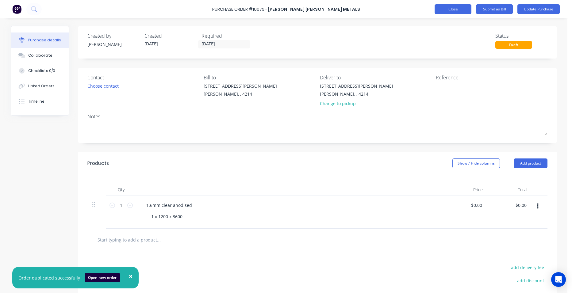
click at [447, 11] on button "Close" at bounding box center [453, 9] width 37 height 10
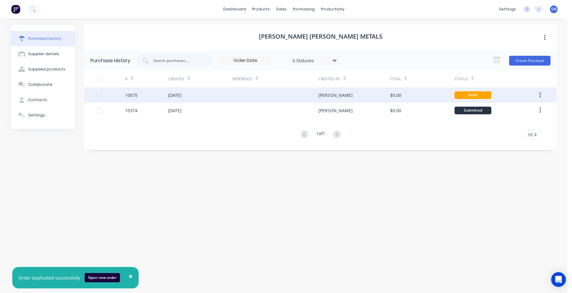
click at [294, 94] on div at bounding box center [276, 94] width 86 height 15
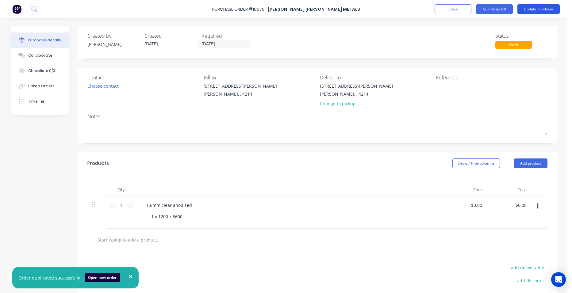
click at [531, 10] on button "Update Purchase" at bounding box center [539, 9] width 42 height 10
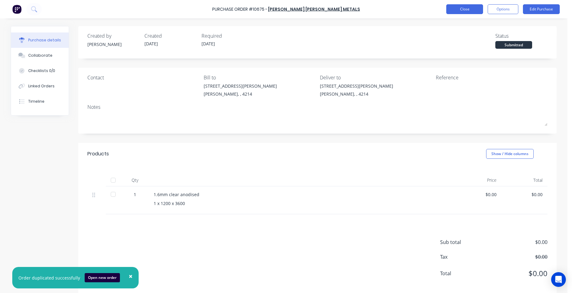
click at [464, 6] on button "Close" at bounding box center [464, 9] width 37 height 10
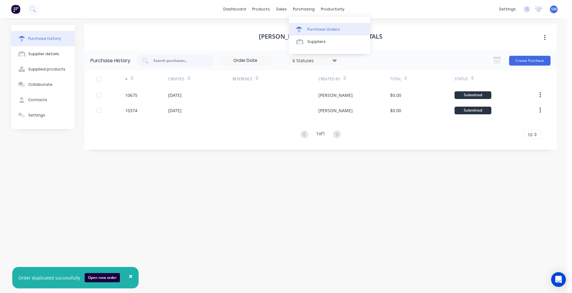
click at [314, 27] on div "Purchase Orders" at bounding box center [323, 30] width 33 height 6
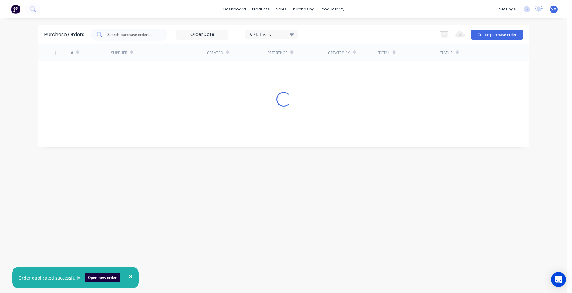
click at [114, 34] on input "text" at bounding box center [132, 35] width 51 height 6
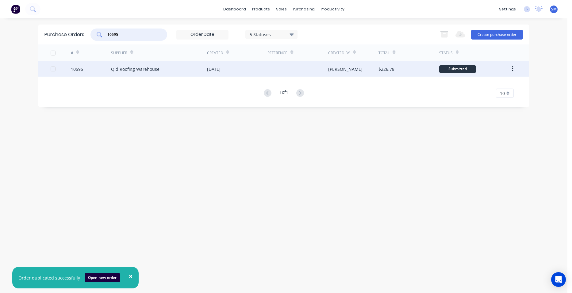
type input "10595"
click at [267, 71] on div "[DATE]" at bounding box center [237, 68] width 60 height 15
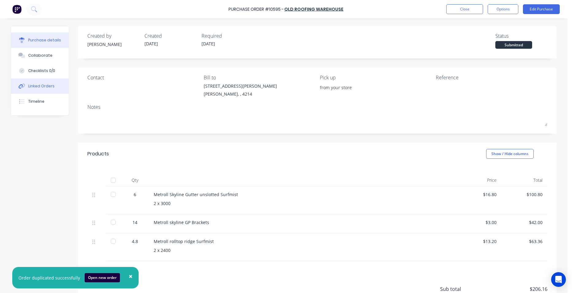
click at [48, 89] on button "Linked Orders" at bounding box center [40, 86] width 58 height 15
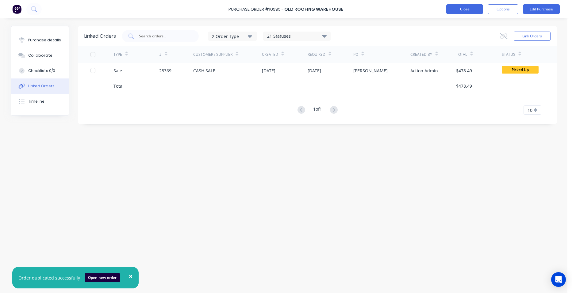
click at [456, 7] on button "Close" at bounding box center [464, 9] width 37 height 10
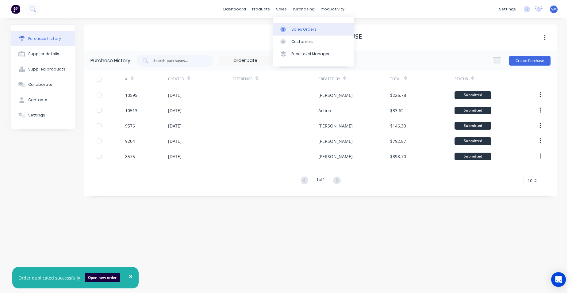
click at [304, 30] on div "Sales Orders" at bounding box center [303, 30] width 25 height 6
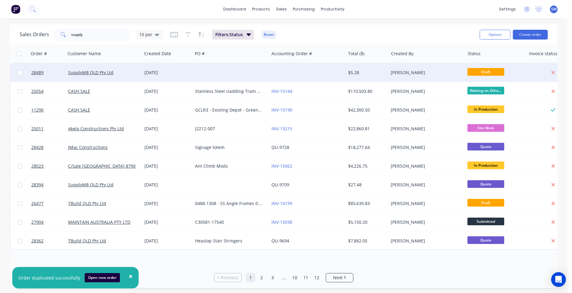
click at [212, 76] on div at bounding box center [231, 73] width 76 height 18
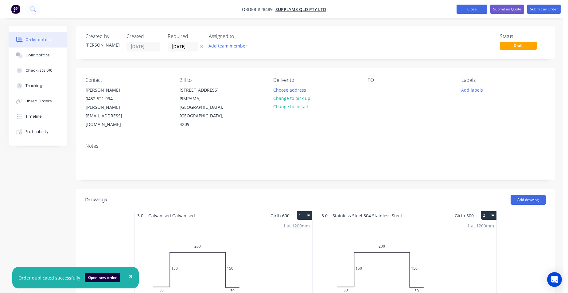
click at [478, 13] on button "Close" at bounding box center [471, 9] width 31 height 9
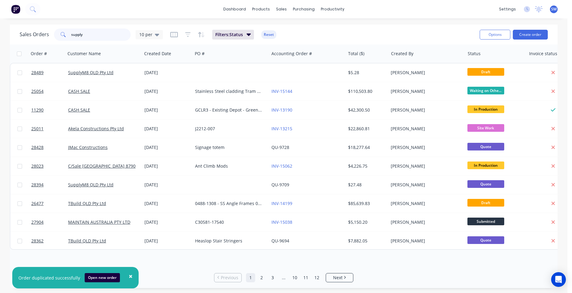
drag, startPoint x: 87, startPoint y: 35, endPoint x: 65, endPoint y: 24, distance: 24.3
click at [62, 33] on div "supply" at bounding box center [92, 35] width 77 height 12
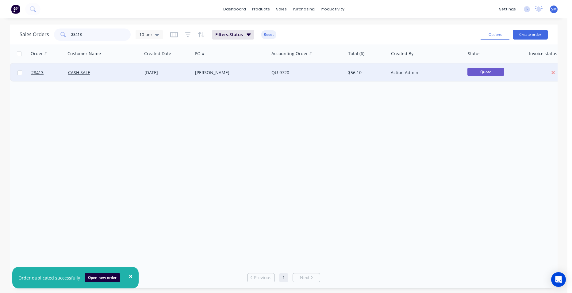
type input "28413"
click at [306, 72] on div "QU-9720" at bounding box center [305, 73] width 68 height 6
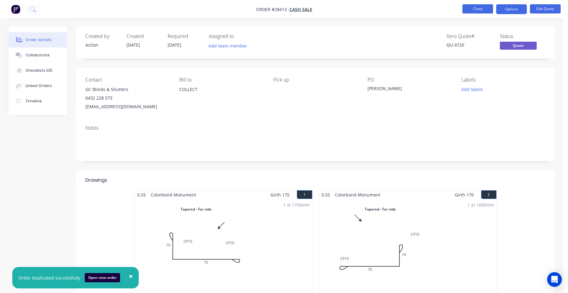
click at [473, 6] on button "Close" at bounding box center [477, 8] width 31 height 9
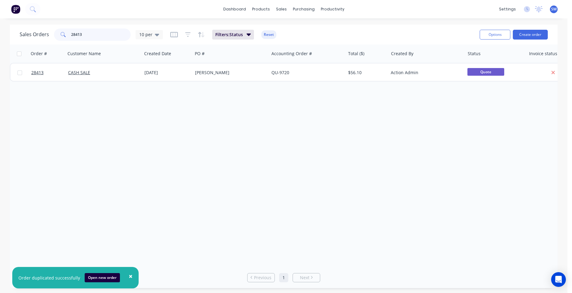
drag, startPoint x: 76, startPoint y: 29, endPoint x: 62, endPoint y: 28, distance: 14.7
click at [62, 29] on div "28413" at bounding box center [92, 35] width 77 height 12
click at [325, 29] on div "Purchase Orders" at bounding box center [323, 30] width 33 height 6
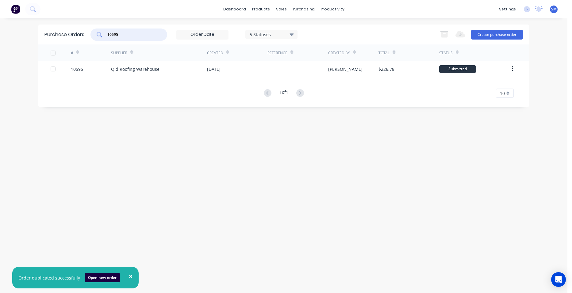
drag, startPoint x: 136, startPoint y: 35, endPoint x: 102, endPoint y: 32, distance: 33.2
click at [102, 32] on div "10595" at bounding box center [128, 35] width 77 height 12
type input "12658"
click at [284, 34] on div "5 Statuses" at bounding box center [272, 34] width 44 height 6
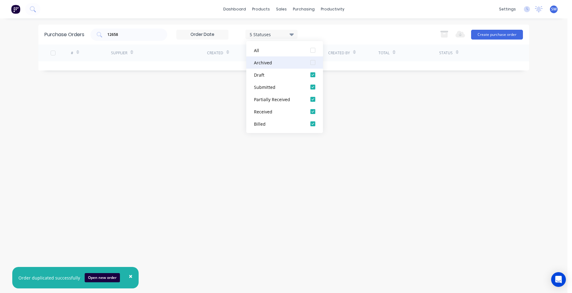
click at [312, 63] on div at bounding box center [313, 62] width 12 height 12
click at [144, 164] on div "Purchase Orders 12658 7 Statuses 7 Statuses Export to Excel (XLSX) Create purch…" at bounding box center [283, 156] width 491 height 263
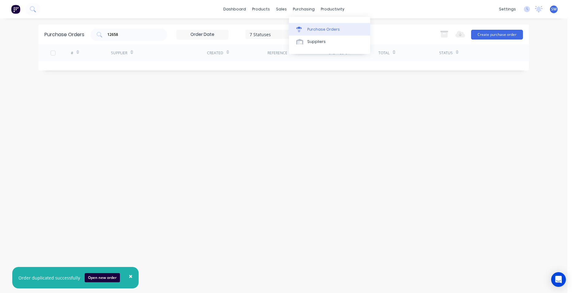
click at [315, 31] on div "Purchase Orders" at bounding box center [323, 30] width 33 height 6
drag, startPoint x: 130, startPoint y: 34, endPoint x: 93, endPoint y: 34, distance: 37.1
click at [93, 34] on div "12658" at bounding box center [128, 35] width 77 height 12
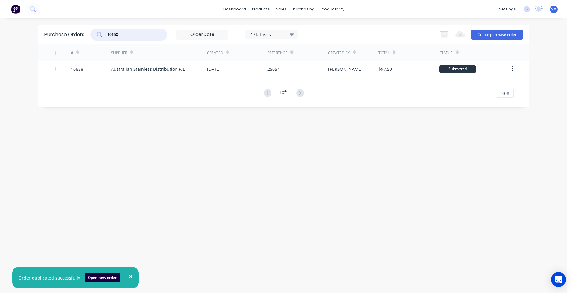
drag, startPoint x: 129, startPoint y: 35, endPoint x: 101, endPoint y: 34, distance: 28.6
click at [102, 34] on div "10658" at bounding box center [128, 35] width 77 height 12
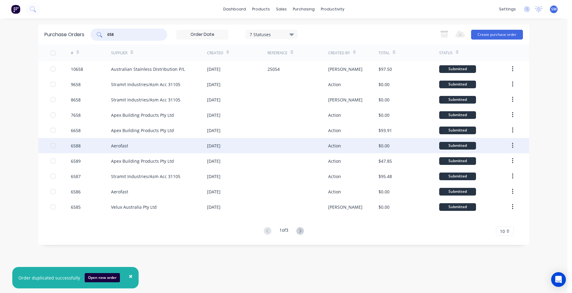
type input "658"
click at [277, 145] on div at bounding box center [298, 145] width 60 height 15
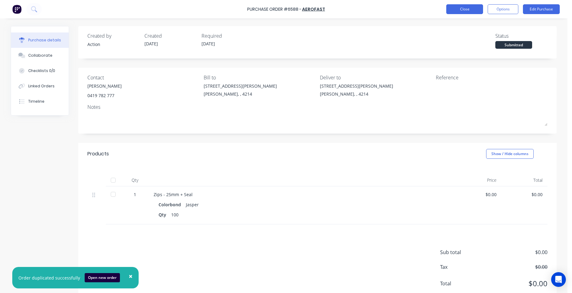
click at [456, 8] on button "Close" at bounding box center [464, 9] width 37 height 10
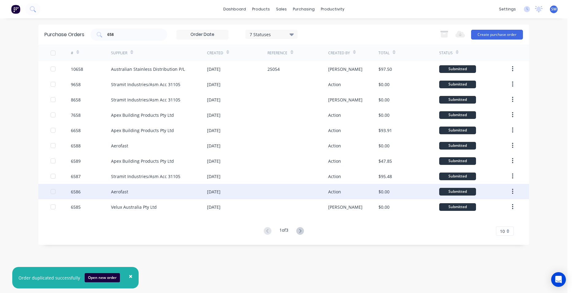
click at [246, 190] on div "[DATE]" at bounding box center [237, 191] width 60 height 15
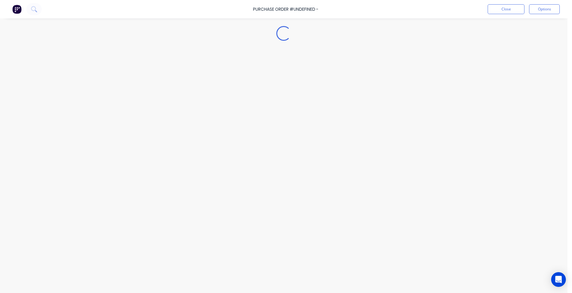
type textarea "x"
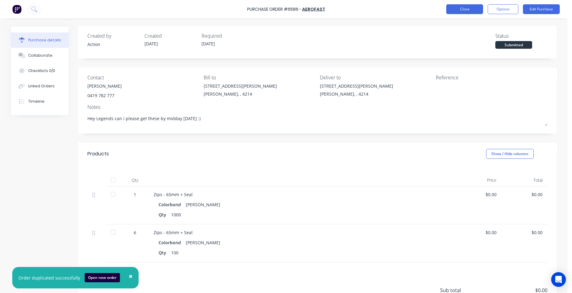
click at [464, 10] on button "Close" at bounding box center [464, 9] width 37 height 10
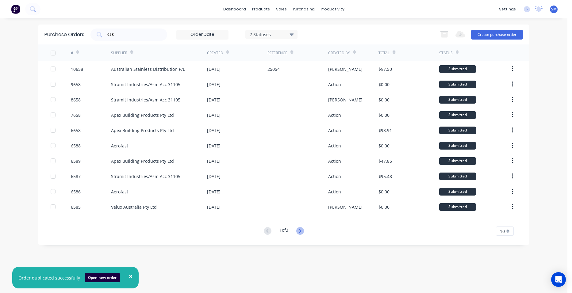
click at [302, 230] on g at bounding box center [300, 231] width 8 height 8
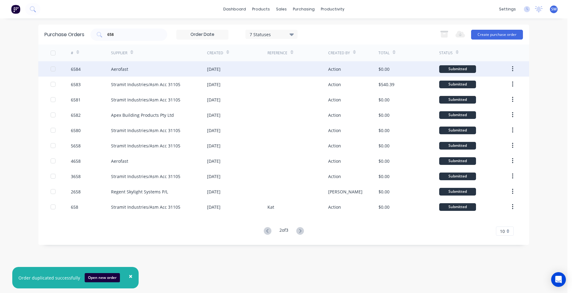
click at [262, 69] on div "[DATE]" at bounding box center [237, 68] width 60 height 15
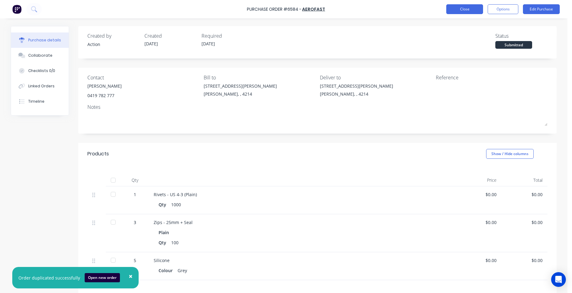
click at [472, 10] on button "Close" at bounding box center [464, 9] width 37 height 10
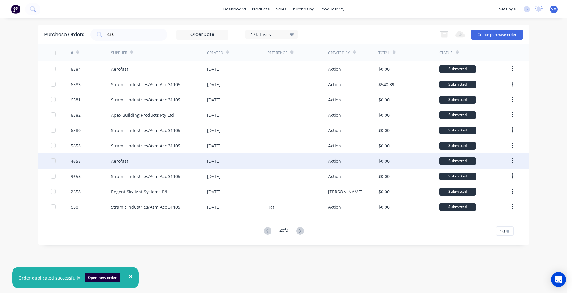
click at [250, 158] on div "[DATE]" at bounding box center [237, 160] width 60 height 15
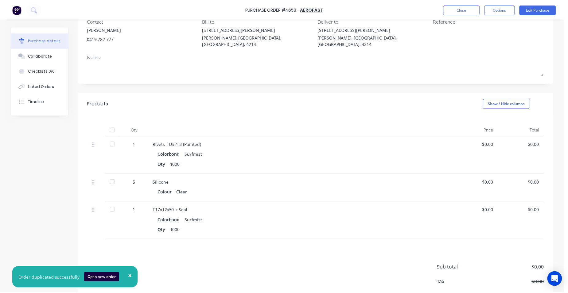
scroll to position [61, 0]
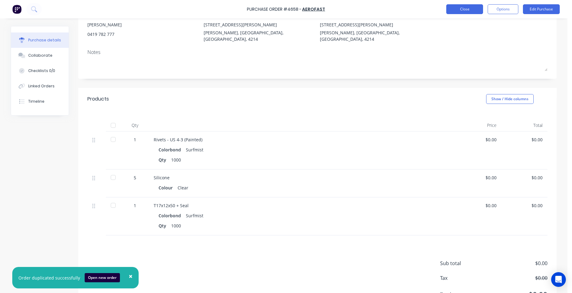
click at [475, 10] on button "Close" at bounding box center [464, 9] width 37 height 10
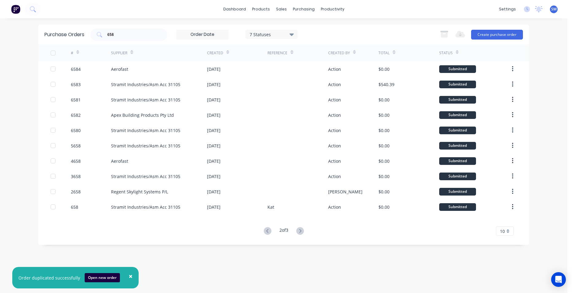
click at [300, 229] on icon at bounding box center [300, 231] width 8 height 8
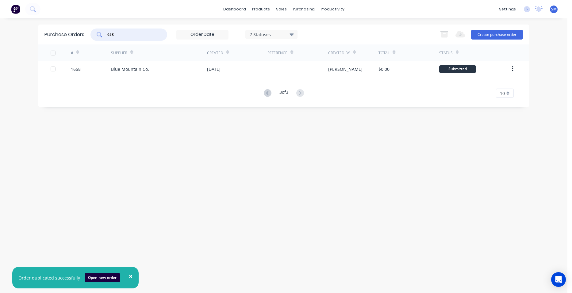
drag, startPoint x: 125, startPoint y: 34, endPoint x: 94, endPoint y: 34, distance: 31.6
click at [94, 34] on div "658" at bounding box center [128, 35] width 77 height 12
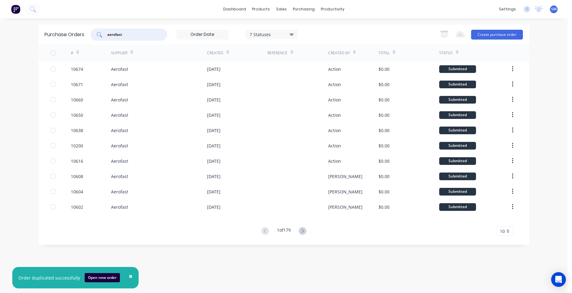
drag, startPoint x: 126, startPoint y: 34, endPoint x: 102, endPoint y: 33, distance: 24.0
click at [102, 33] on div "aerofast" at bounding box center [128, 35] width 77 height 12
type input "monument"
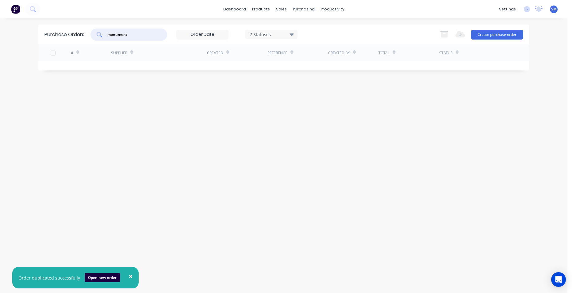
drag, startPoint x: 144, startPoint y: 37, endPoint x: 102, endPoint y: 36, distance: 41.1
click at [102, 36] on div "monument" at bounding box center [128, 35] width 77 height 12
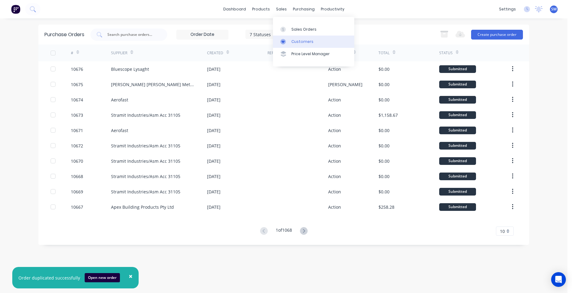
click at [309, 39] on div "Customers" at bounding box center [302, 42] width 22 height 6
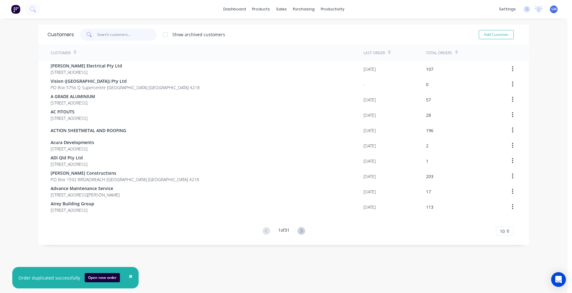
click at [115, 34] on input "text" at bounding box center [127, 35] width 60 height 12
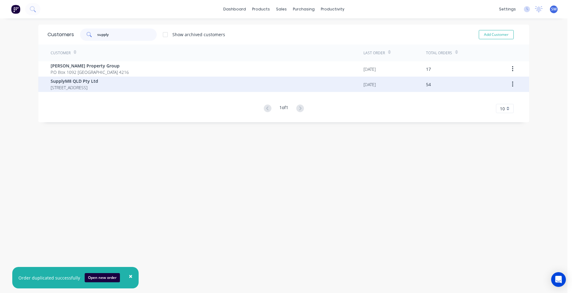
type input "supply"
click at [74, 87] on span "[STREET_ADDRESS]" at bounding box center [75, 87] width 48 height 6
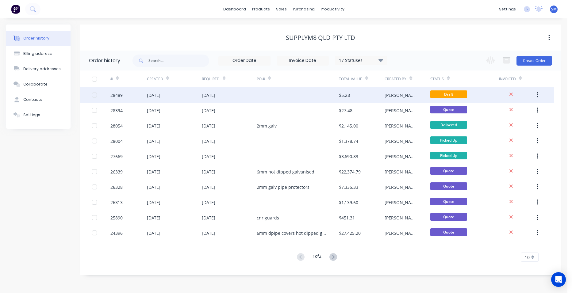
click at [277, 96] on div at bounding box center [298, 94] width 82 height 15
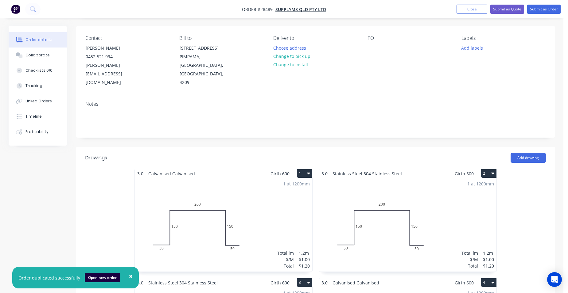
scroll to position [123, 0]
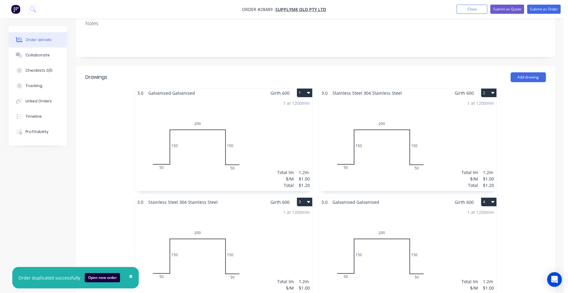
click at [439, 105] on div "1 at 1200mm Total lm $/M Total 1.2m $1.00 $1.20" at bounding box center [407, 145] width 177 height 94
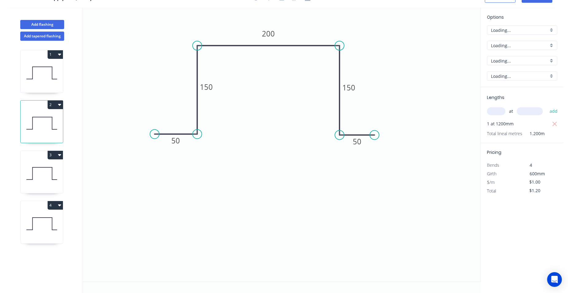
scroll to position [11, 0]
drag, startPoint x: 545, startPoint y: 180, endPoint x: 521, endPoint y: 181, distance: 23.6
click at [521, 181] on div "$/m $1.00" at bounding box center [521, 182] width 79 height 9
type input "$144.50"
type input "$173.40"
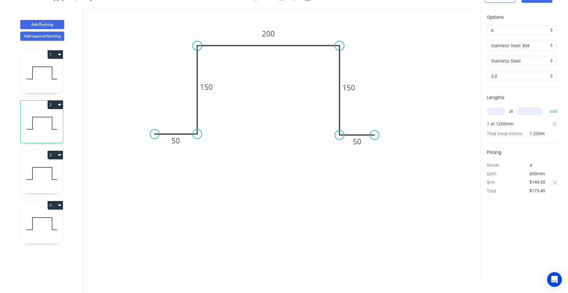
click at [512, 185] on div "$/m" at bounding box center [502, 182] width 40 height 9
click at [41, 215] on icon at bounding box center [42, 223] width 42 height 39
type input "$1.00"
type input "$1.20"
click at [48, 179] on icon at bounding box center [42, 173] width 42 height 39
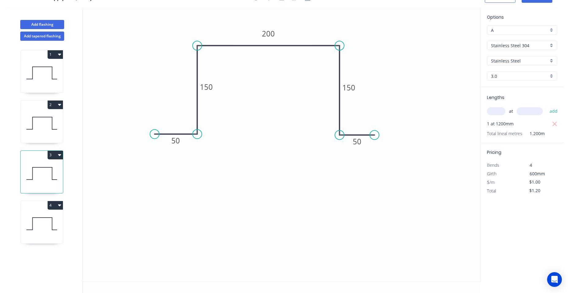
drag, startPoint x: 545, startPoint y: 180, endPoint x: 525, endPoint y: 182, distance: 19.4
click at [525, 182] on div "$1.00" at bounding box center [538, 182] width 33 height 9
type input "$331.75"
type input "$398.10"
click at [510, 191] on div "Total" at bounding box center [502, 191] width 40 height 9
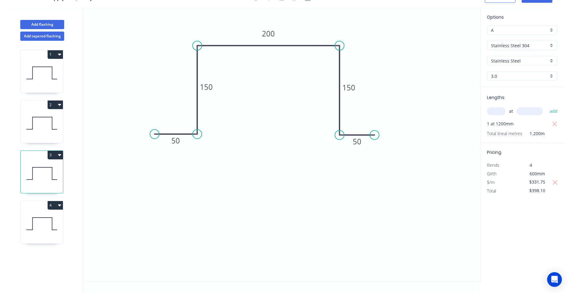
click at [44, 78] on icon at bounding box center [42, 72] width 42 height 39
type input "$1.00"
type input "$1.20"
drag, startPoint x: 542, startPoint y: 184, endPoint x: 518, endPoint y: 183, distance: 24.3
click at [518, 183] on div "$/m $1.00" at bounding box center [521, 182] width 79 height 9
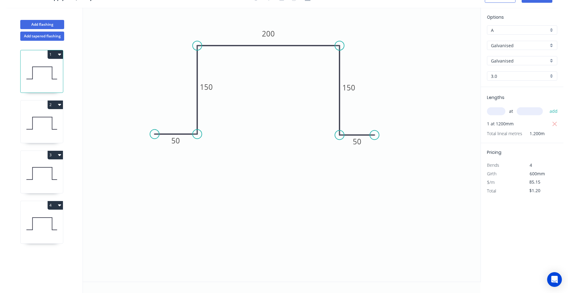
type input "$85.15"
type input "$102.18"
click at [521, 186] on div "$/m" at bounding box center [502, 182] width 40 height 9
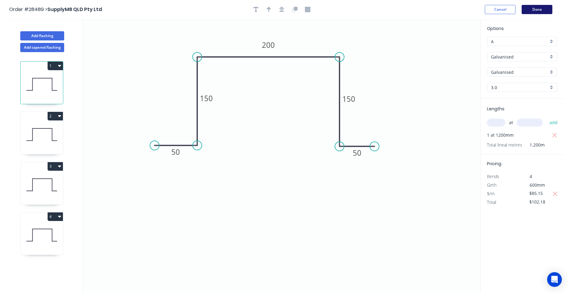
click at [538, 8] on button "Done" at bounding box center [536, 9] width 31 height 9
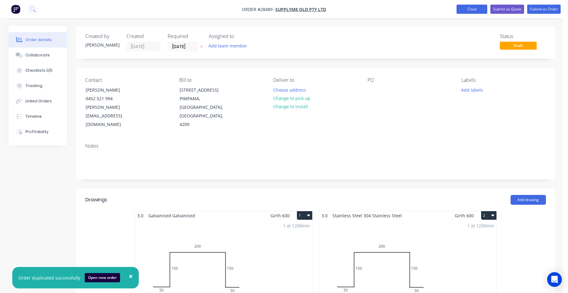
click at [462, 8] on button "Close" at bounding box center [471, 9] width 31 height 9
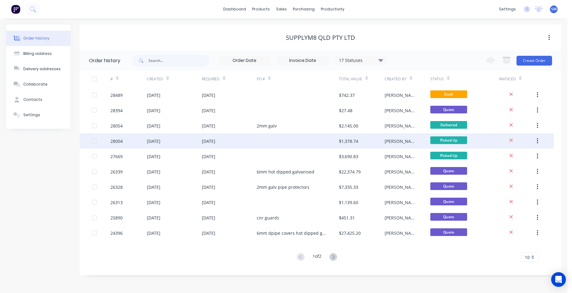
click at [312, 141] on div at bounding box center [298, 140] width 82 height 15
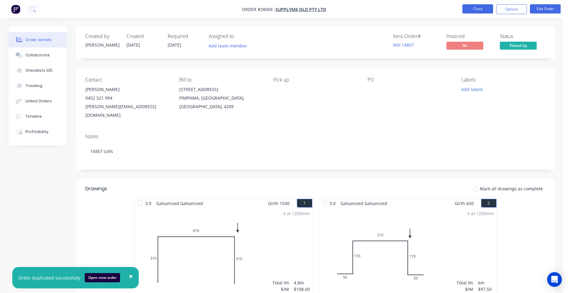
click at [470, 9] on button "Close" at bounding box center [477, 8] width 31 height 9
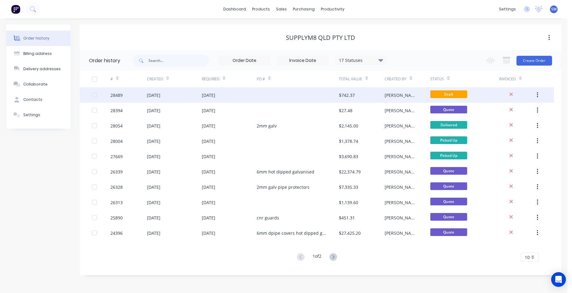
click at [309, 98] on div at bounding box center [298, 94] width 82 height 15
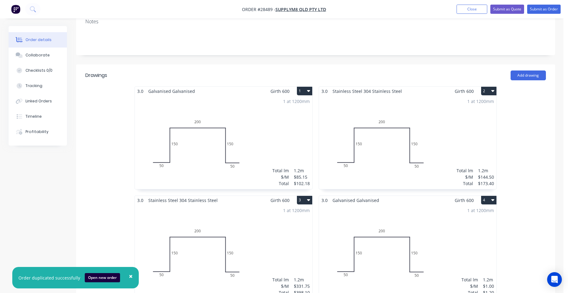
scroll to position [153, 0]
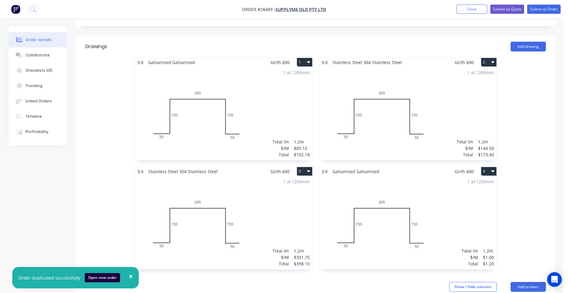
click at [247, 93] on div "1 at 1200mm Total lm $/M Total 1.2m $85.15 $102.18" at bounding box center [223, 114] width 177 height 94
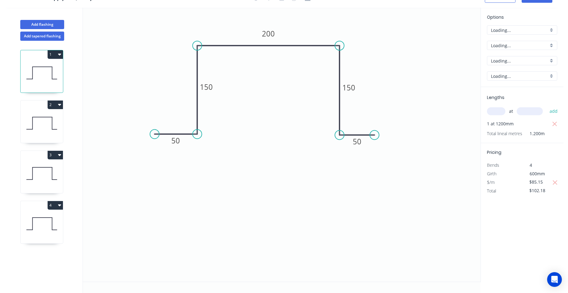
scroll to position [11, 0]
drag, startPoint x: 544, startPoint y: 179, endPoint x: 519, endPoint y: 181, distance: 25.2
click at [522, 183] on div "$85.15" at bounding box center [538, 182] width 33 height 9
type input "$97.50"
type input "$117.00"
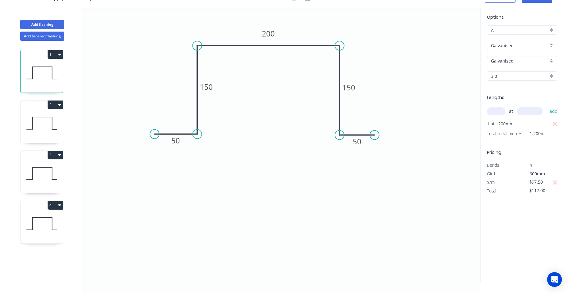
click at [518, 181] on div "$/m" at bounding box center [502, 182] width 40 height 9
click at [46, 175] on icon at bounding box center [42, 173] width 42 height 39
type input "$331.75"
type input "$398.10"
click at [48, 125] on icon at bounding box center [42, 123] width 42 height 39
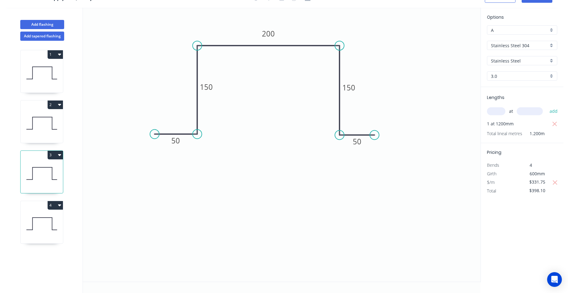
type input "$144.50"
type input "$173.40"
click at [42, 213] on icon at bounding box center [42, 223] width 42 height 39
type input "$1.00"
type input "$1.20"
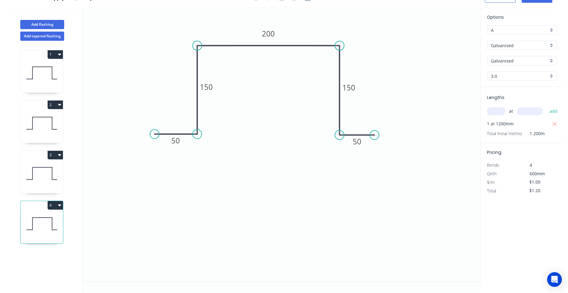
drag, startPoint x: 544, startPoint y: 183, endPoint x: 522, endPoint y: 184, distance: 21.8
click at [522, 184] on div "$1.00" at bounding box center [538, 182] width 33 height 9
type input "$350.00"
type input "$420.00"
click at [519, 177] on div "Girth" at bounding box center [502, 174] width 40 height 9
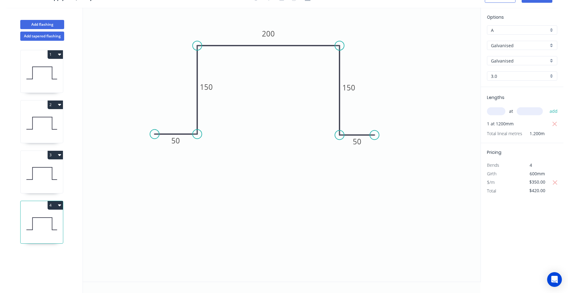
click at [43, 175] on icon at bounding box center [42, 173] width 42 height 39
type input "$331.75"
type input "$398.10"
type input "Stainless Steel 304"
type input "Stainless Steel"
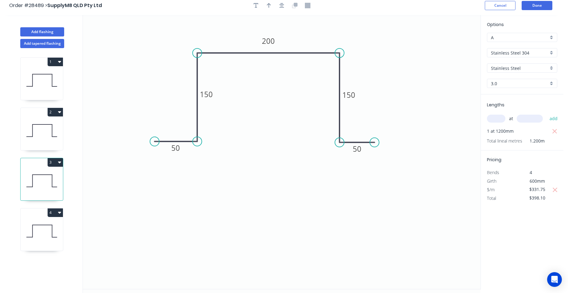
scroll to position [0, 0]
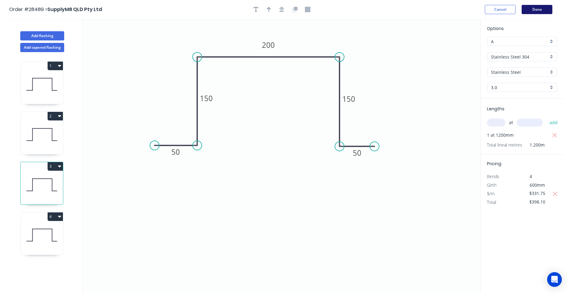
click at [537, 6] on button "Done" at bounding box center [536, 9] width 31 height 9
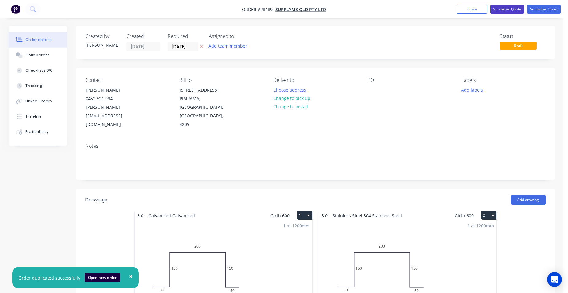
click at [493, 8] on button "Submit as Quote" at bounding box center [507, 9] width 34 height 9
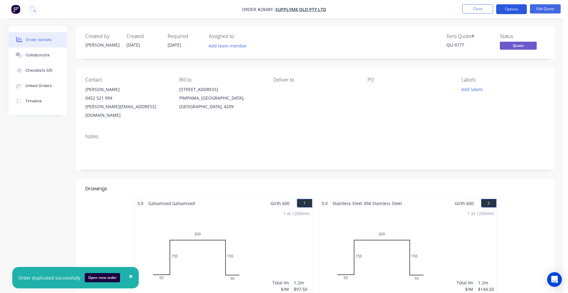
click at [517, 12] on button "Options" at bounding box center [511, 9] width 31 height 10
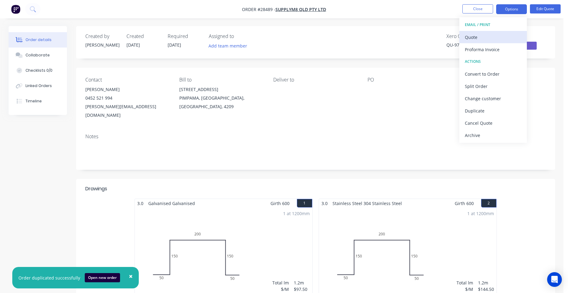
click at [500, 37] on div "Quote" at bounding box center [492, 37] width 56 height 9
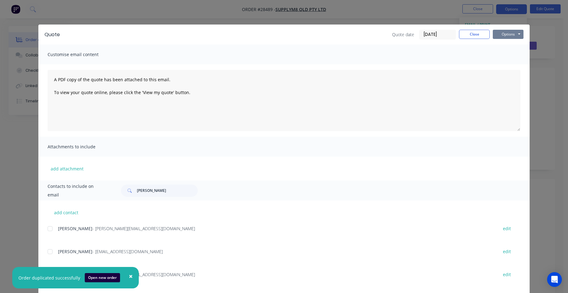
click at [500, 35] on button "Options" at bounding box center [507, 34] width 31 height 9
click at [505, 54] on button "Print" at bounding box center [511, 55] width 39 height 10
